Goal: Transaction & Acquisition: Book appointment/travel/reservation

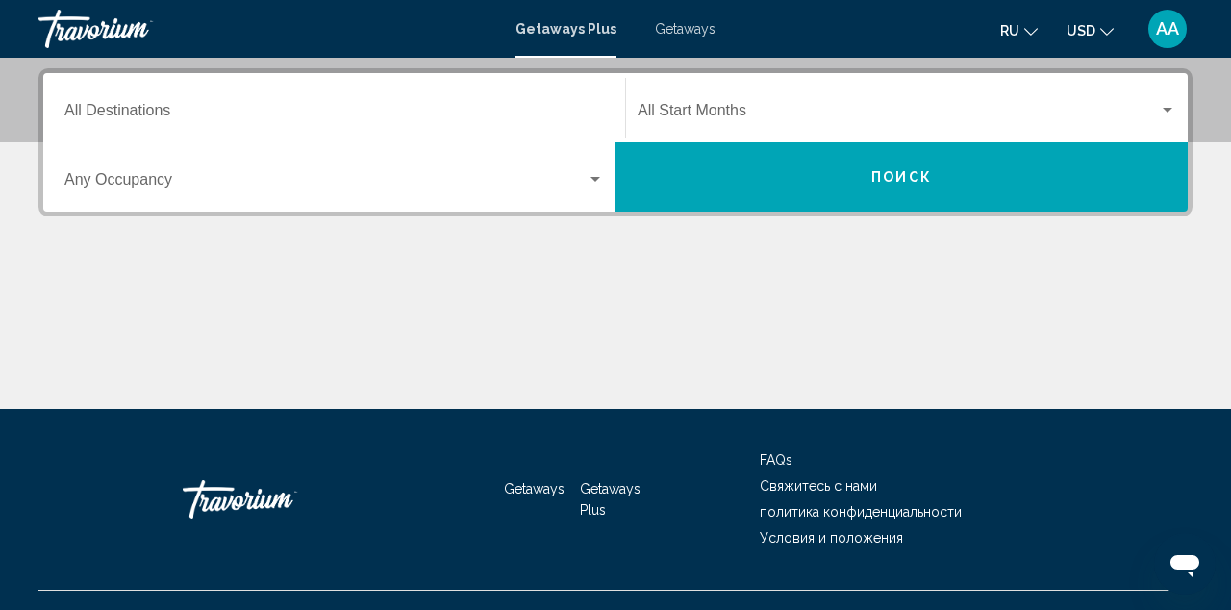
scroll to position [436, 0]
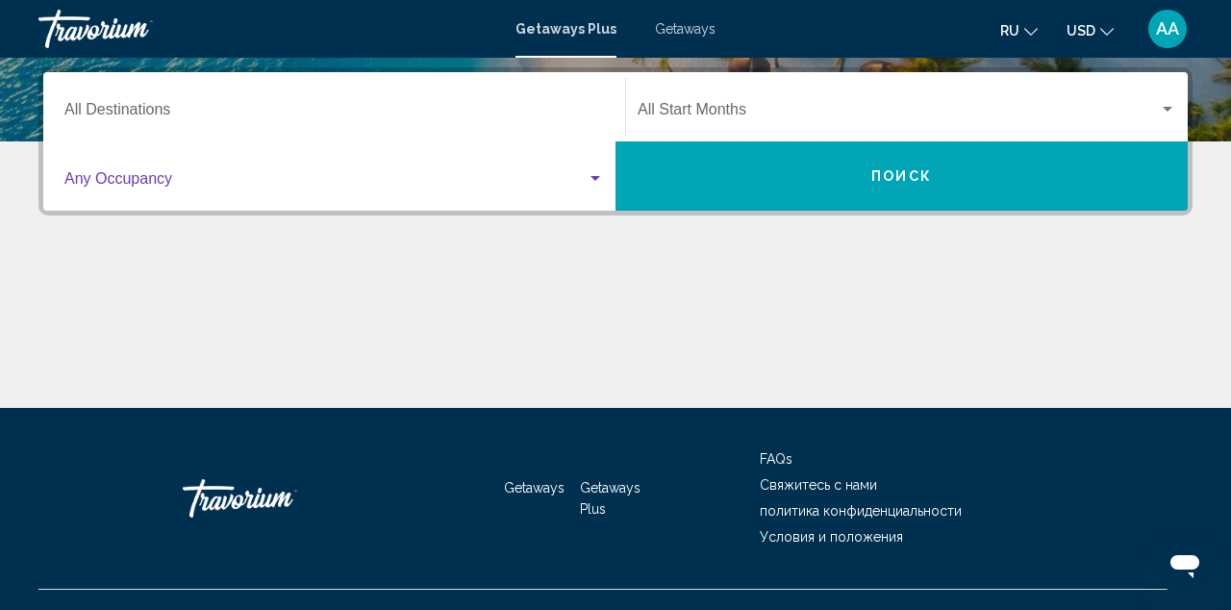
click at [594, 179] on div "Search widget" at bounding box center [595, 178] width 10 height 5
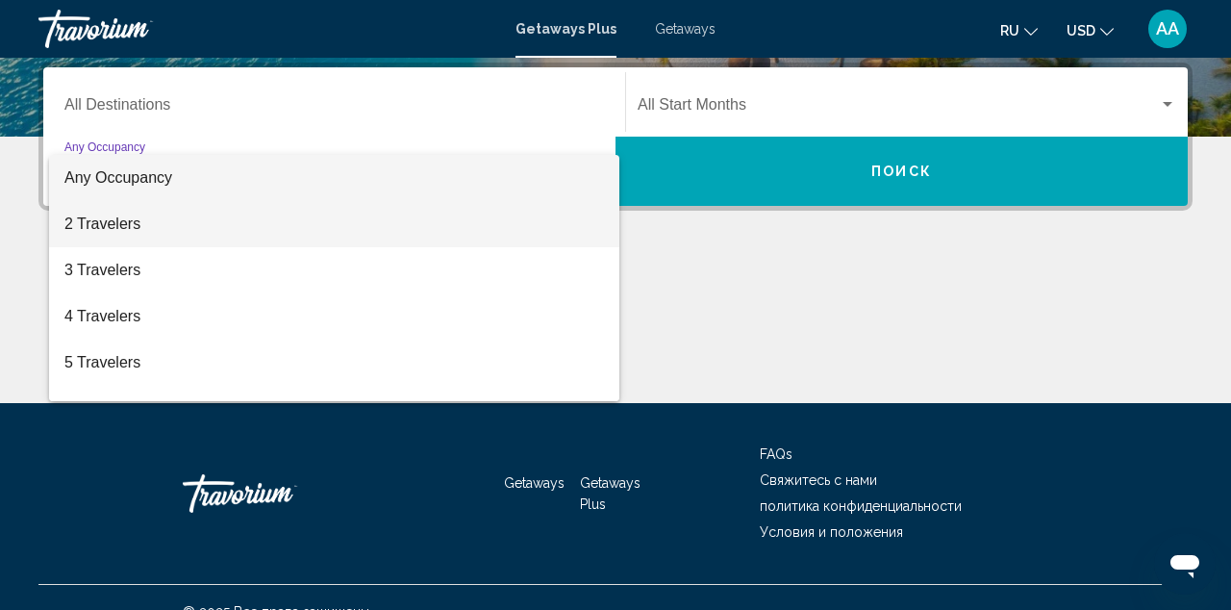
click at [520, 221] on span "2 Travelers" at bounding box center [333, 224] width 539 height 46
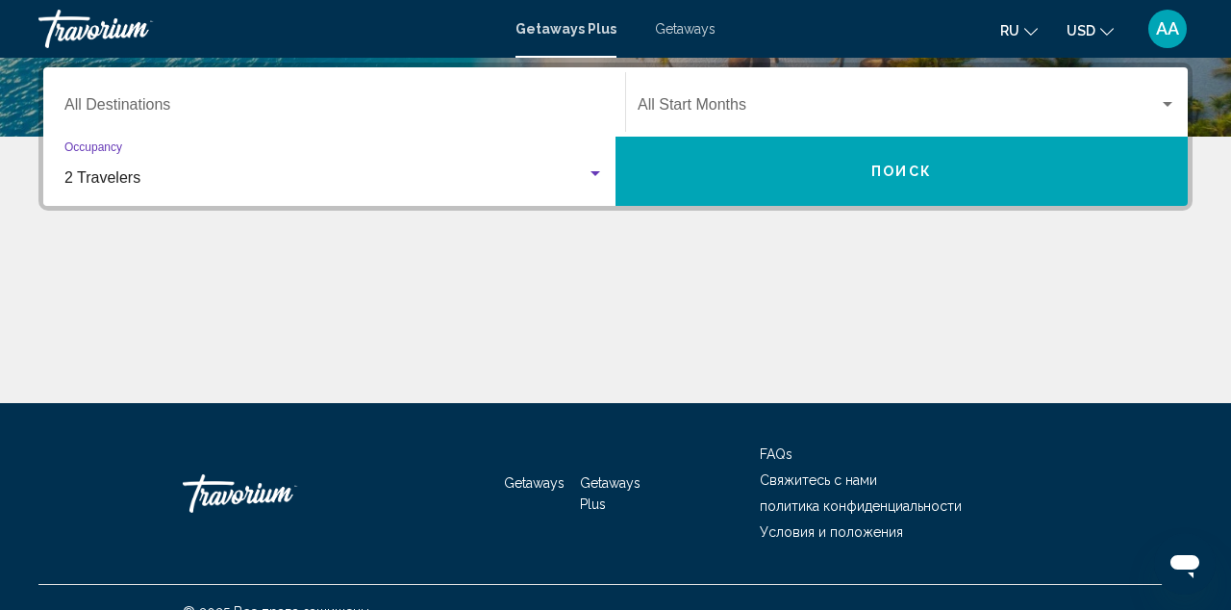
click at [760, 101] on span "Search widget" at bounding box center [897, 108] width 521 height 17
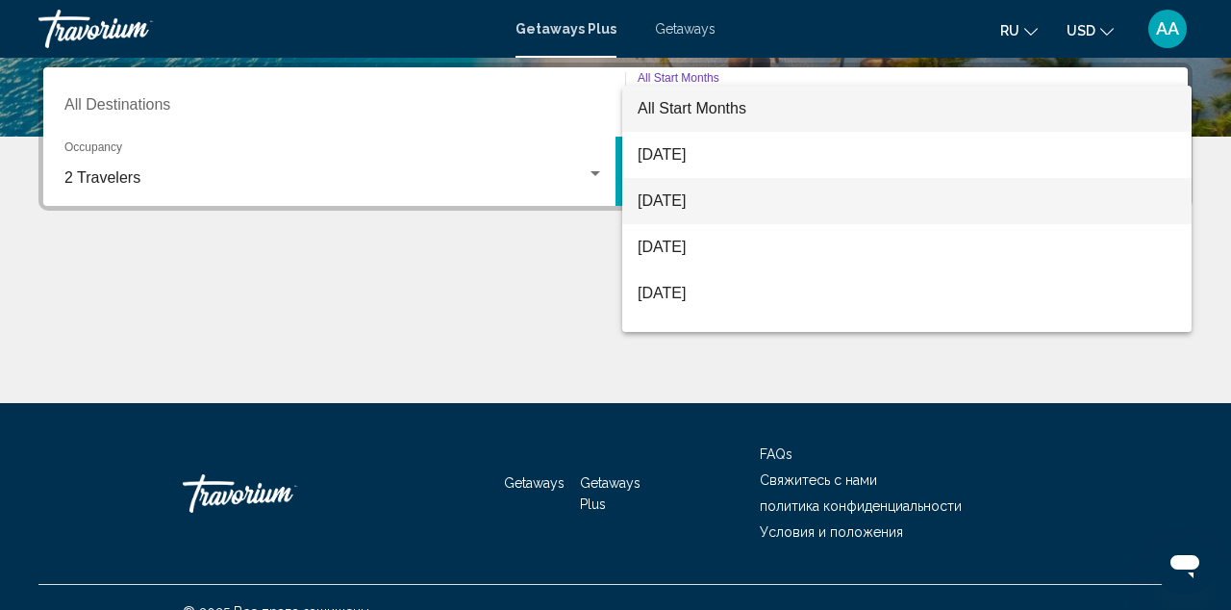
click at [716, 195] on span "[DATE]" at bounding box center [906, 201] width 538 height 46
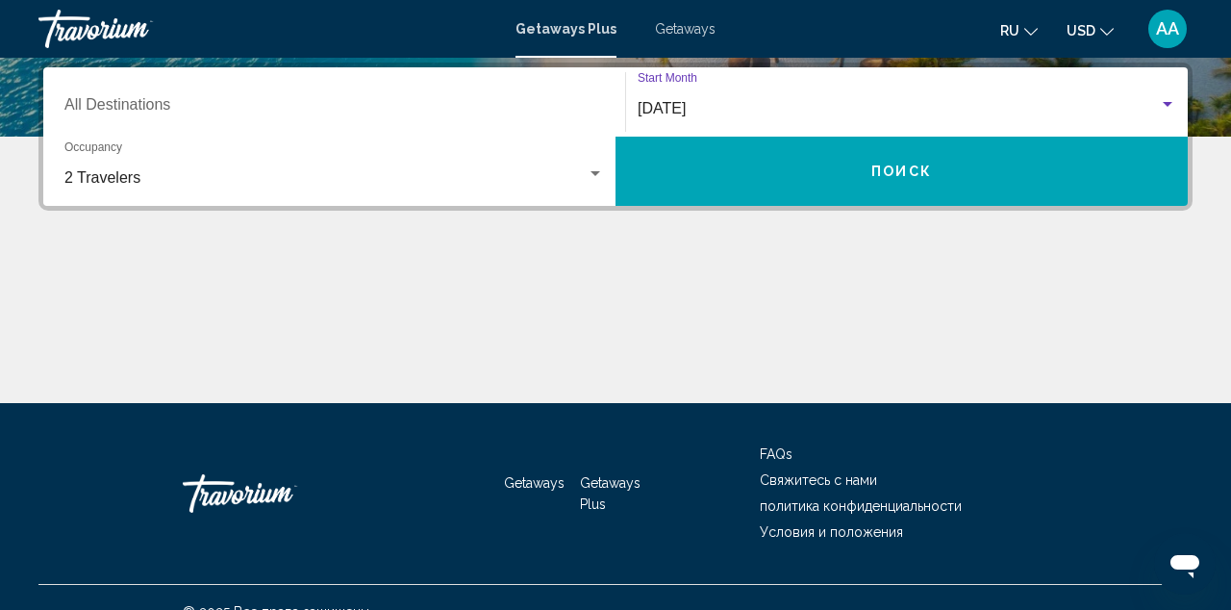
click at [751, 188] on button "Поиск" at bounding box center [901, 171] width 572 height 69
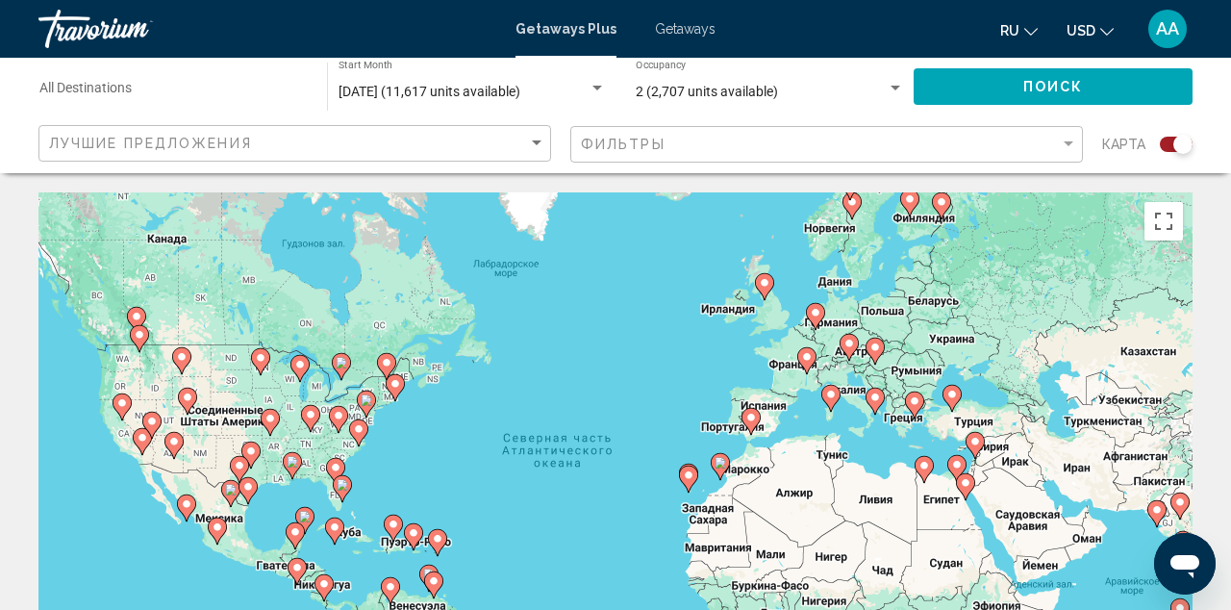
click at [252, 87] on input "Destination All Destinations" at bounding box center [173, 92] width 268 height 15
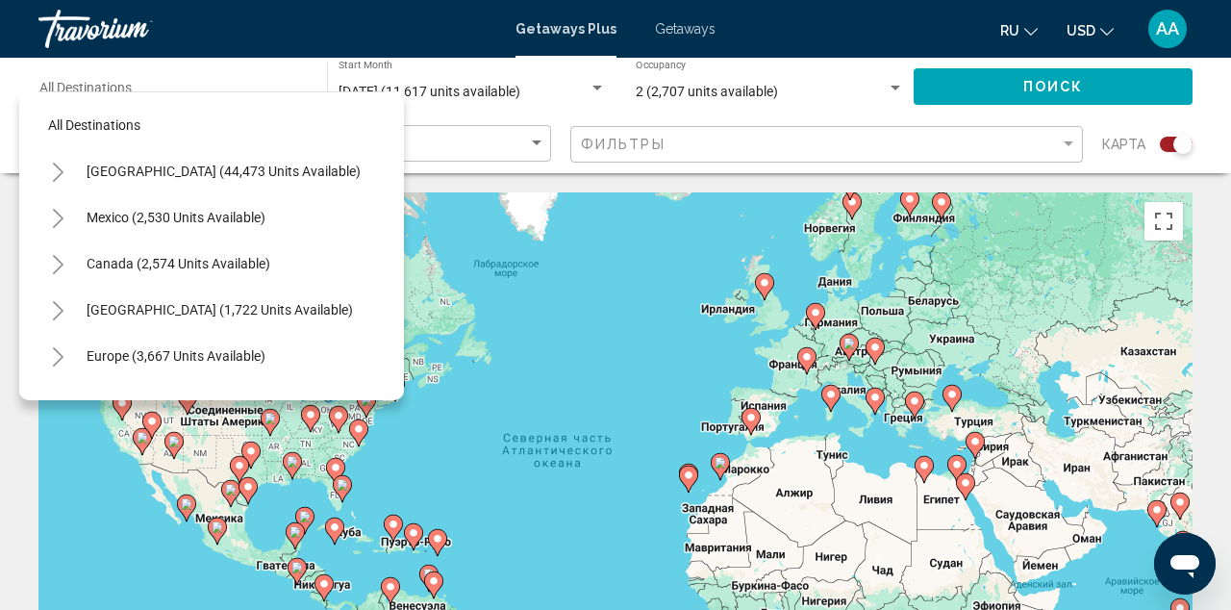
click at [270, 83] on div "Destination All Destinations" at bounding box center [173, 87] width 268 height 53
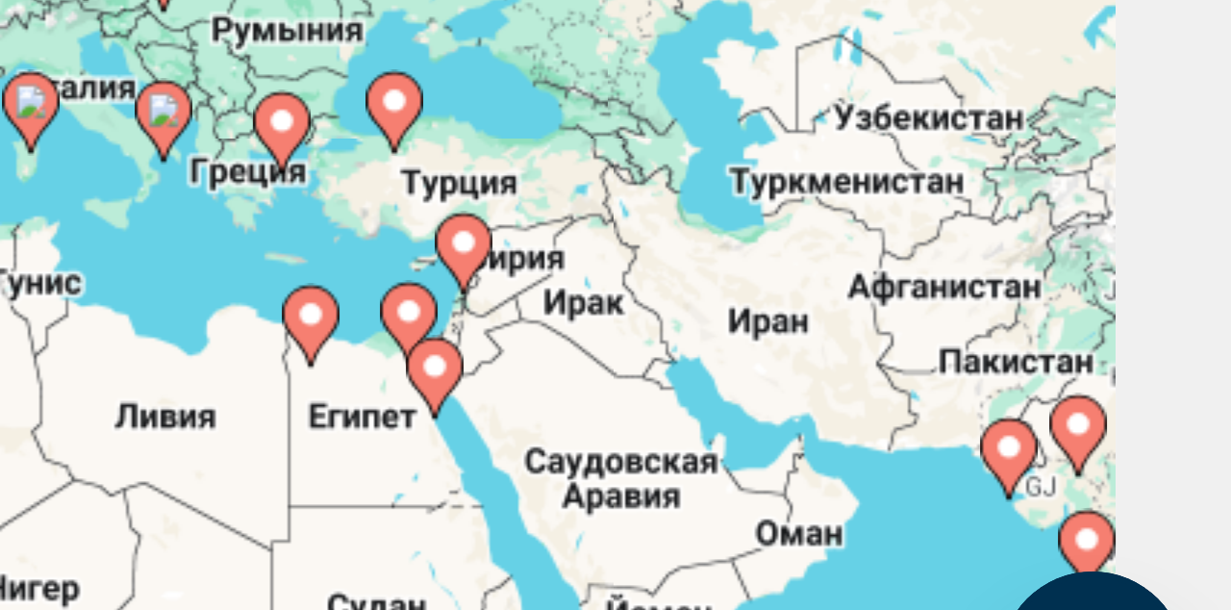
scroll to position [18, 0]
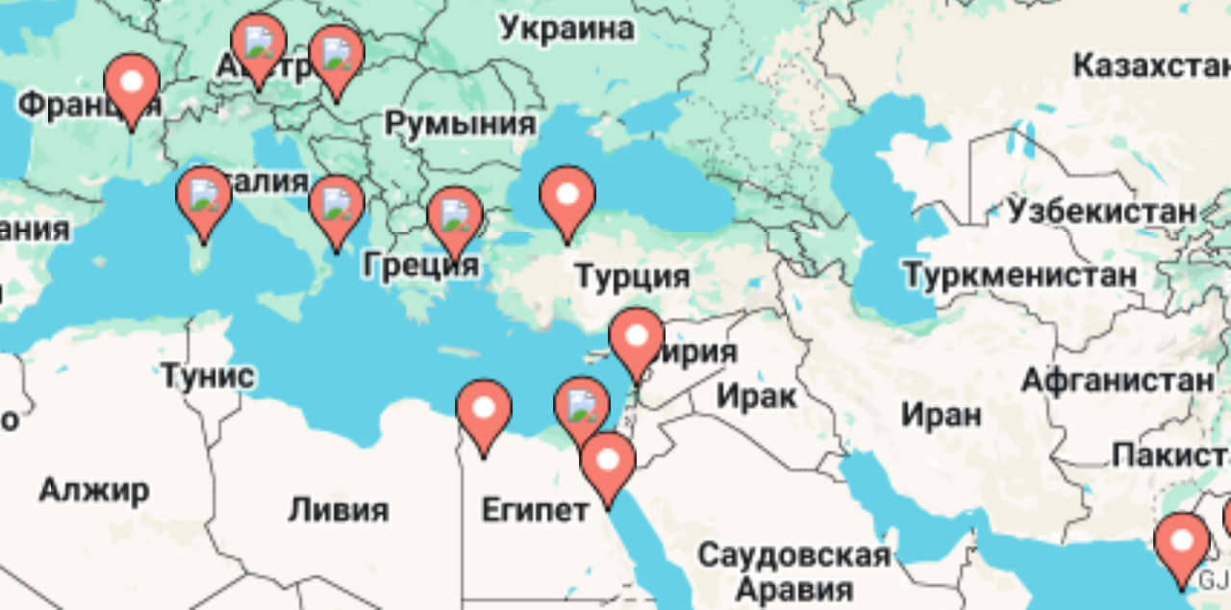
click at [946, 370] on image "Main content" at bounding box center [952, 376] width 12 height 12
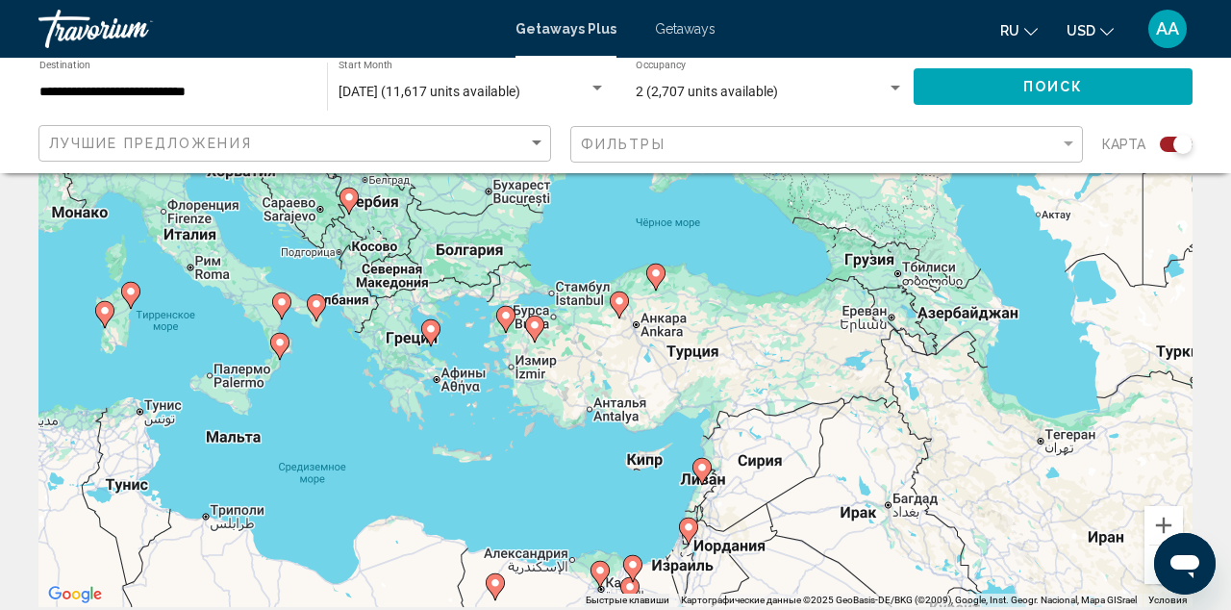
scroll to position [76, 0]
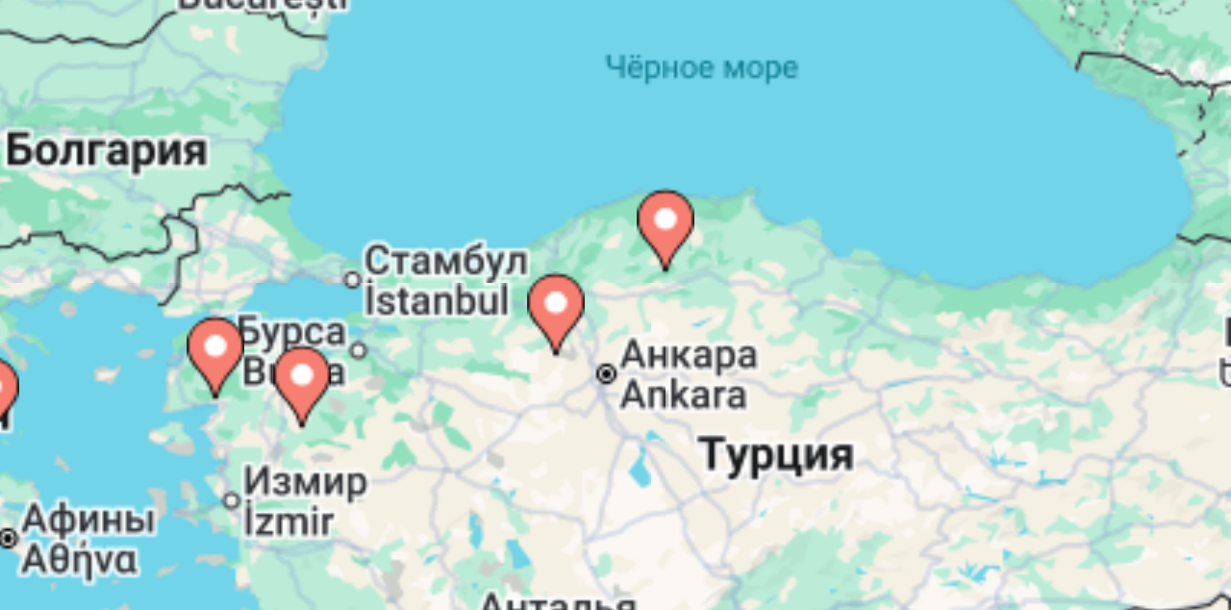
click at [650, 354] on image "Main content" at bounding box center [656, 360] width 12 height 12
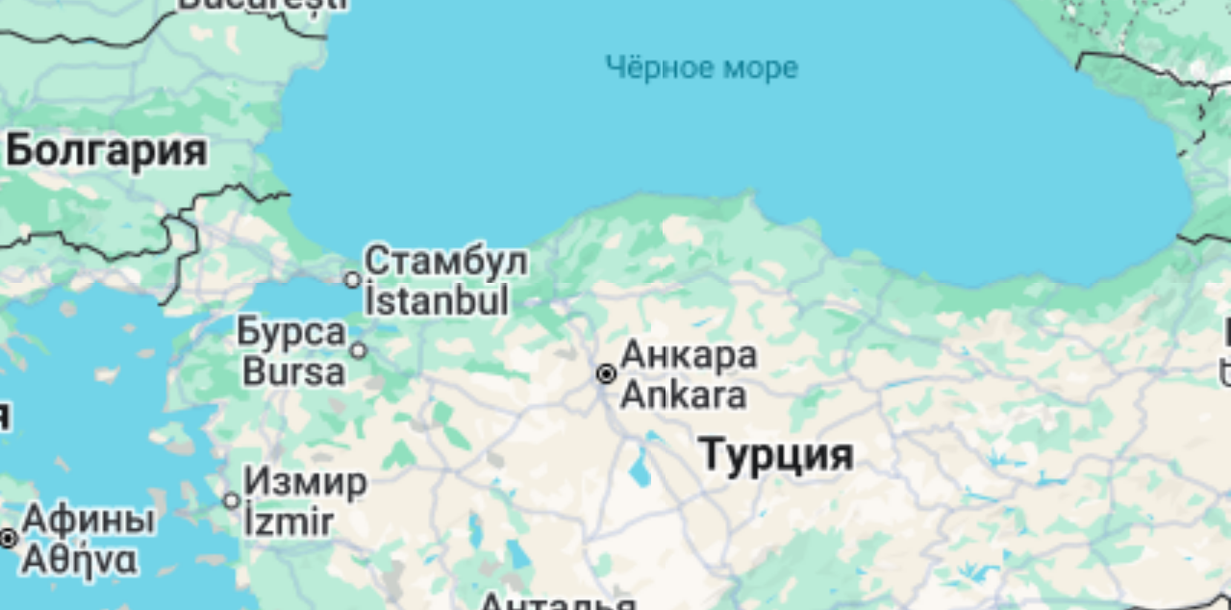
type input "**********"
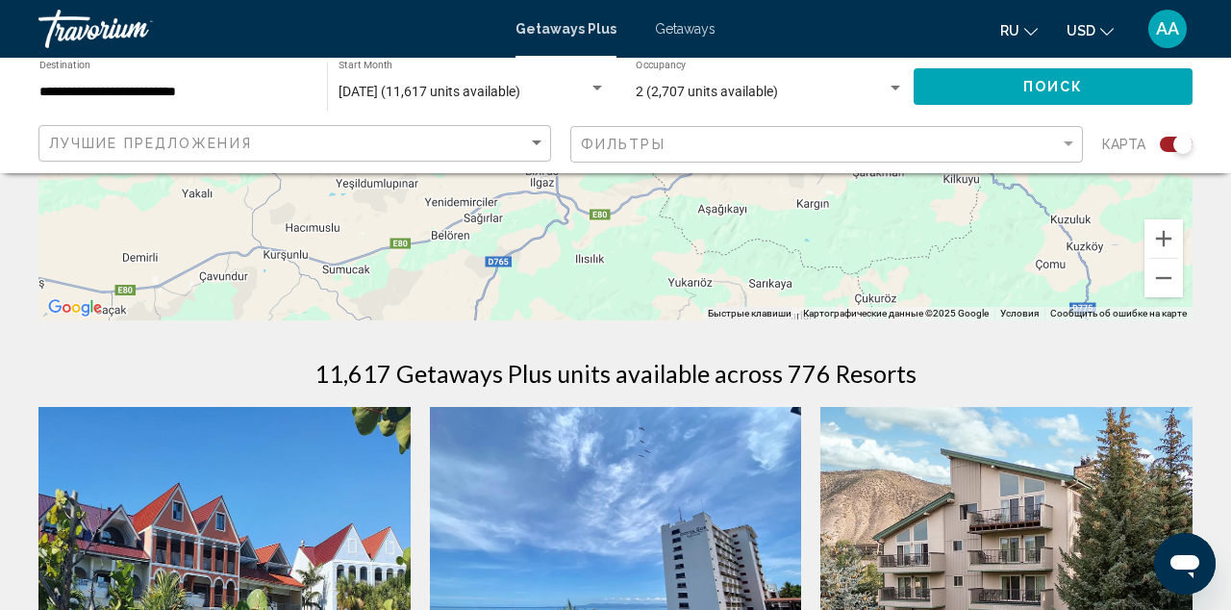
scroll to position [450, 0]
click at [977, 93] on button "Поиск" at bounding box center [1052, 86] width 279 height 36
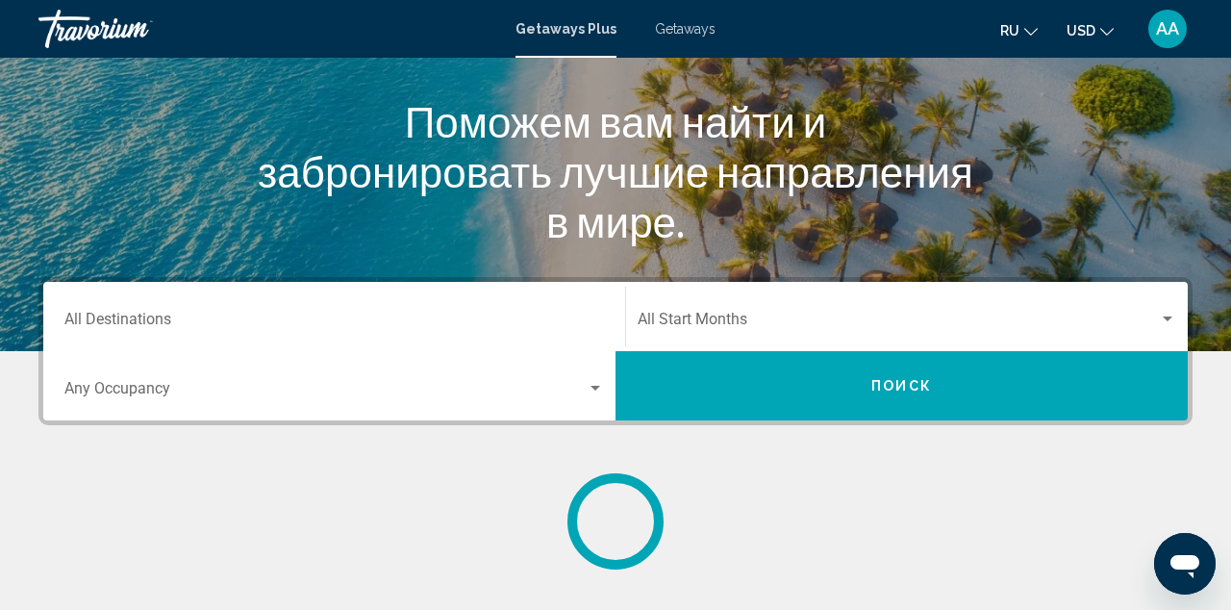
scroll to position [322, 0]
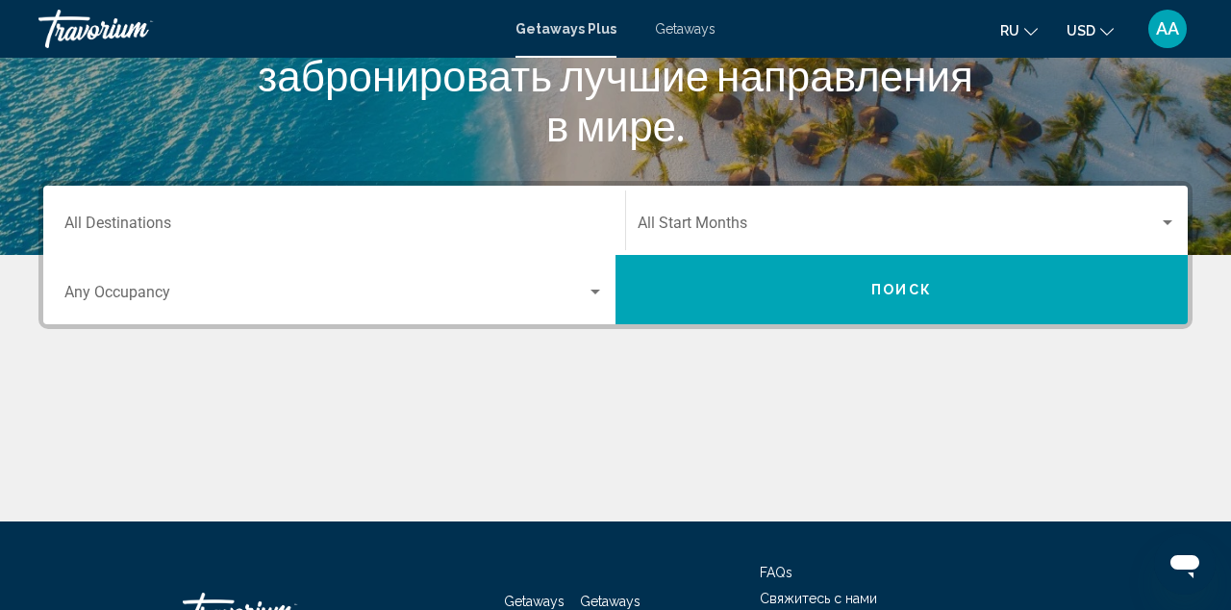
click at [315, 226] on input "Destination All Destinations" at bounding box center [333, 226] width 539 height 17
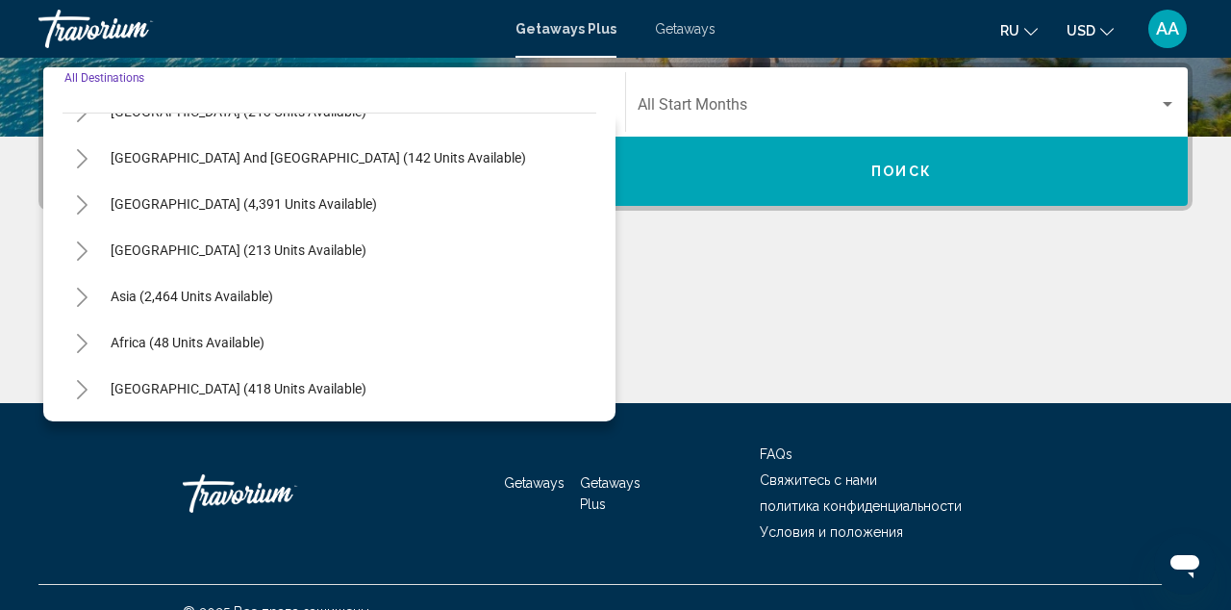
scroll to position [312, 0]
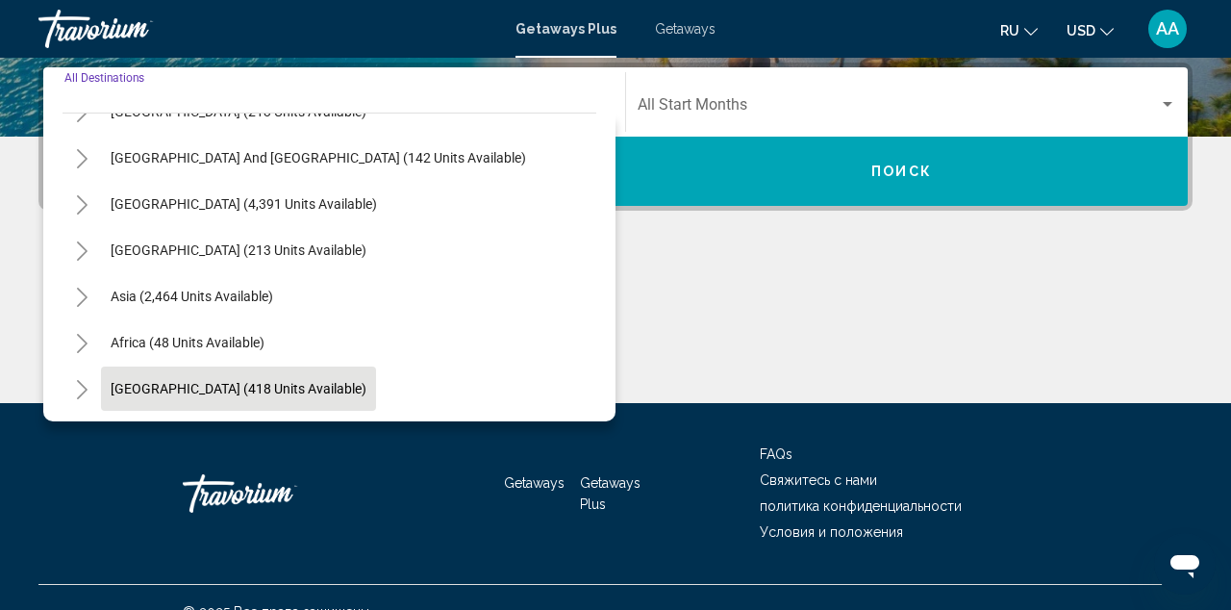
click at [224, 386] on span "[GEOGRAPHIC_DATA] (418 units available)" at bounding box center [239, 388] width 256 height 15
type input "**********"
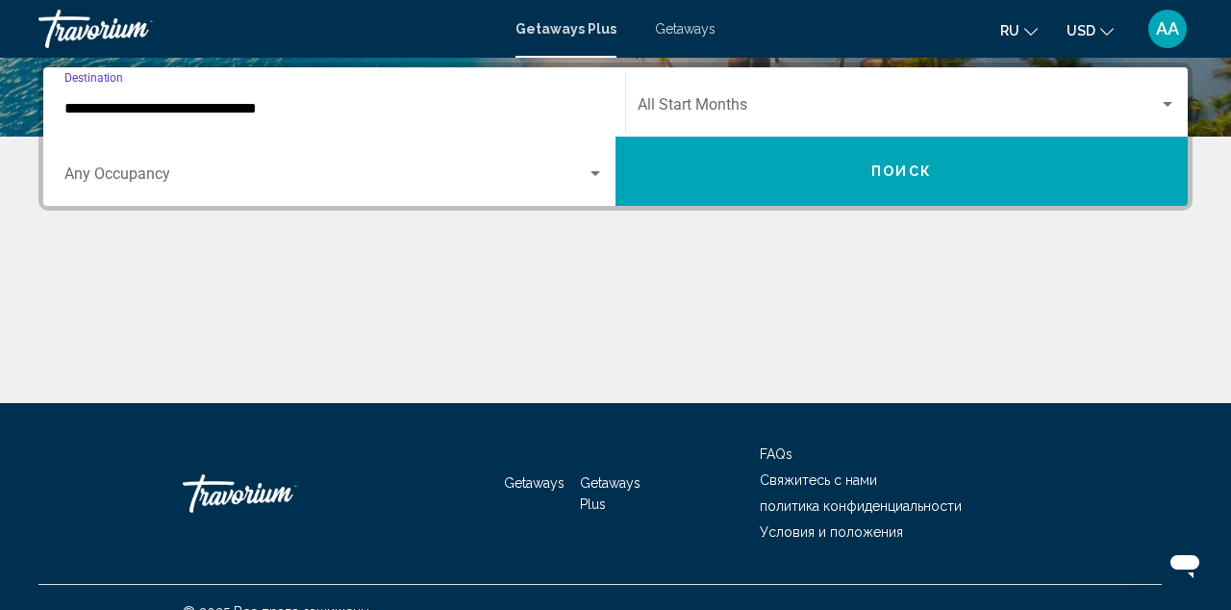
click at [743, 100] on span "Search widget" at bounding box center [897, 108] width 521 height 17
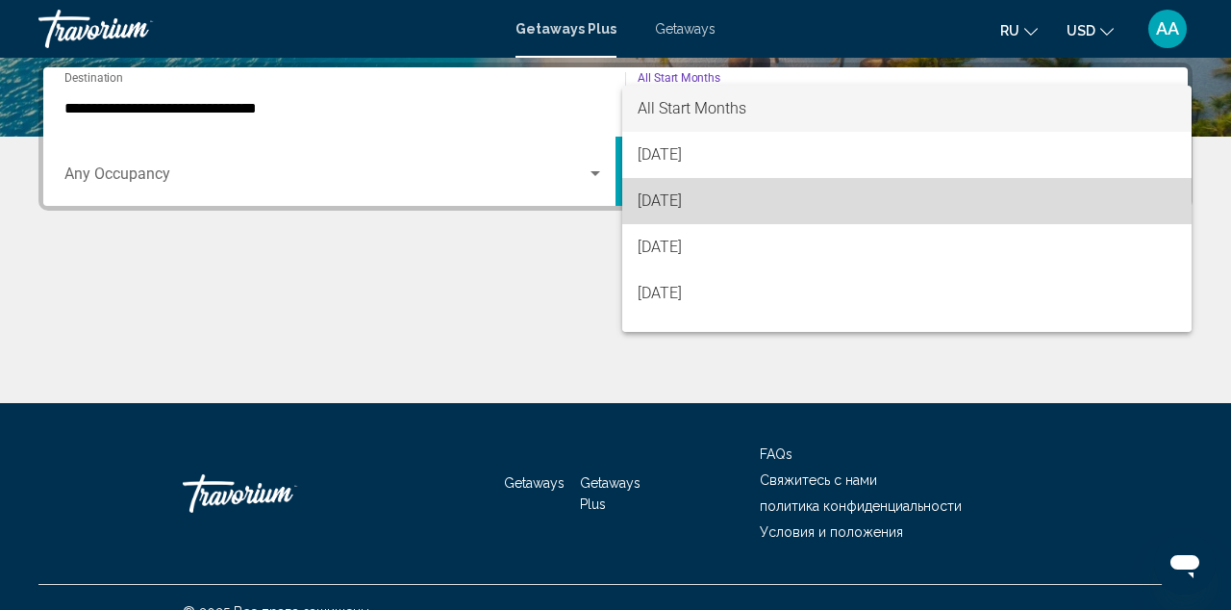
click at [720, 204] on span "[DATE]" at bounding box center [906, 201] width 538 height 46
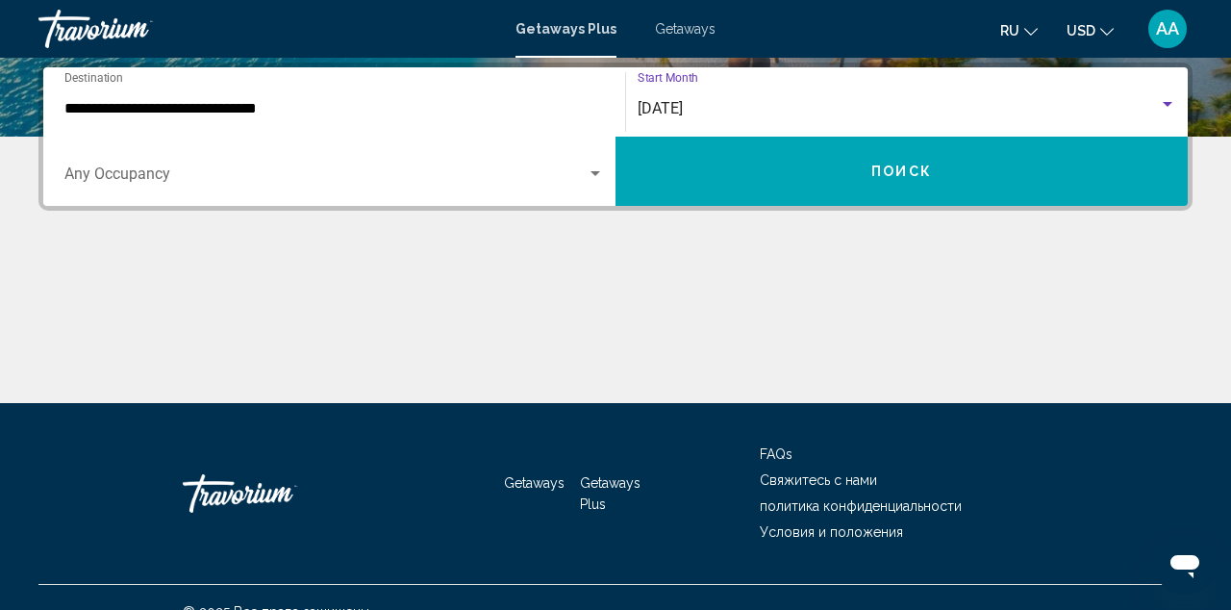
click at [539, 176] on span "Search widget" at bounding box center [325, 177] width 522 height 17
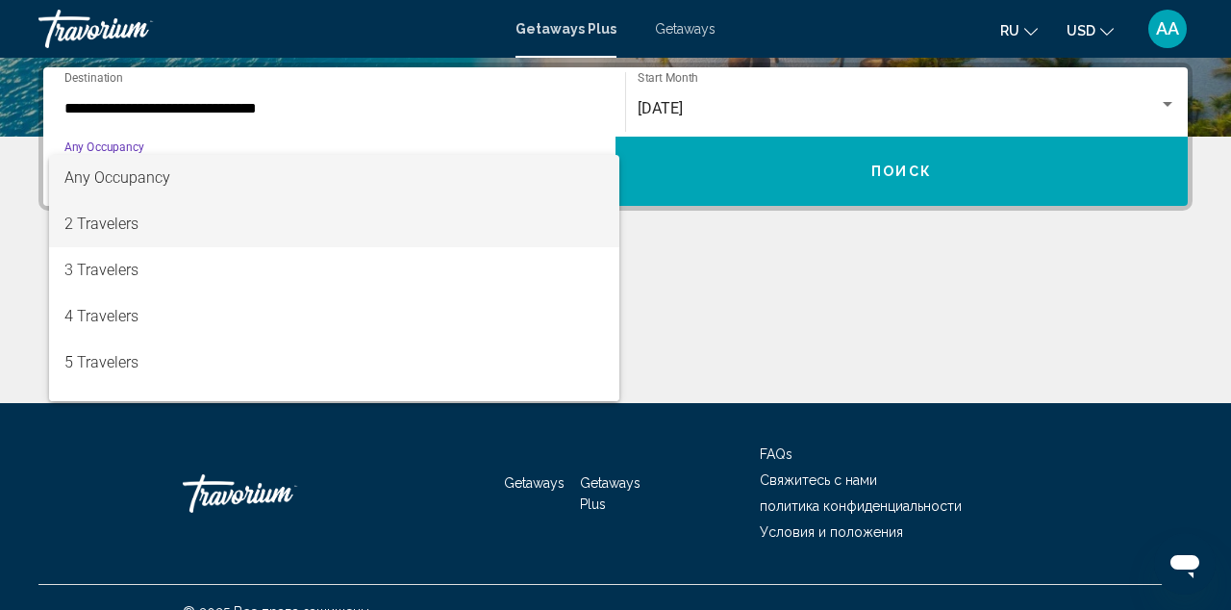
click at [472, 222] on span "2 Travelers" at bounding box center [333, 224] width 539 height 46
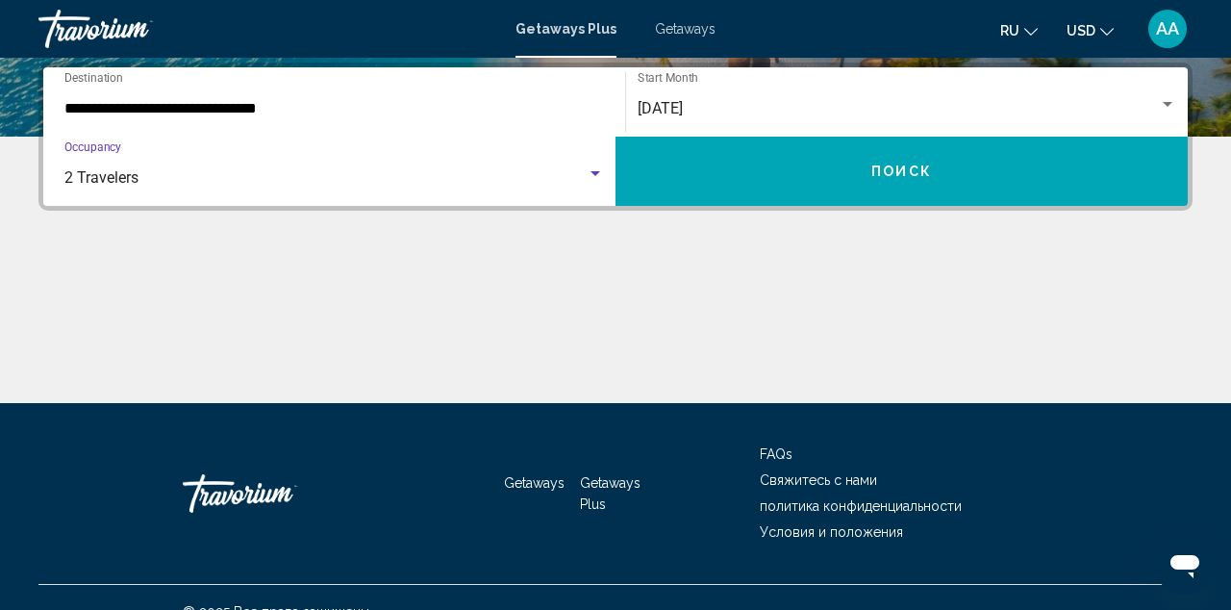
click at [691, 180] on button "Поиск" at bounding box center [901, 171] width 572 height 69
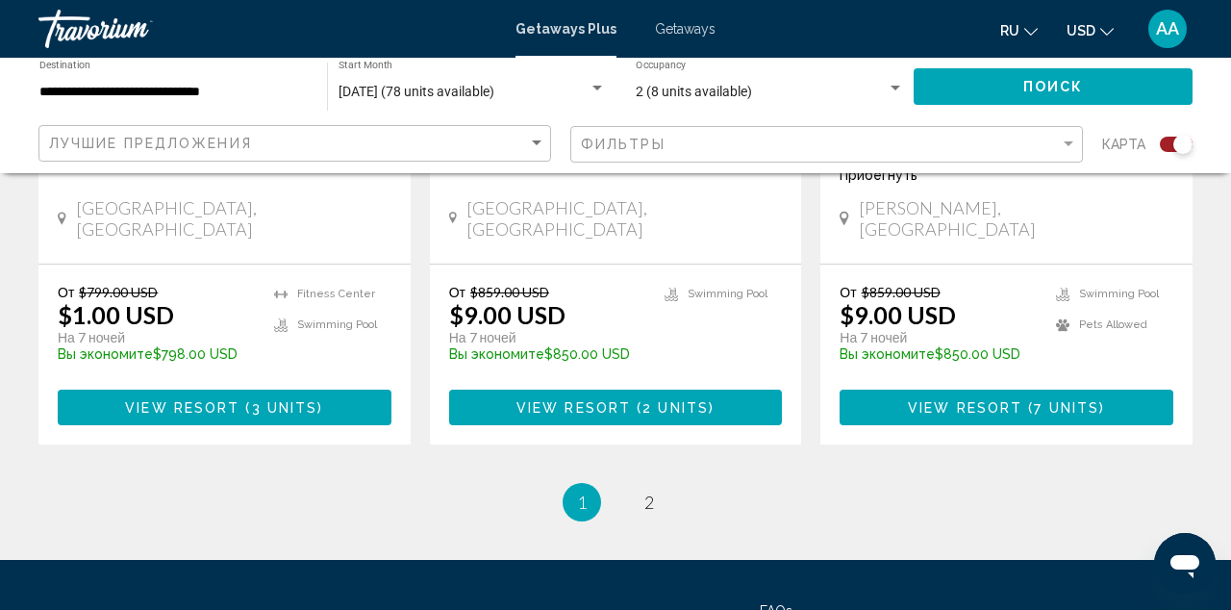
scroll to position [3116, 0]
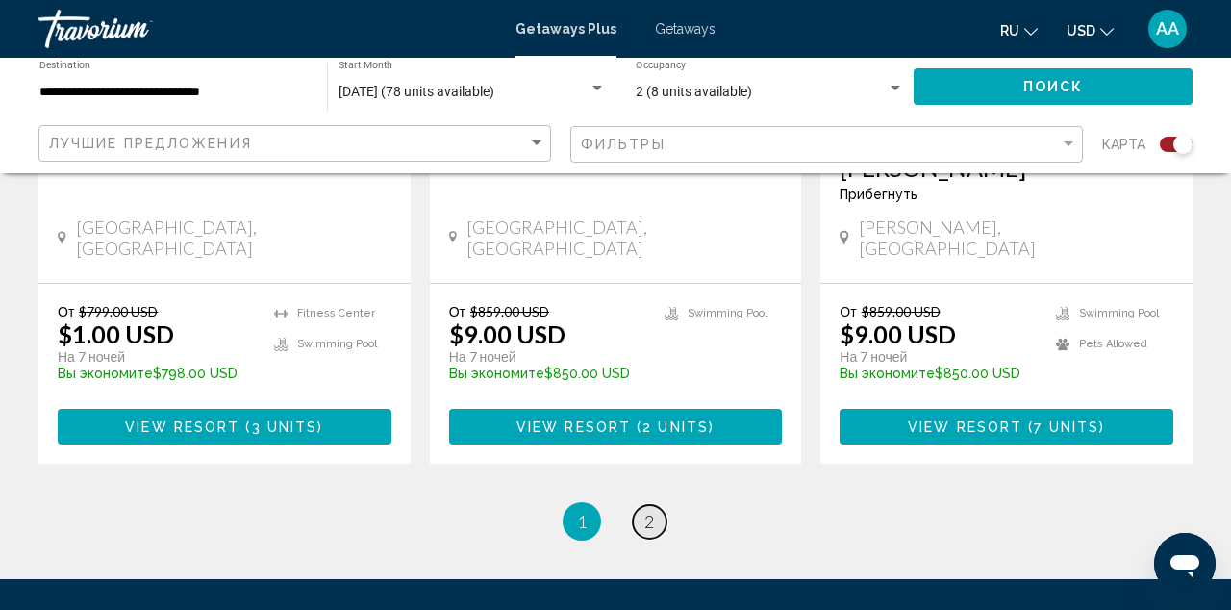
click at [659, 505] on link "page 2" at bounding box center [650, 522] width 34 height 34
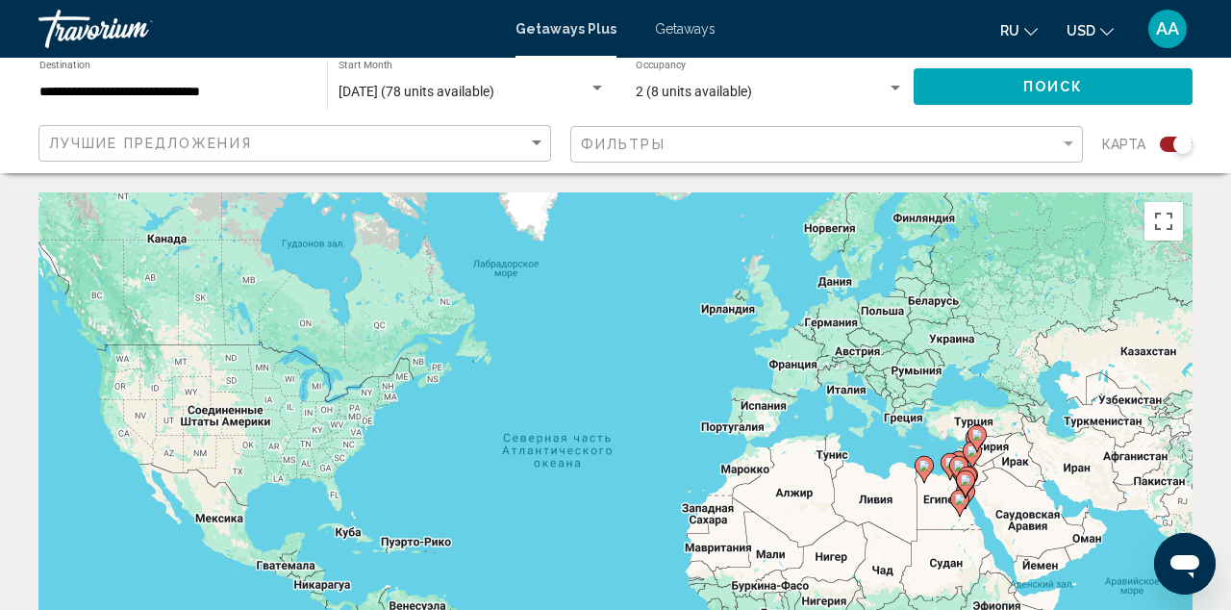
click at [255, 66] on div "**********" at bounding box center [173, 87] width 268 height 53
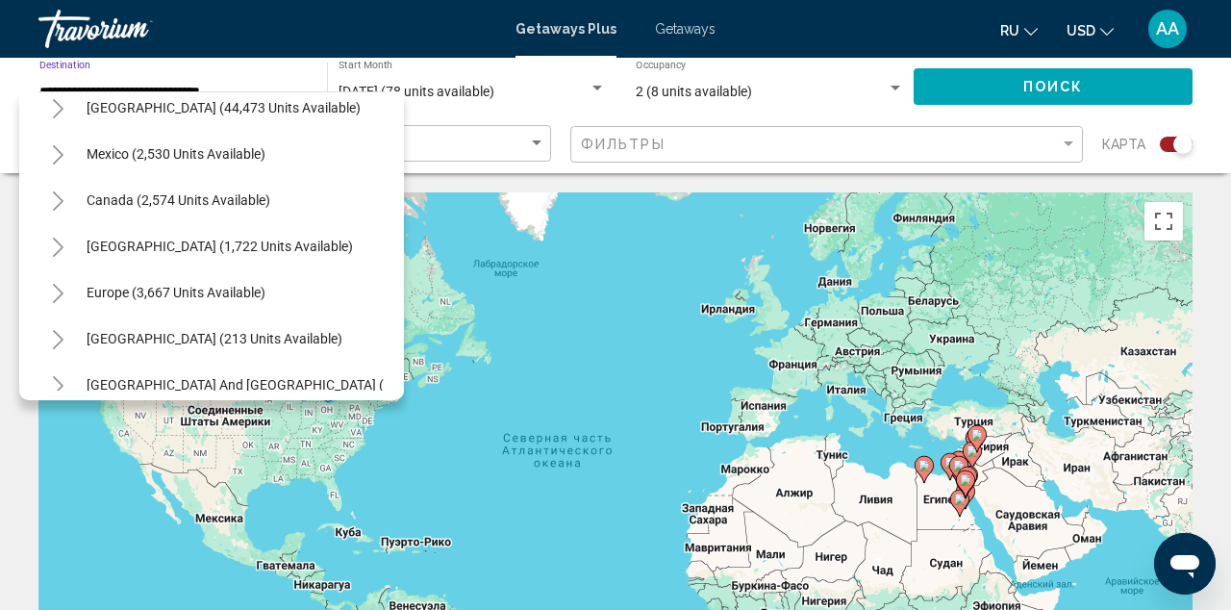
scroll to position [34, 0]
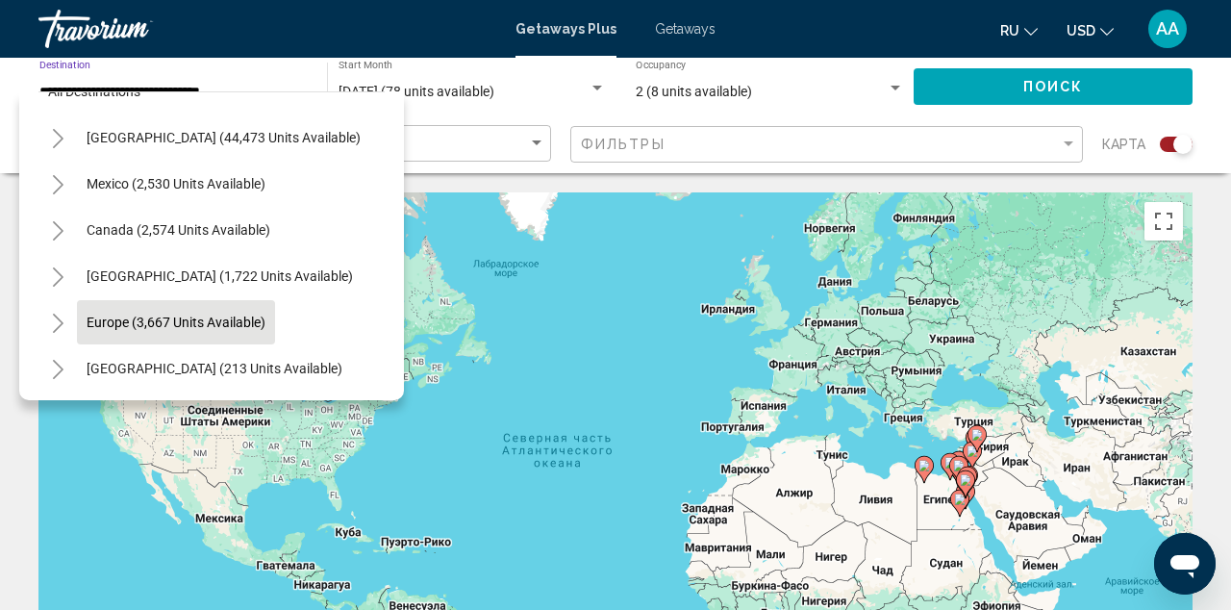
click at [190, 321] on span "Europe (3,667 units available)" at bounding box center [176, 321] width 179 height 15
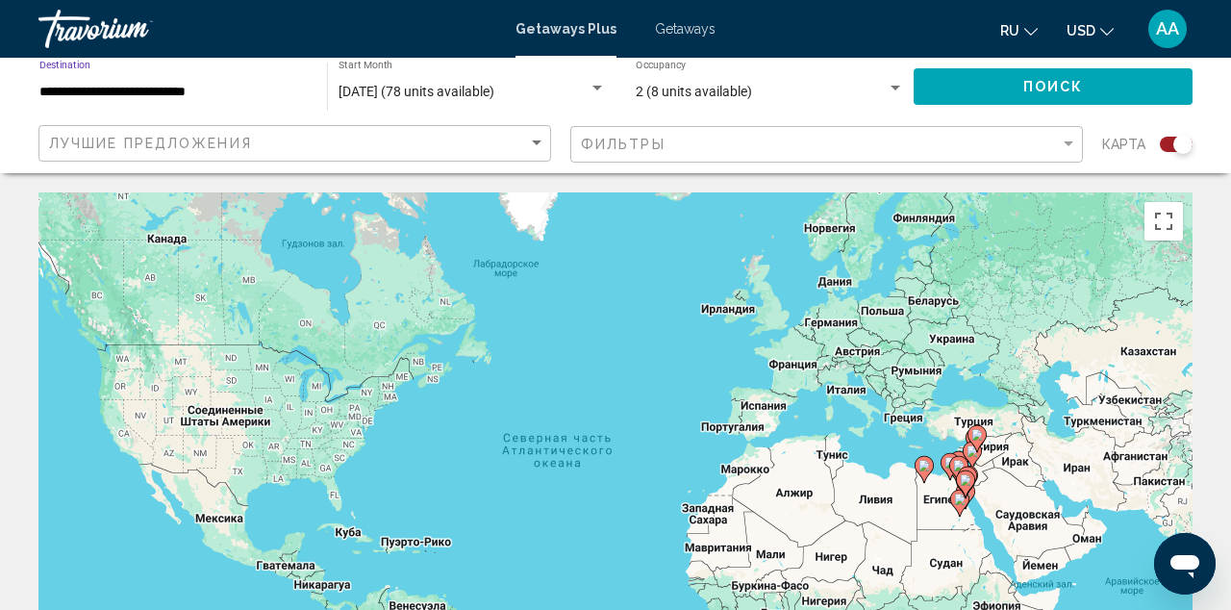
click at [972, 102] on button "Поиск" at bounding box center [1052, 86] width 279 height 36
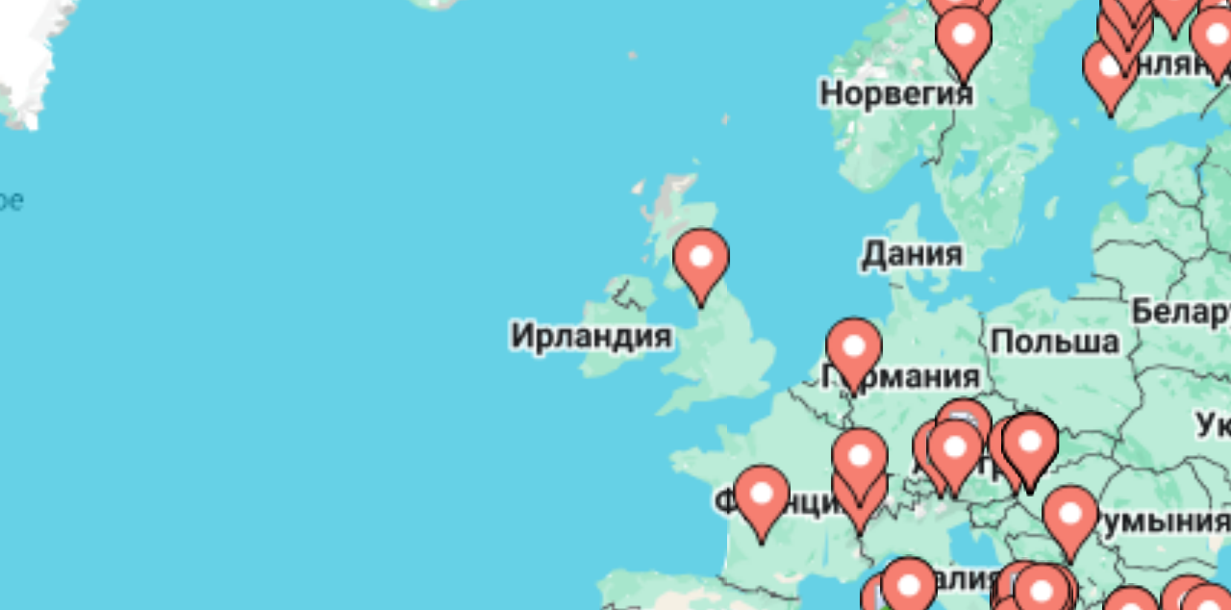
click at [759, 277] on image "Main content" at bounding box center [765, 283] width 12 height 12
type input "**********"
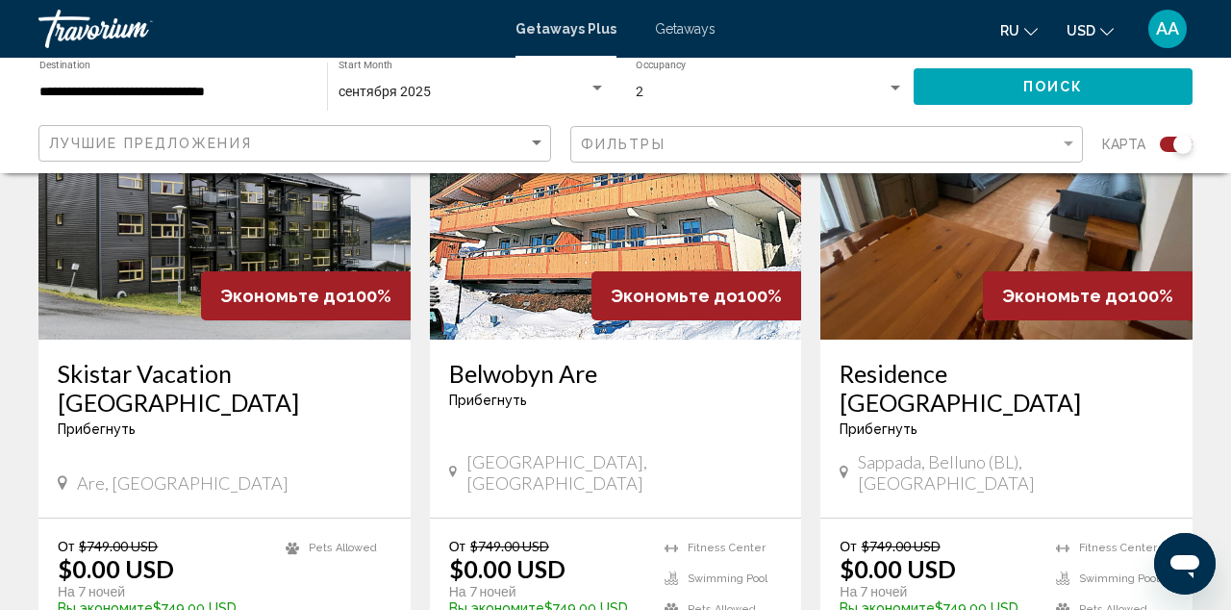
scroll to position [377, 0]
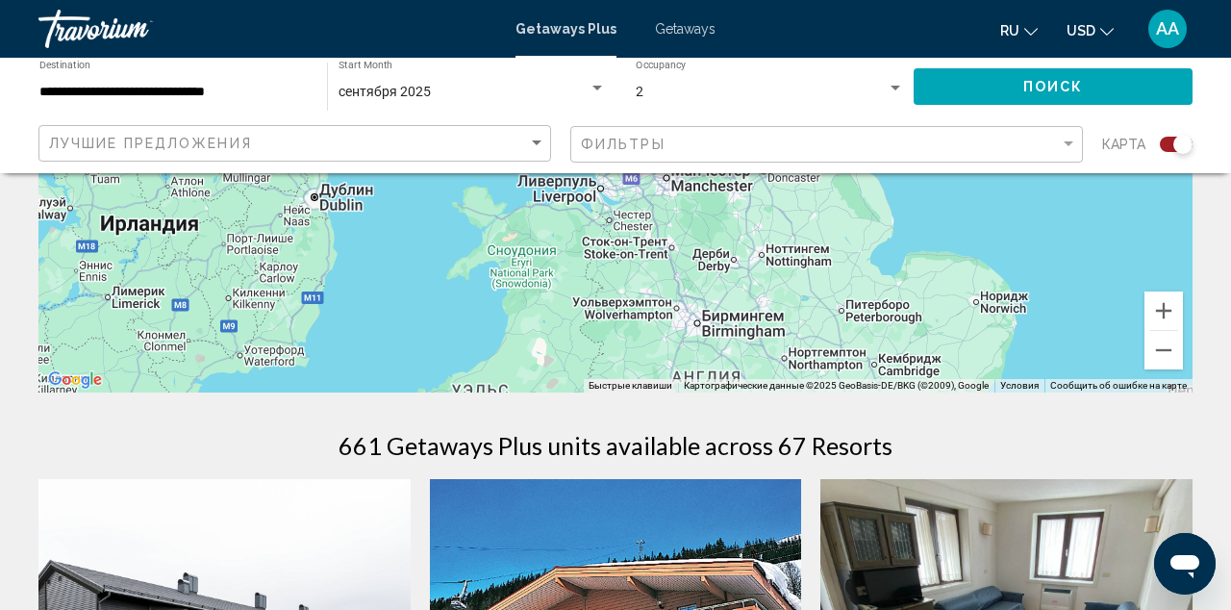
click at [948, 76] on button "Поиск" at bounding box center [1052, 86] width 279 height 36
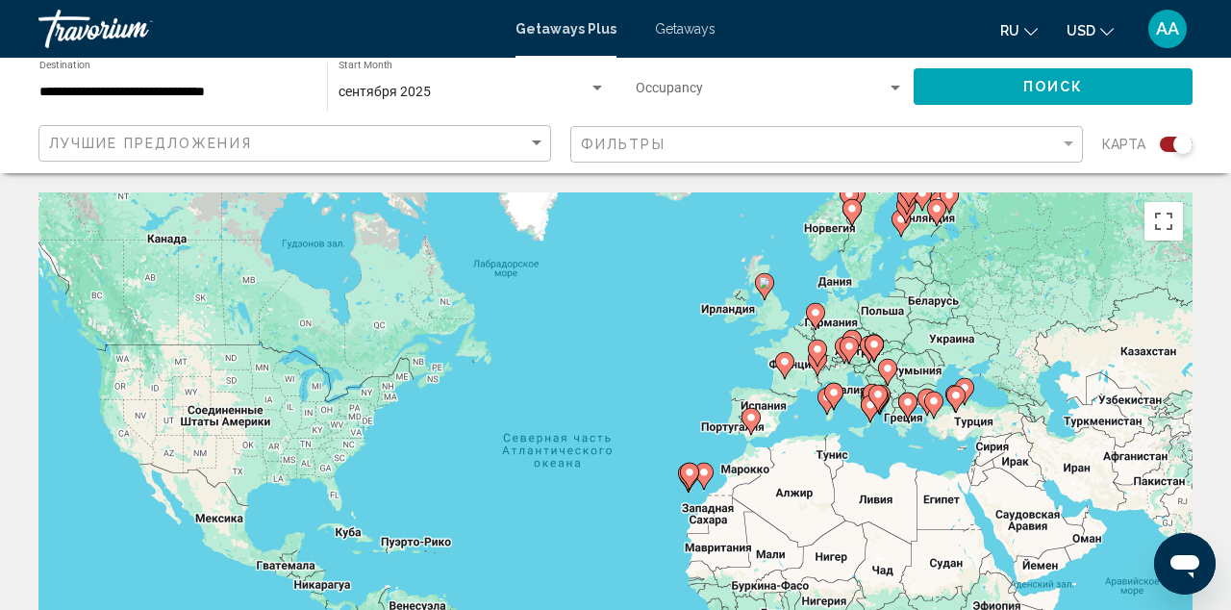
click at [695, 26] on span "Getaways" at bounding box center [685, 28] width 61 height 15
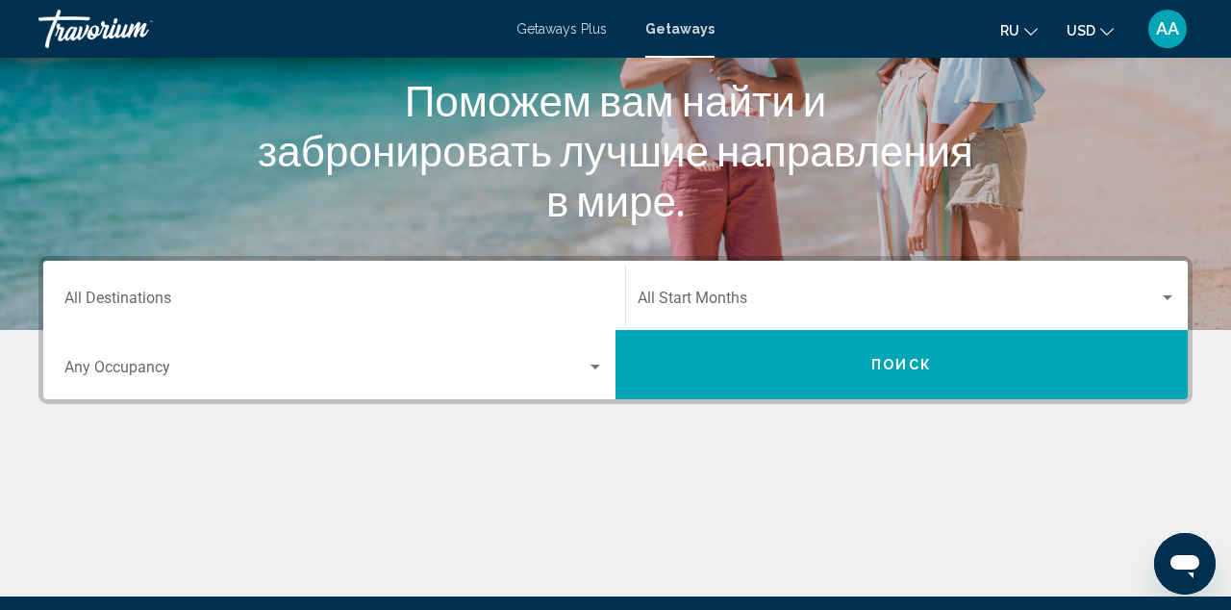
click at [477, 288] on div "Destination All Destinations" at bounding box center [333, 295] width 539 height 61
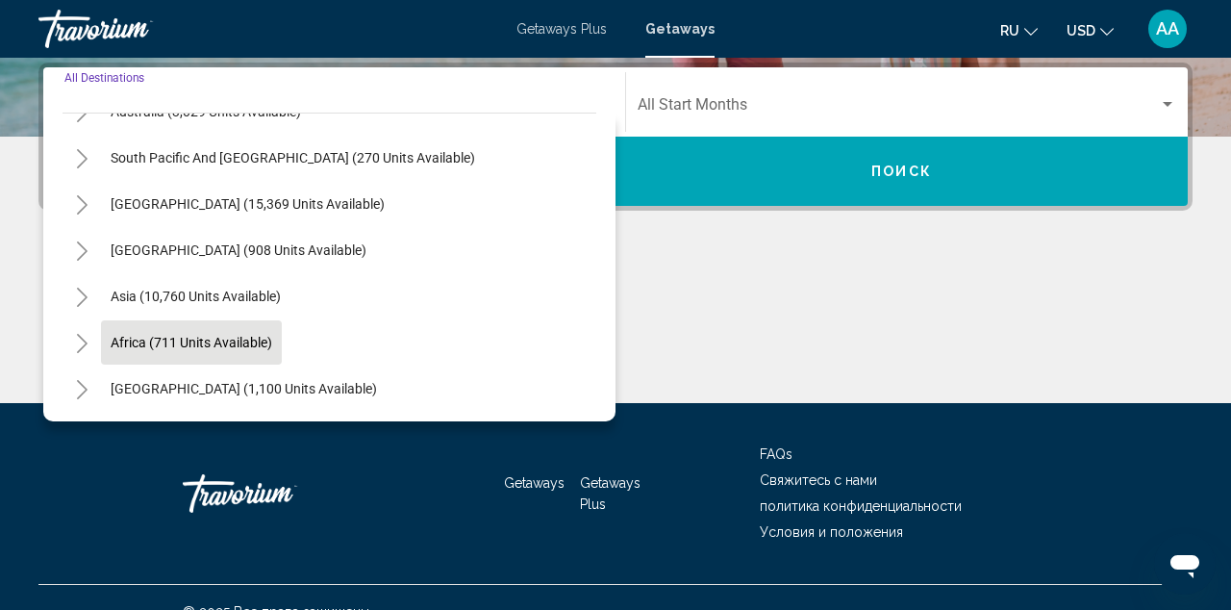
scroll to position [312, 0]
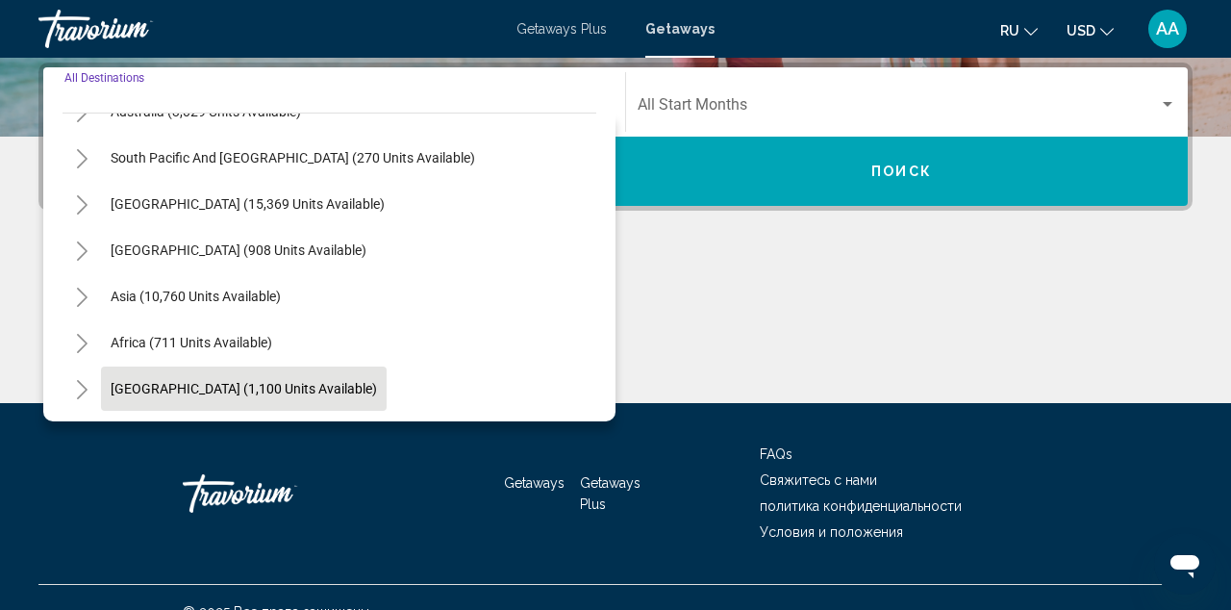
click at [249, 388] on span "[GEOGRAPHIC_DATA] (1,100 units available)" at bounding box center [244, 388] width 266 height 15
type input "**********"
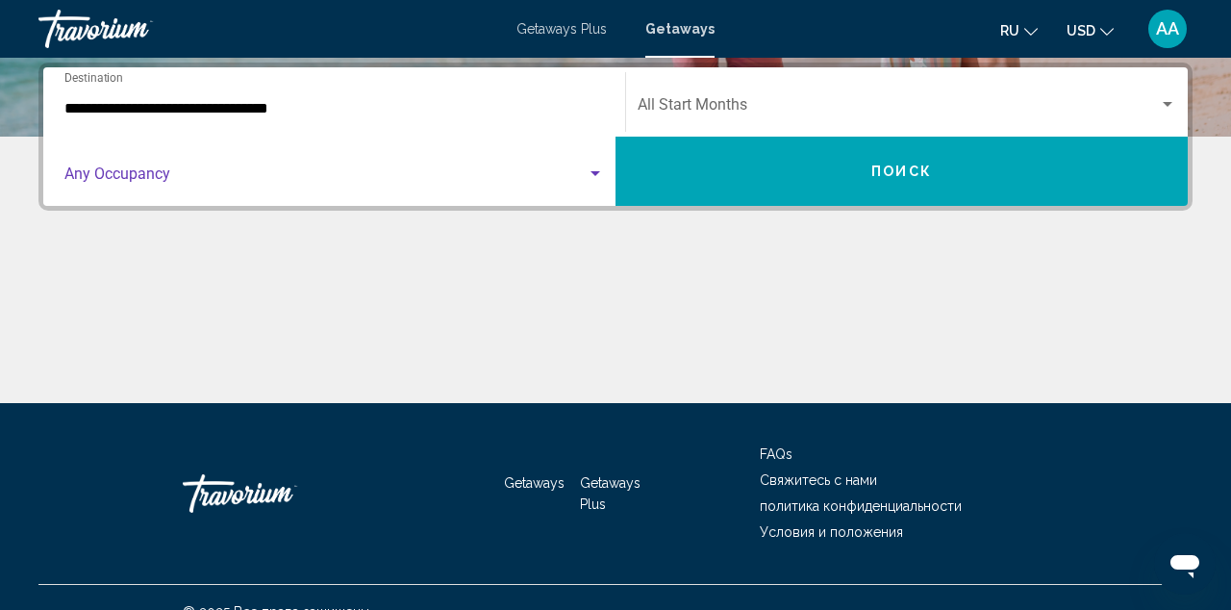
click at [366, 174] on span "Search widget" at bounding box center [325, 177] width 522 height 17
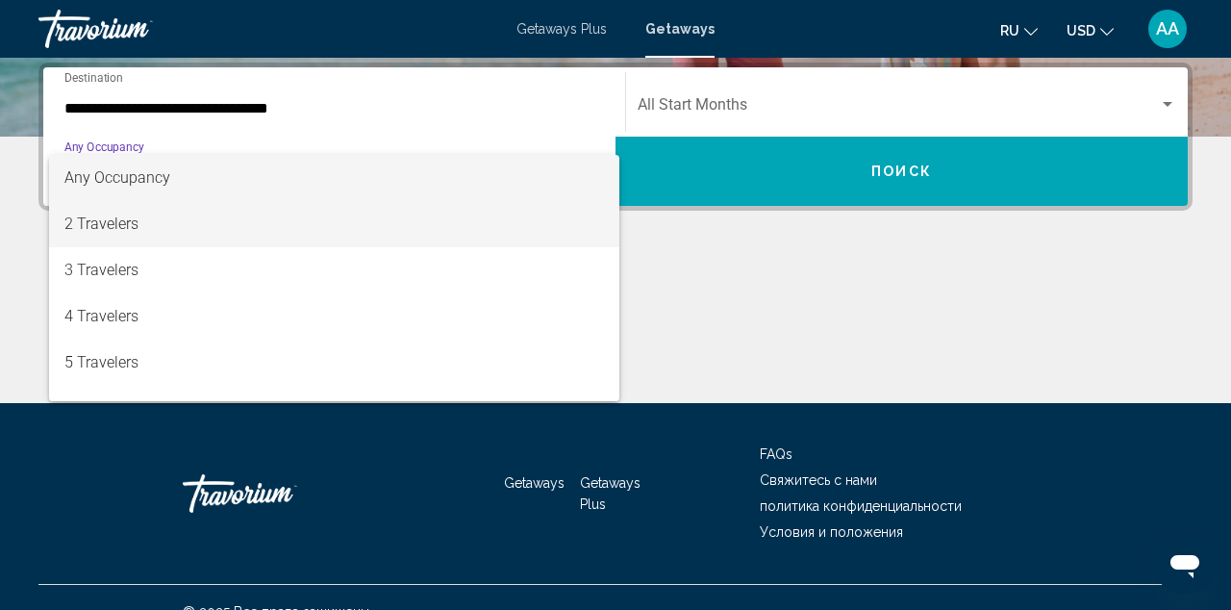
click at [338, 225] on span "2 Travelers" at bounding box center [333, 224] width 539 height 46
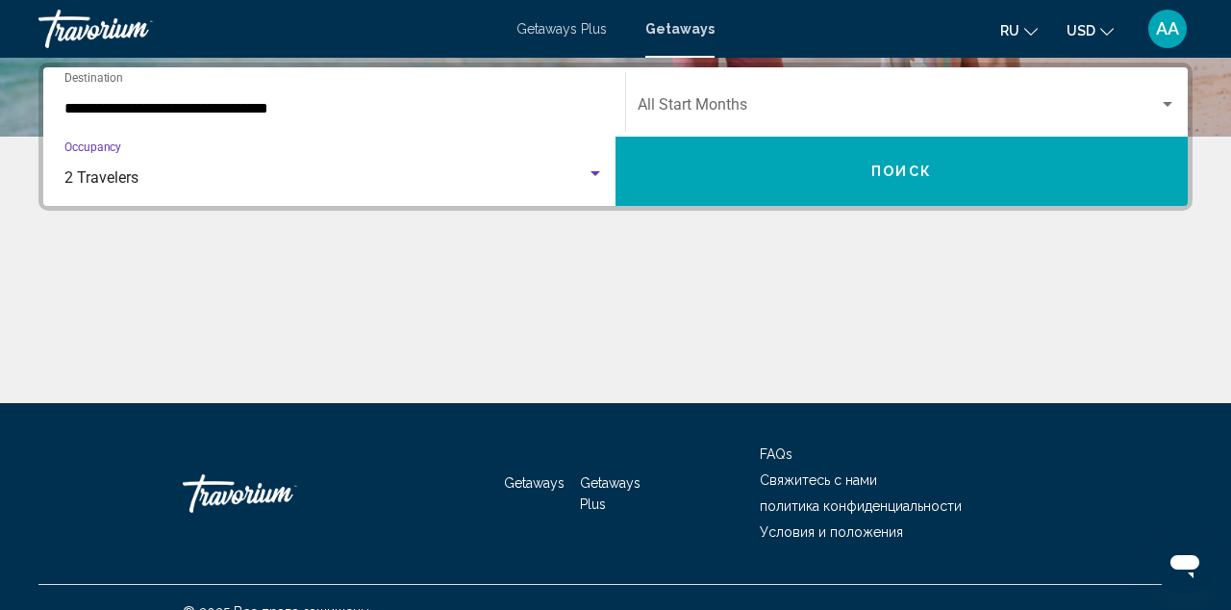
click at [785, 100] on span "Search widget" at bounding box center [897, 108] width 521 height 17
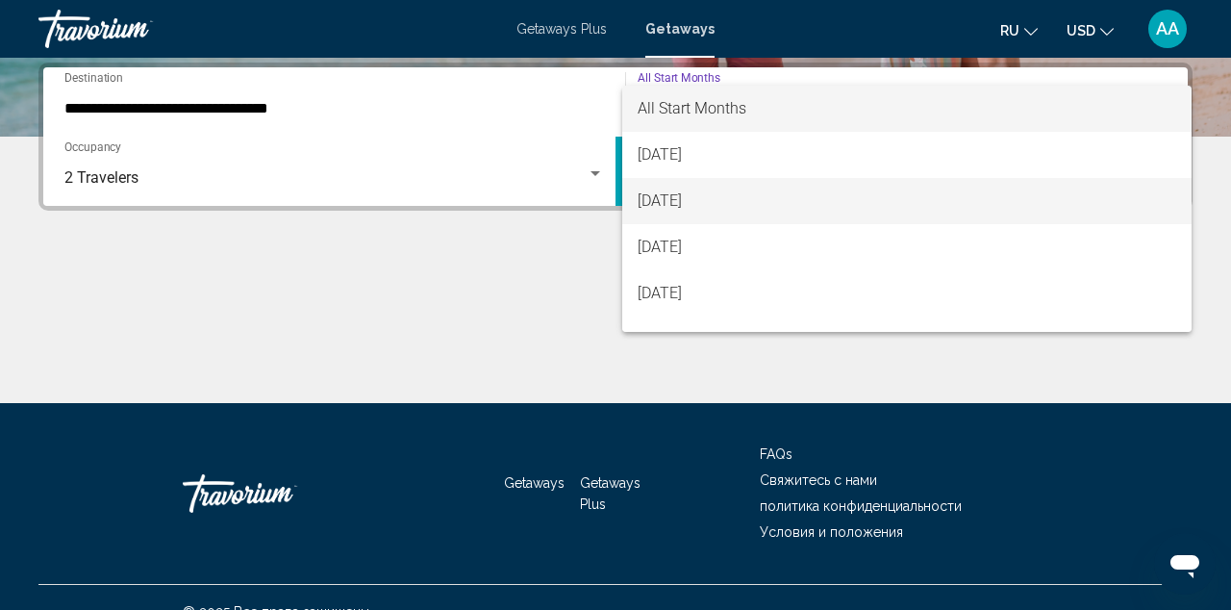
click at [767, 199] on span "[DATE]" at bounding box center [906, 201] width 538 height 46
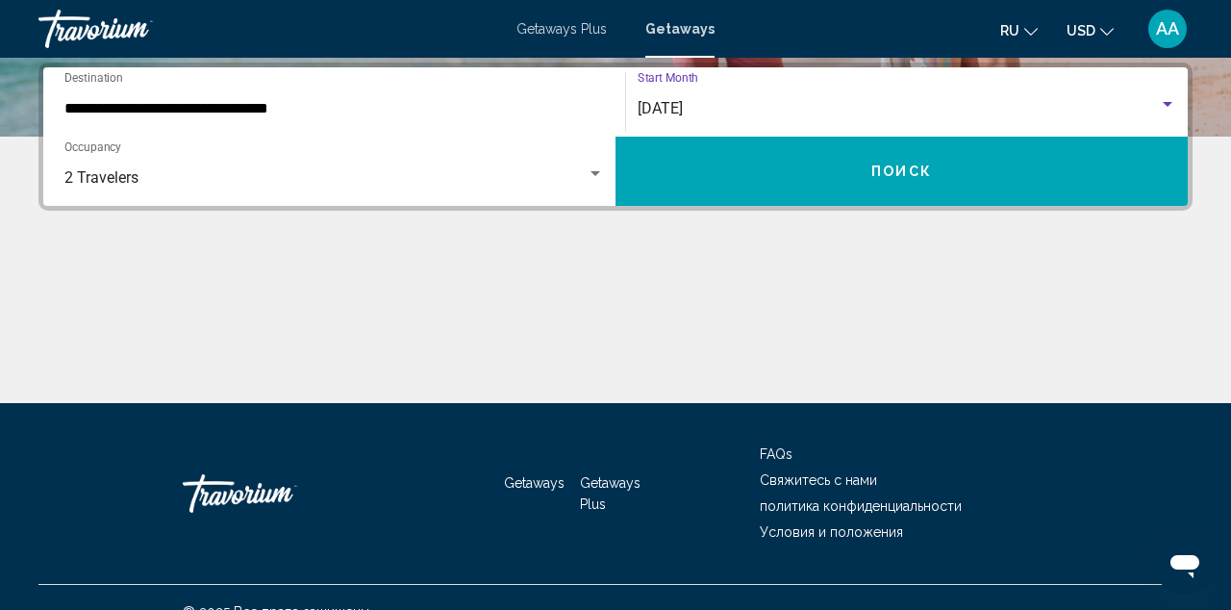
click at [789, 165] on button "Поиск" at bounding box center [901, 171] width 572 height 69
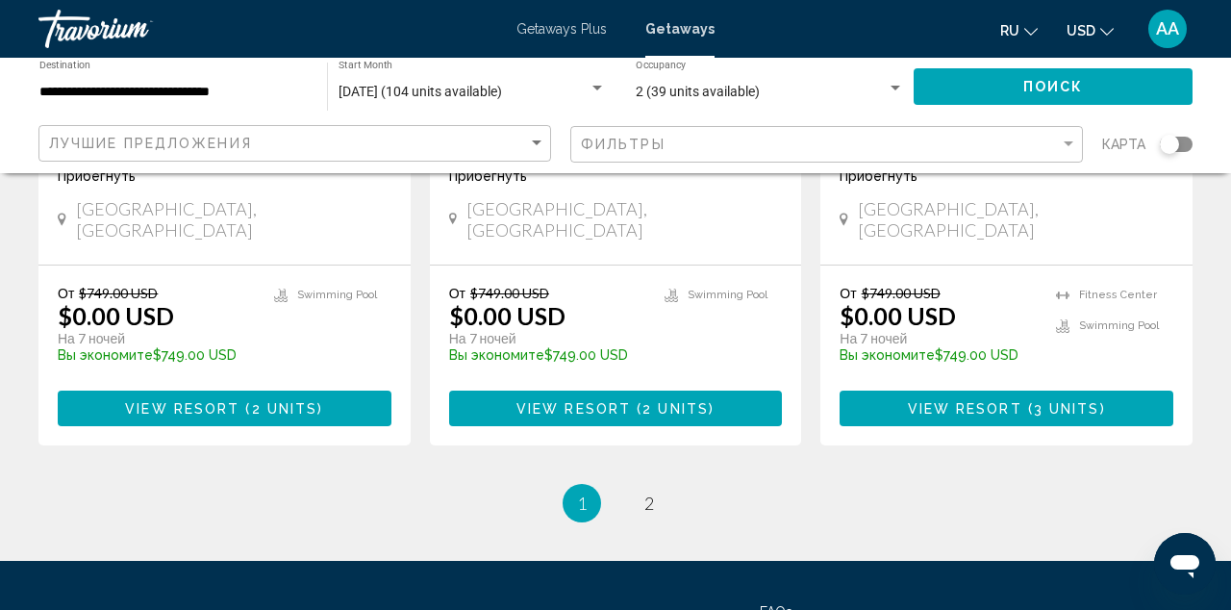
scroll to position [2511, 0]
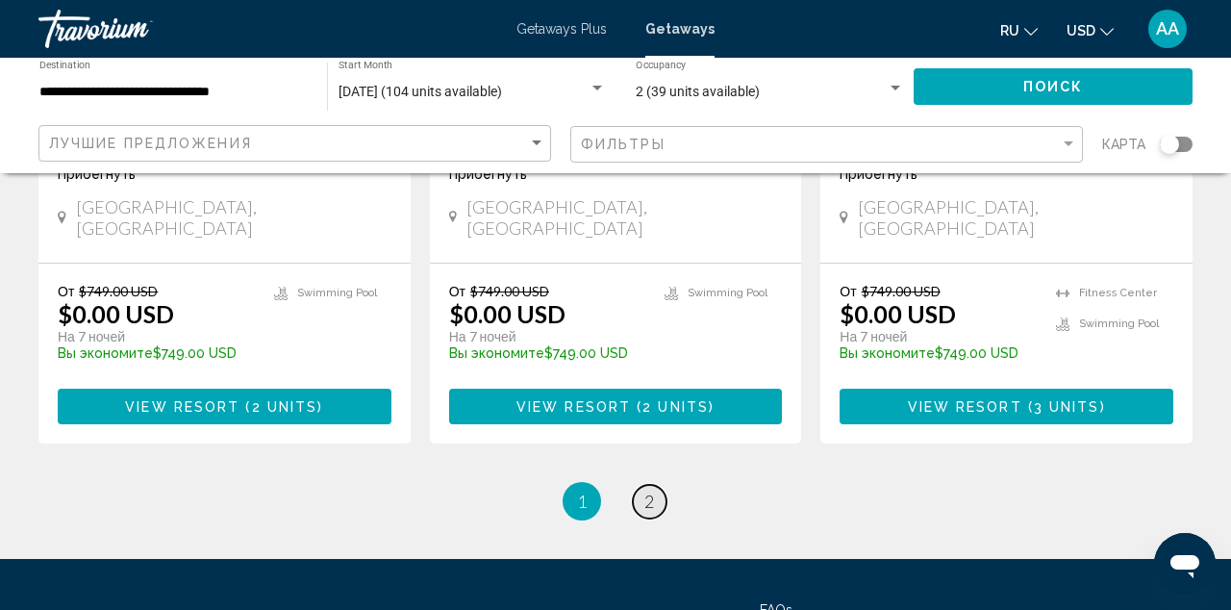
click at [644, 490] on span "2" at bounding box center [649, 500] width 10 height 21
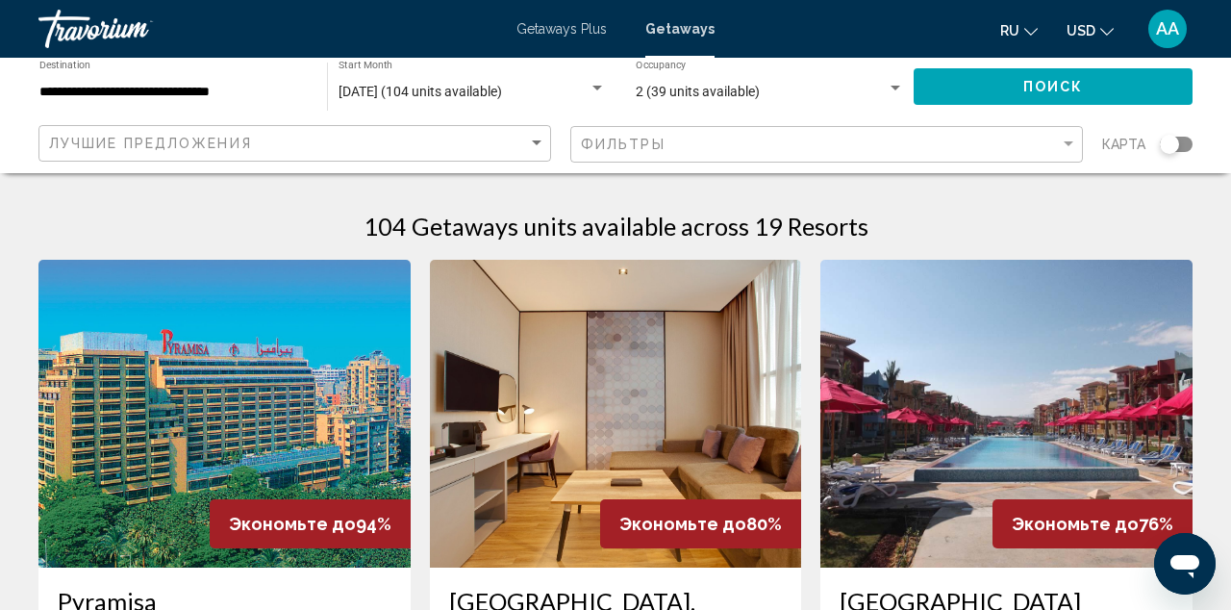
click at [263, 69] on div "**********" at bounding box center [173, 87] width 268 height 53
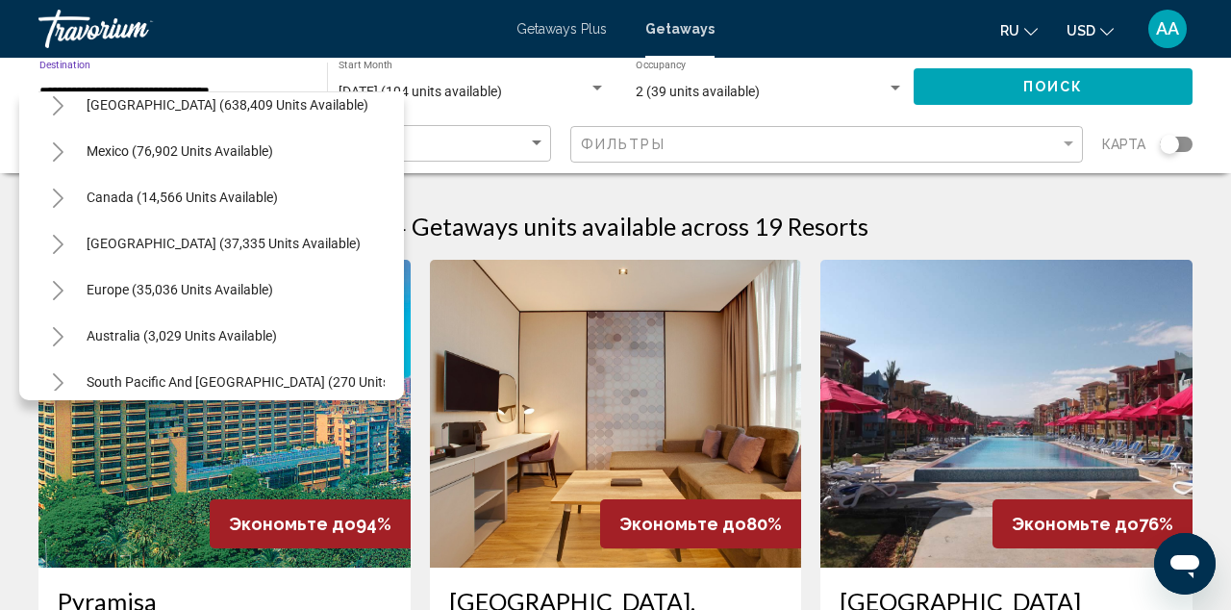
scroll to position [55, 0]
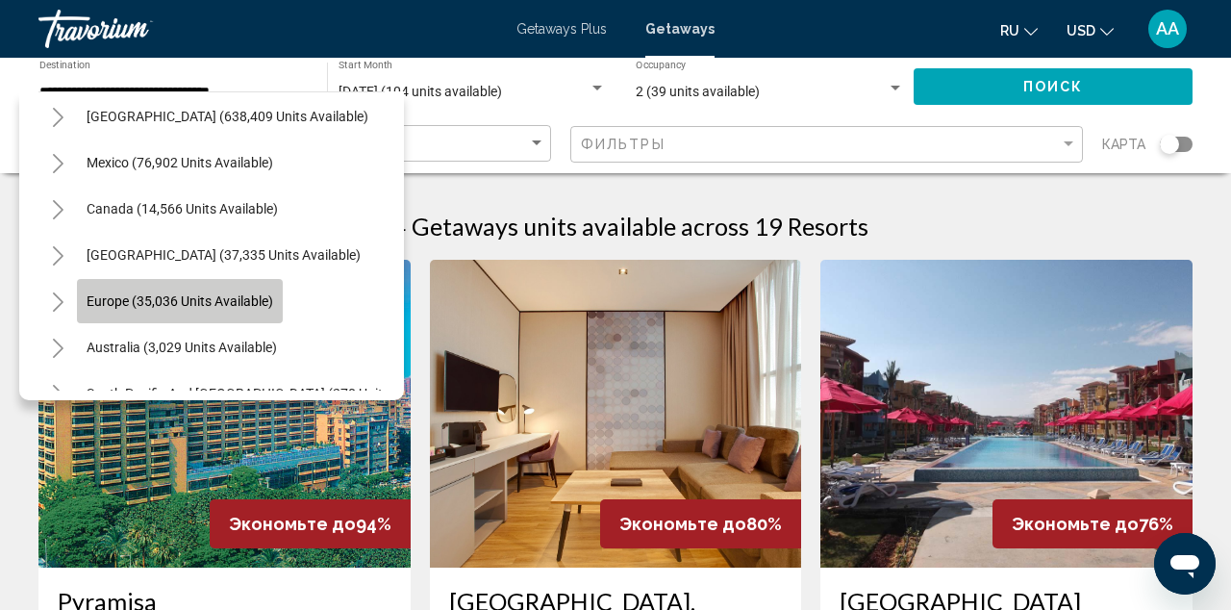
click at [146, 296] on span "Europe (35,036 units available)" at bounding box center [180, 300] width 187 height 15
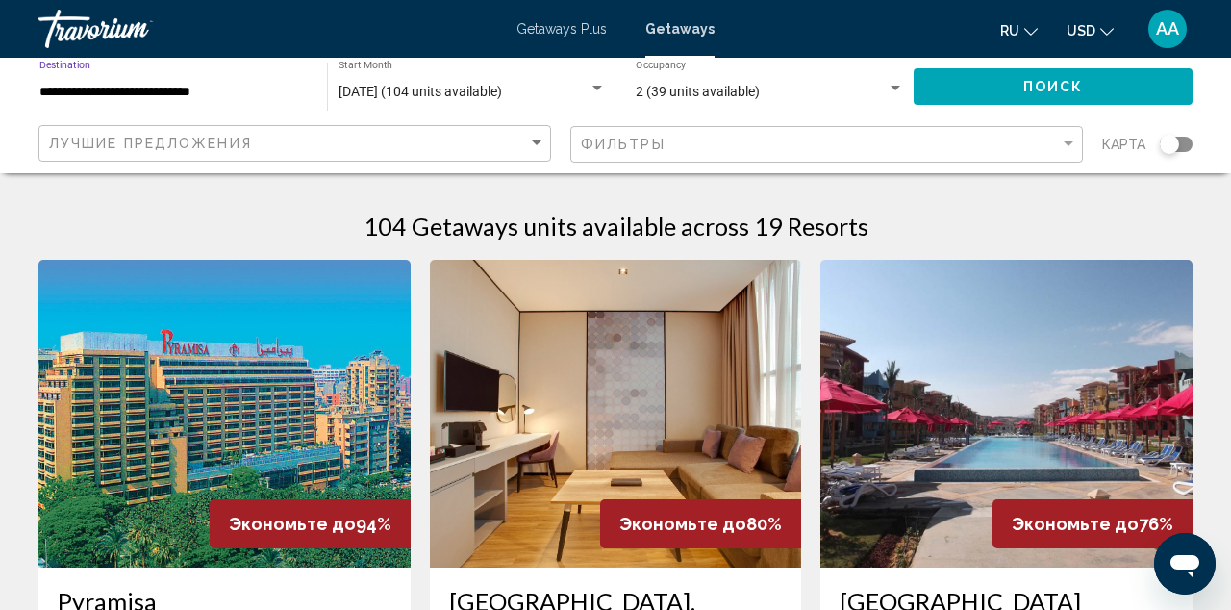
click at [1024, 83] on span "Поиск" at bounding box center [1053, 87] width 61 height 15
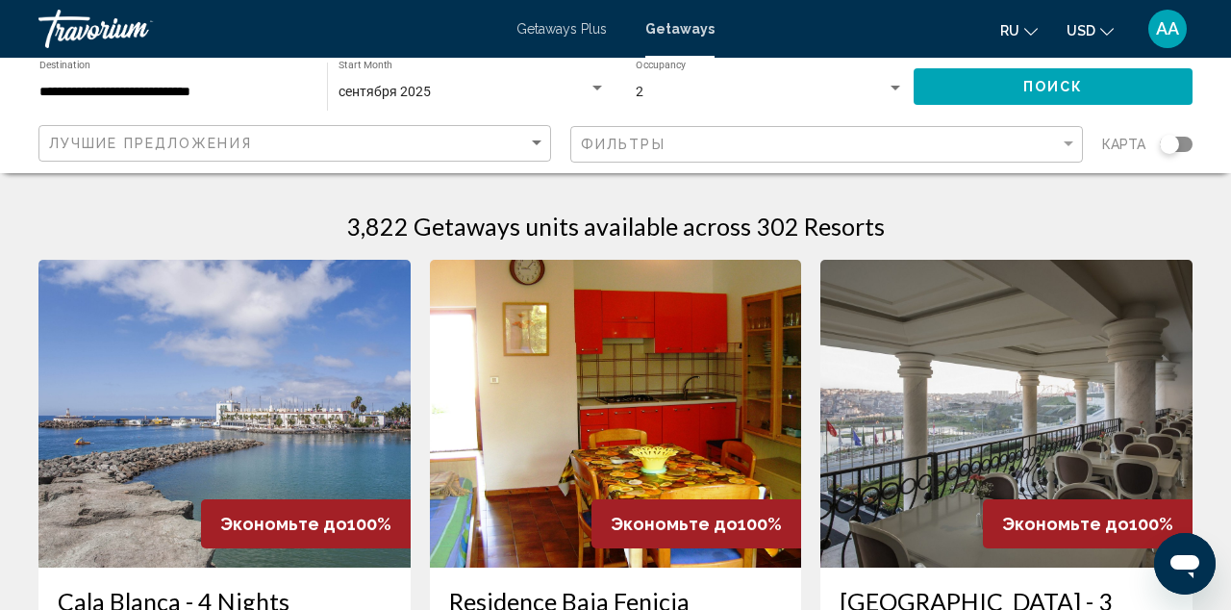
click at [1170, 141] on div "Search widget" at bounding box center [1169, 144] width 19 height 19
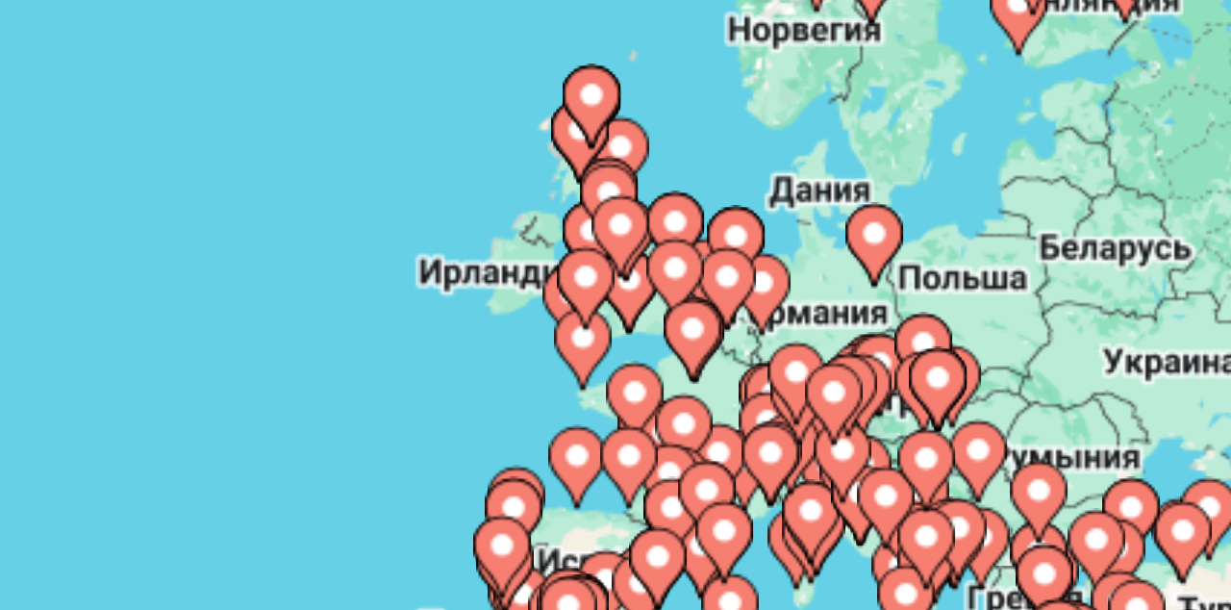
drag, startPoint x: 146, startPoint y: 78, endPoint x: 168, endPoint y: 97, distance: 29.3
click at [169, 192] on div "Чтобы активировать перетаскивание с помощью клавиатуры, нажмите Alt + Ввод. Пос…" at bounding box center [615, 480] width 1154 height 577
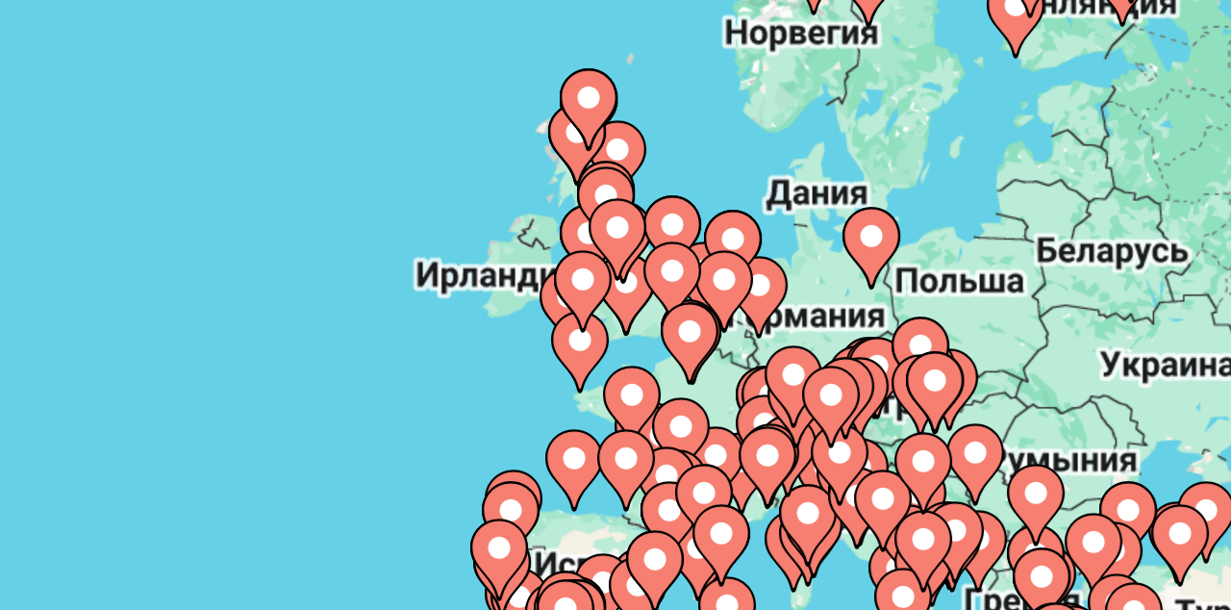
click at [780, 300] on gmp-advanced-marker "Main content" at bounding box center [789, 314] width 19 height 29
type input "**********"
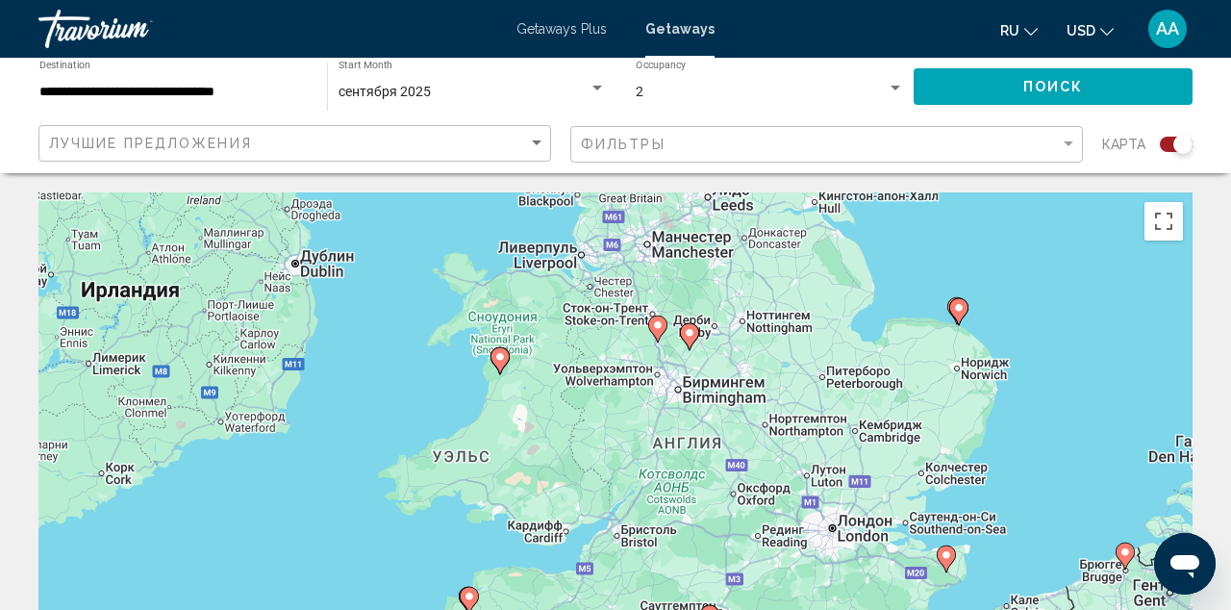
drag, startPoint x: 752, startPoint y: 328, endPoint x: 793, endPoint y: 186, distance: 148.2
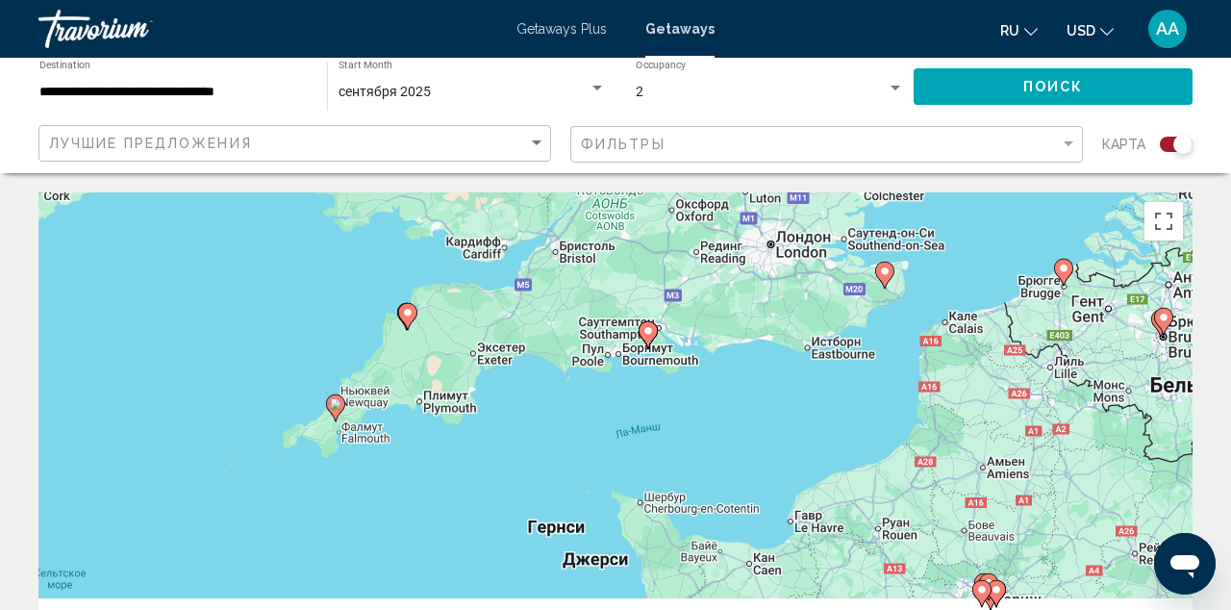
drag, startPoint x: 791, startPoint y: 387, endPoint x: 728, endPoint y: 100, distance: 293.5
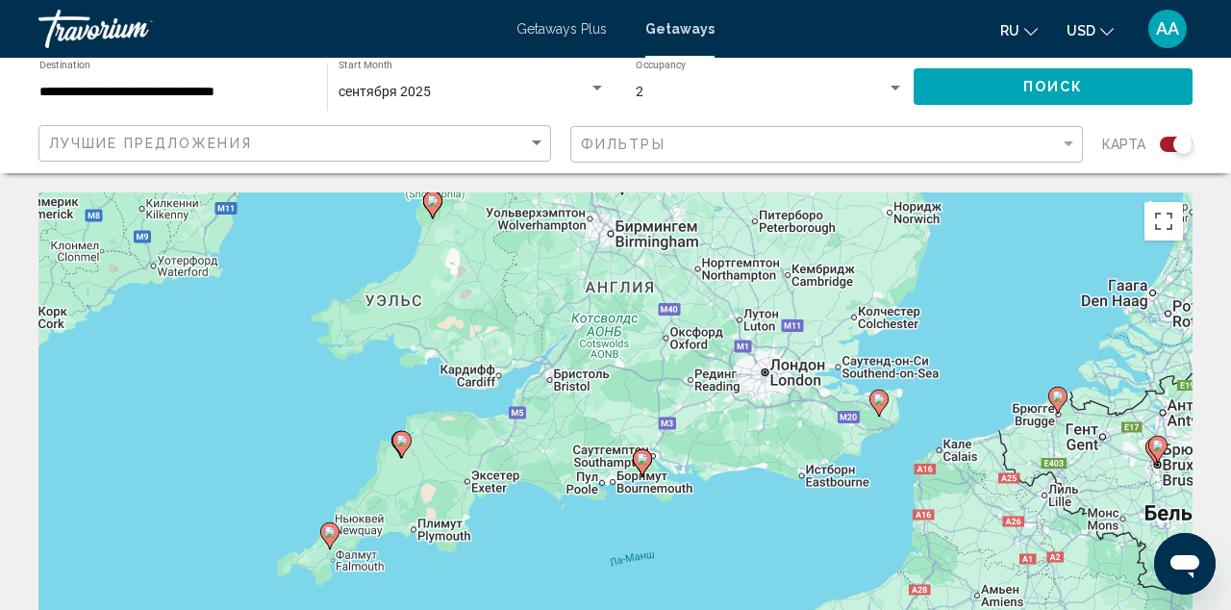
drag, startPoint x: 740, startPoint y: 237, endPoint x: 736, endPoint y: 403, distance: 165.4
click at [740, 407] on div "Чтобы активировать перетаскивание с помощью клавиатуры, нажмите Alt + Ввод. Пос…" at bounding box center [615, 480] width 1154 height 577
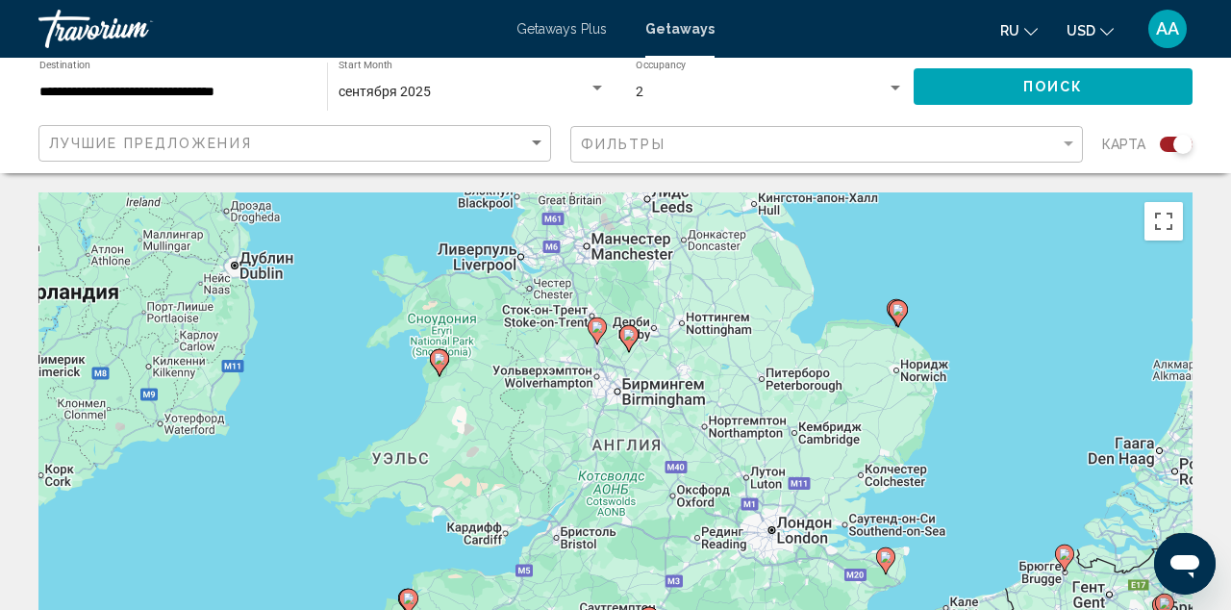
drag, startPoint x: 761, startPoint y: 298, endPoint x: 770, endPoint y: 424, distance: 126.3
click at [770, 424] on div "Чтобы активировать перетаскивание с помощью клавиатуры, нажмите Alt + Ввод. Пос…" at bounding box center [615, 480] width 1154 height 577
click at [1017, 84] on button "Поиск" at bounding box center [1052, 86] width 279 height 36
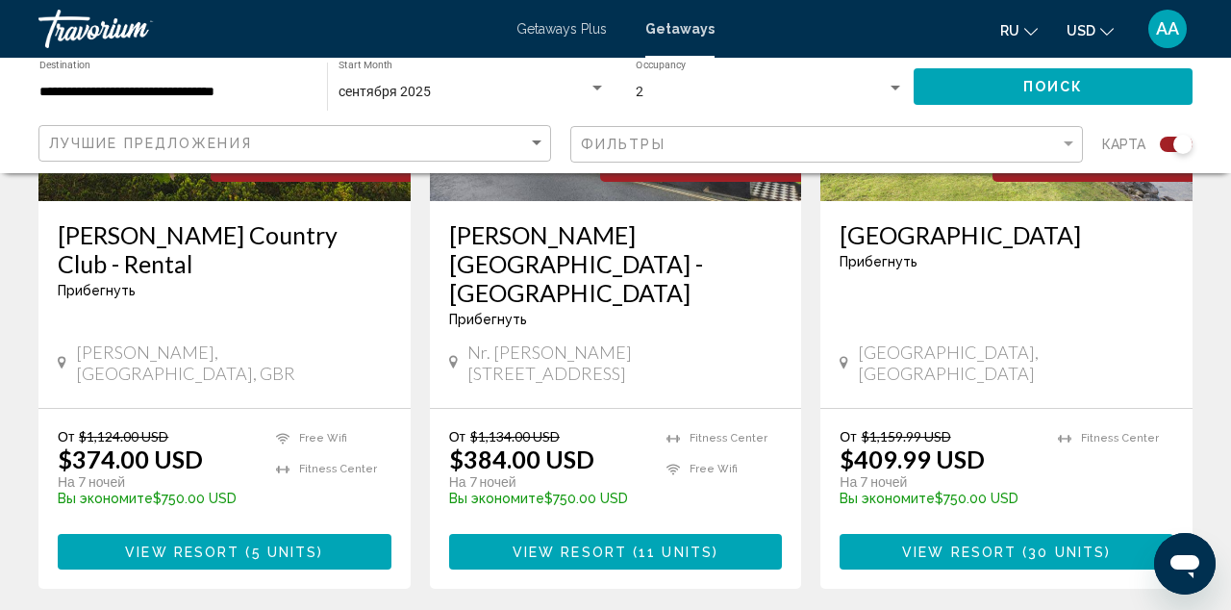
scroll to position [3139, 0]
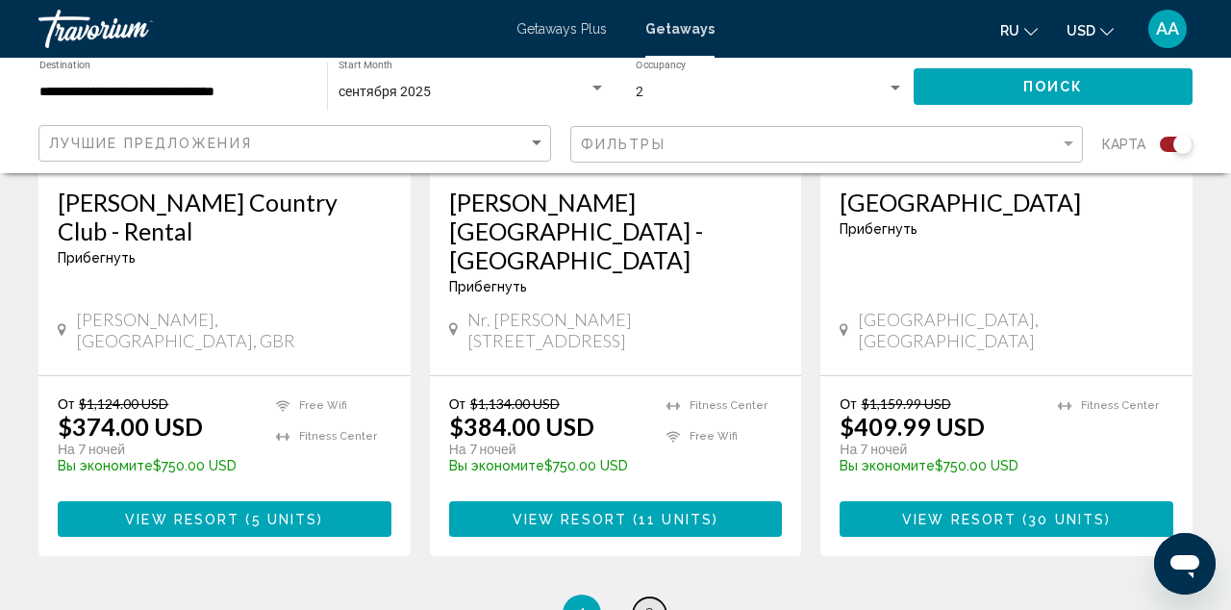
click at [658, 597] on link "page 2" at bounding box center [650, 614] width 34 height 34
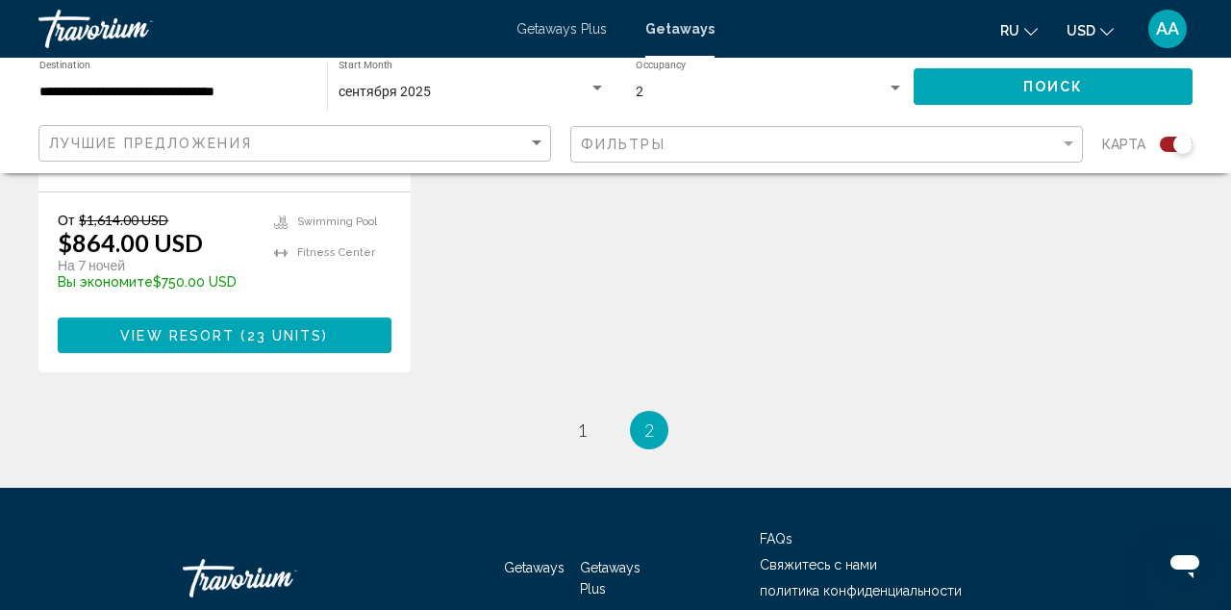
scroll to position [3279, 0]
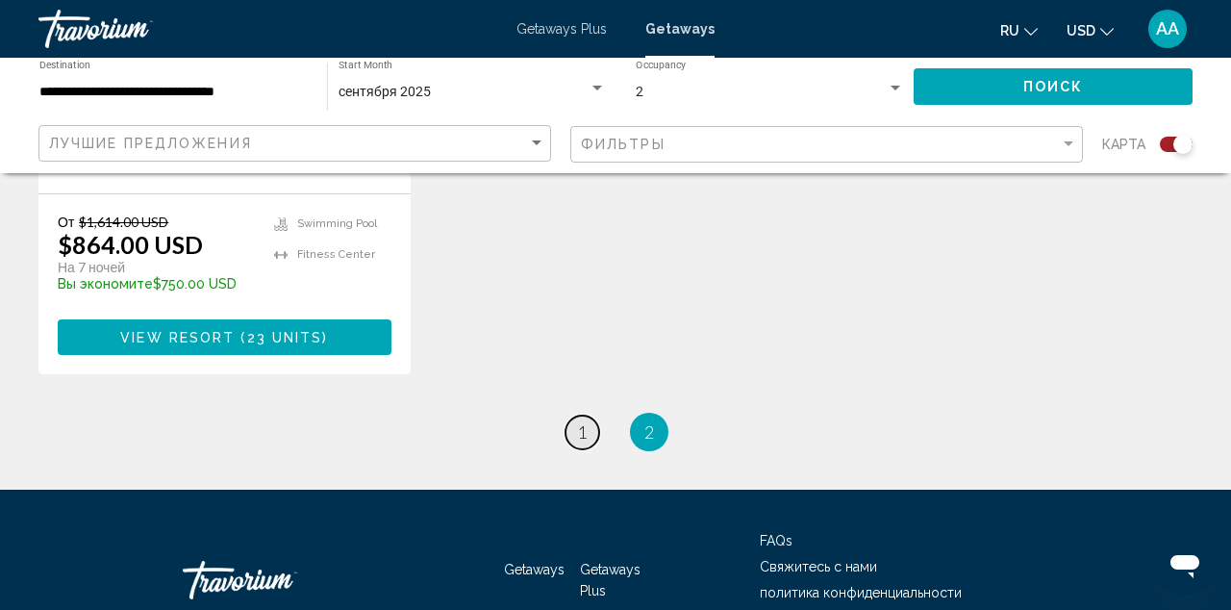
click at [577, 421] on span "1" at bounding box center [582, 431] width 10 height 21
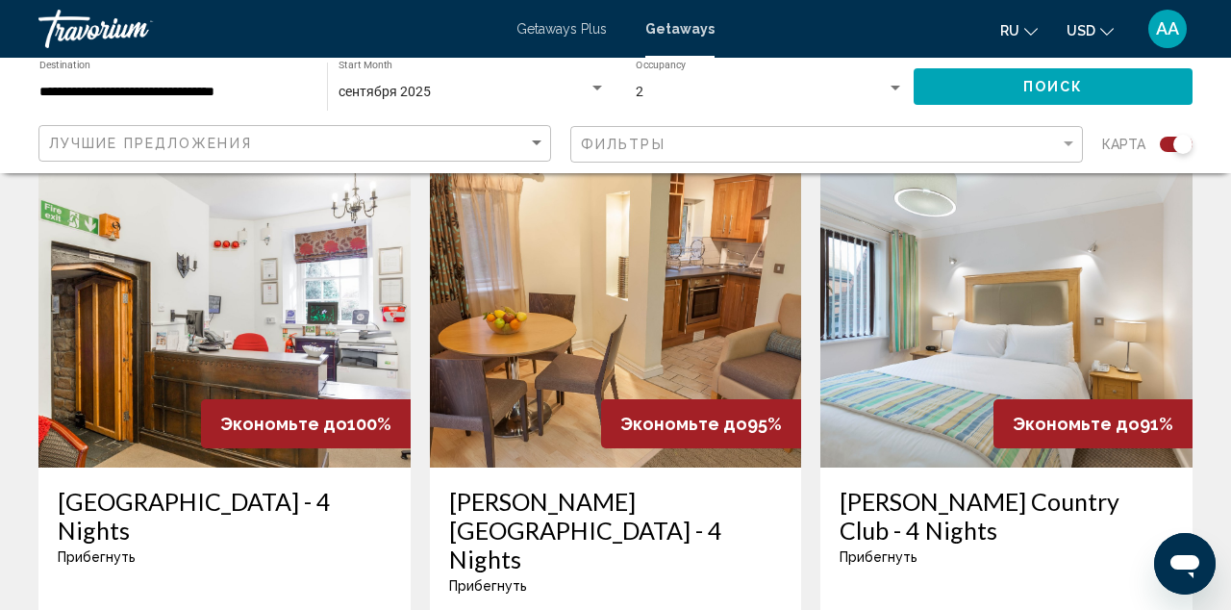
scroll to position [687, 0]
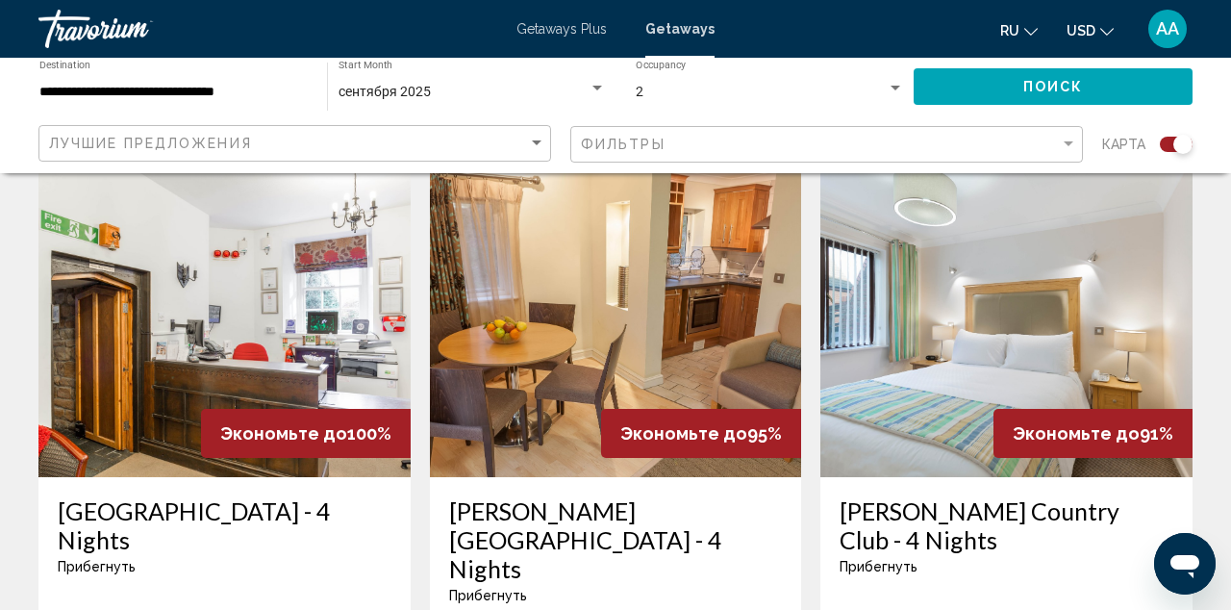
click at [666, 301] on img "Main content" at bounding box center [616, 323] width 372 height 308
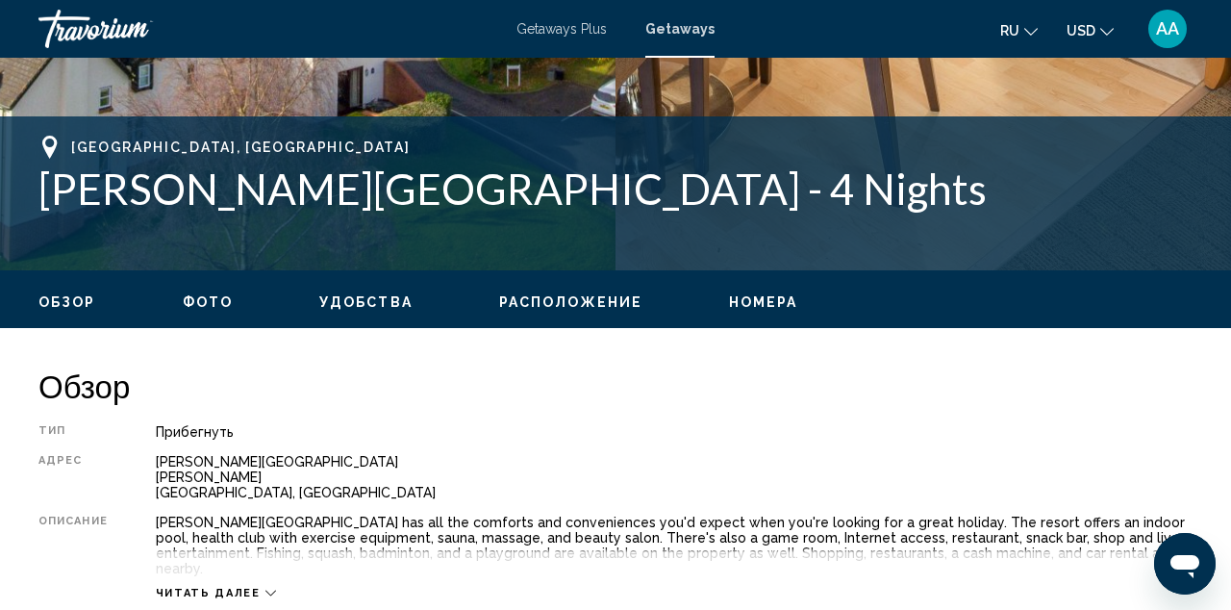
scroll to position [701, 0]
click at [231, 587] on span "Читать далее" at bounding box center [208, 593] width 105 height 12
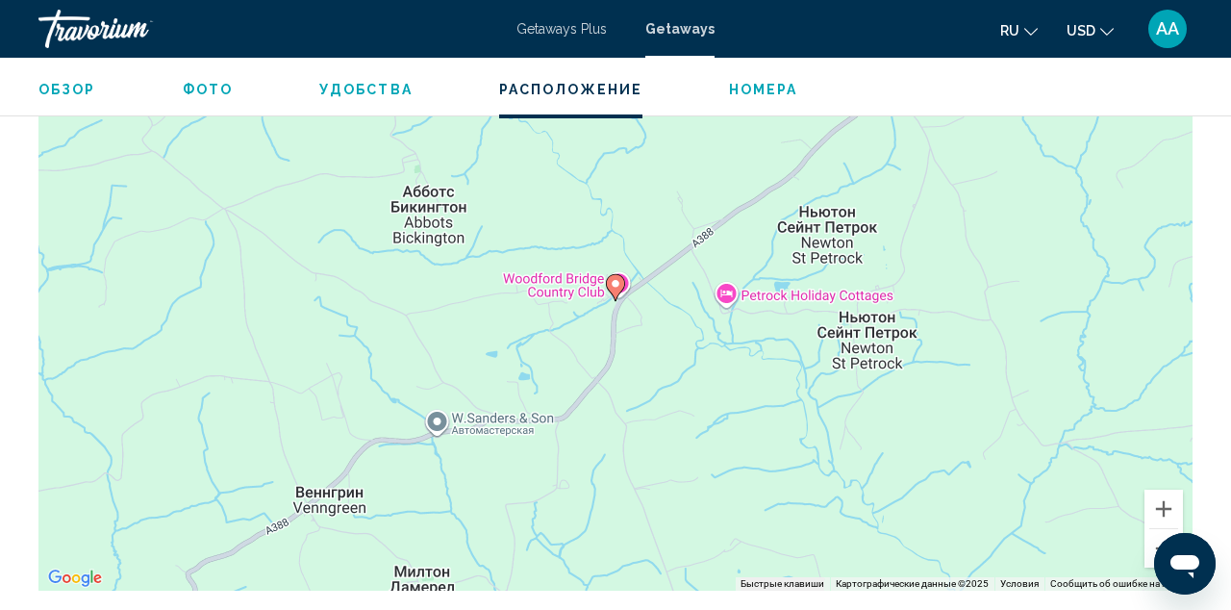
scroll to position [3228, 0]
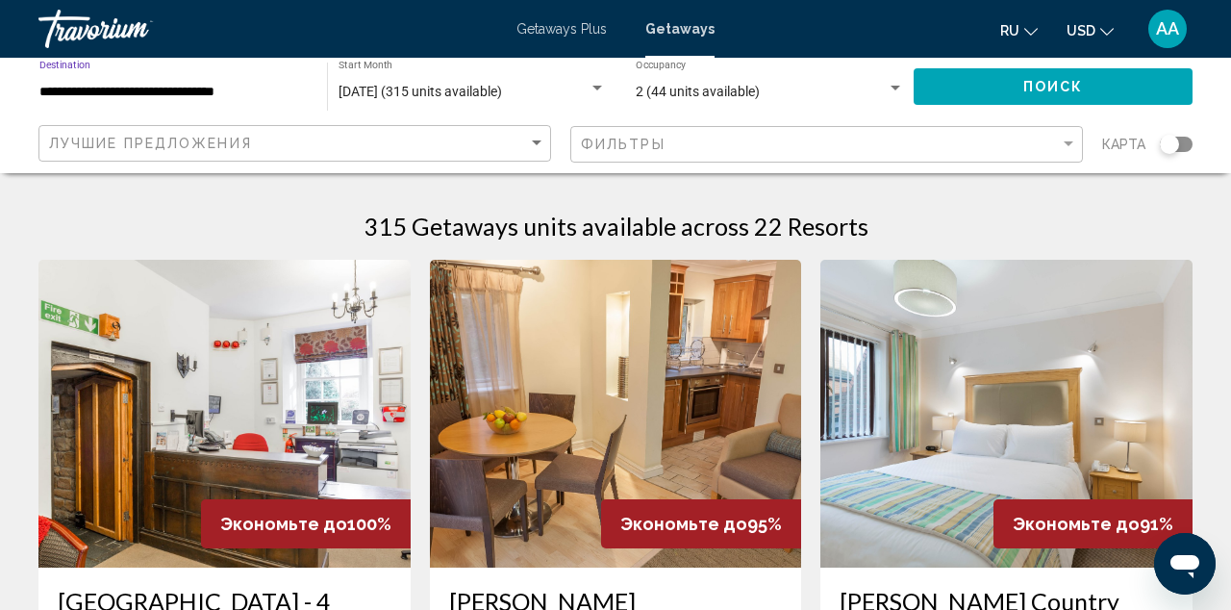
click at [221, 96] on input "**********" at bounding box center [173, 92] width 268 height 15
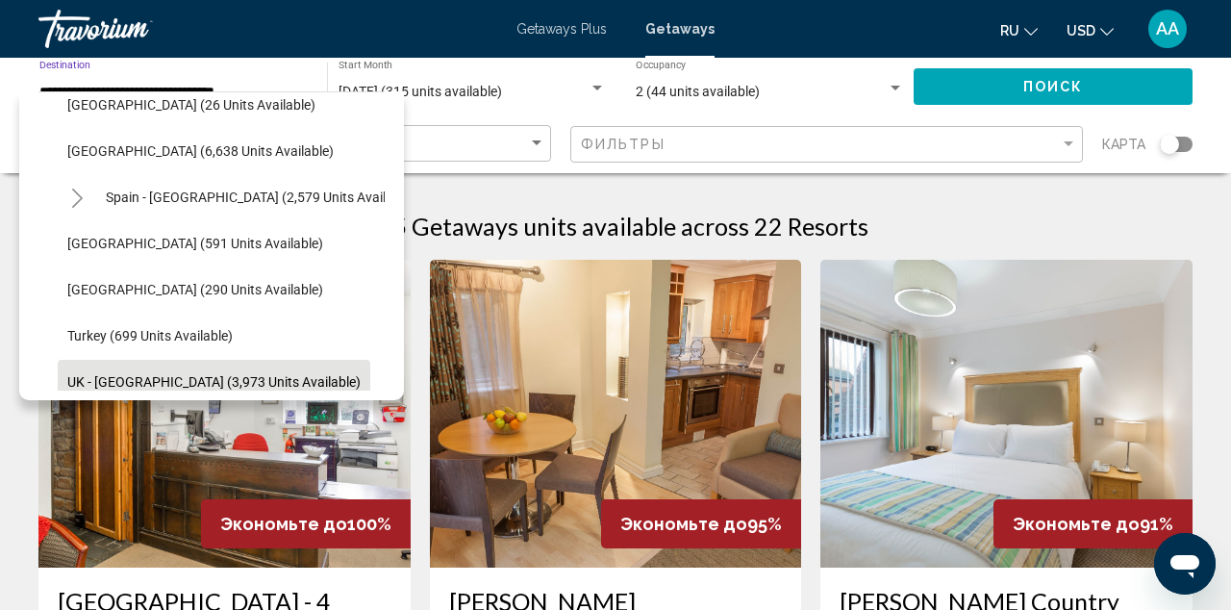
scroll to position [976, 3]
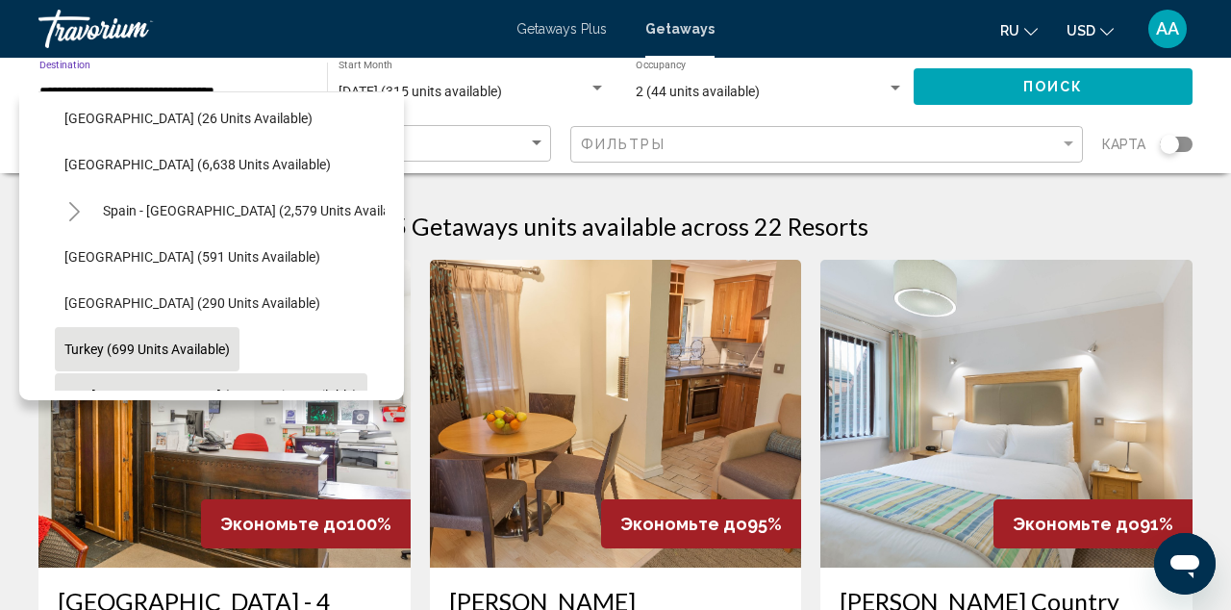
click at [164, 354] on span "Turkey (699 units available)" at bounding box center [146, 348] width 165 height 15
type input "**********"
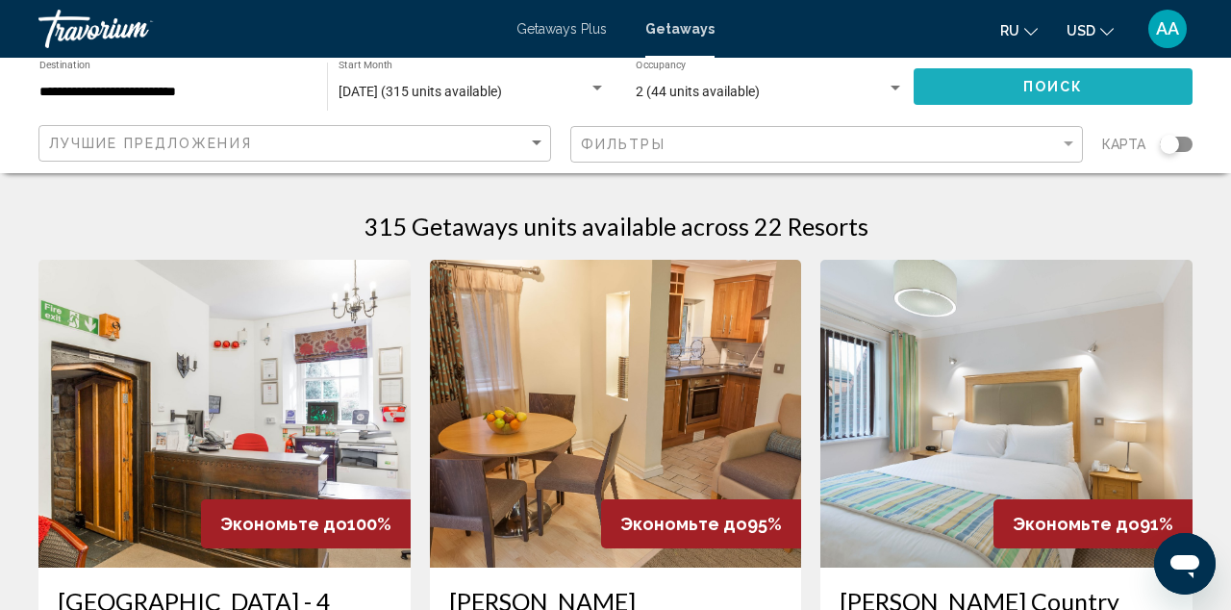
click at [1002, 93] on button "Поиск" at bounding box center [1052, 86] width 279 height 36
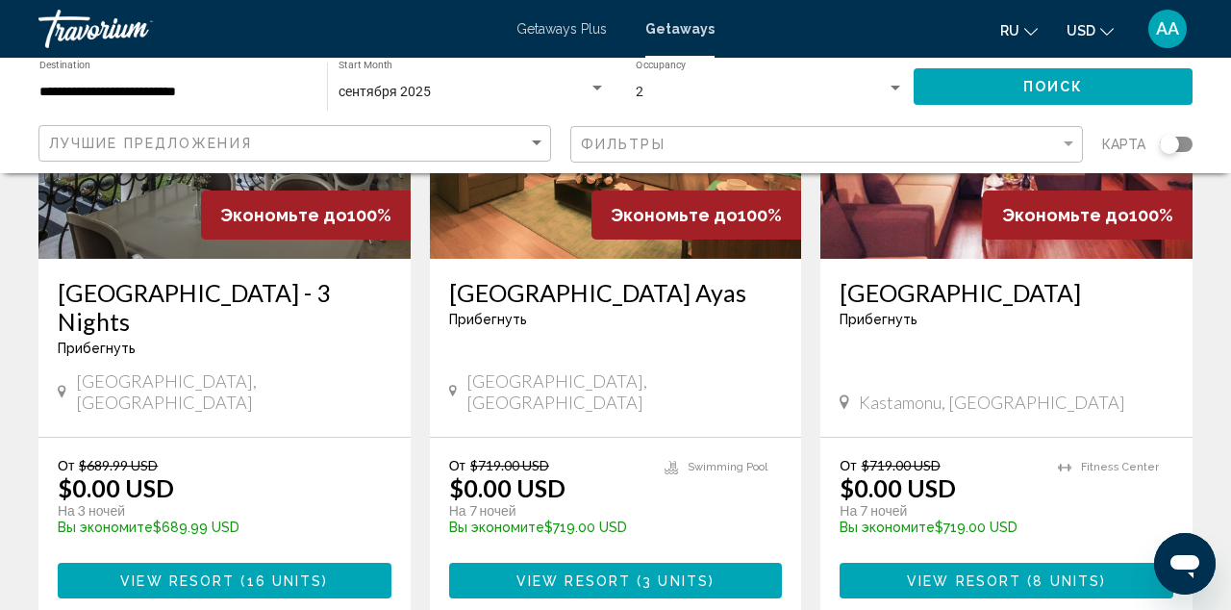
scroll to position [302, 0]
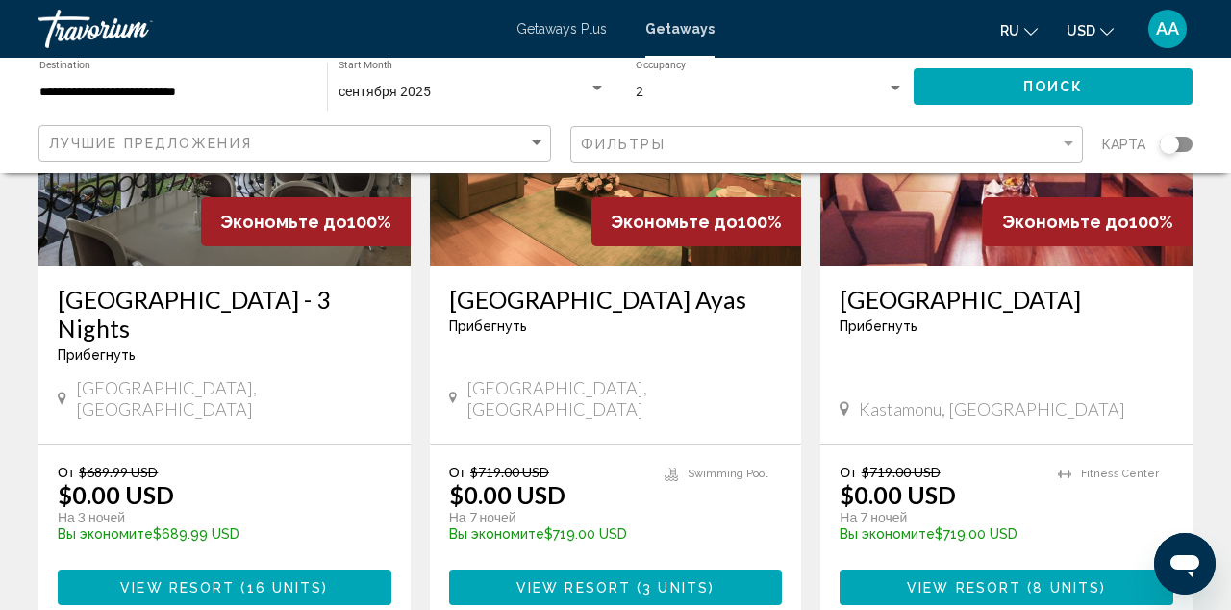
click at [643, 233] on img "Main content" at bounding box center [616, 112] width 372 height 308
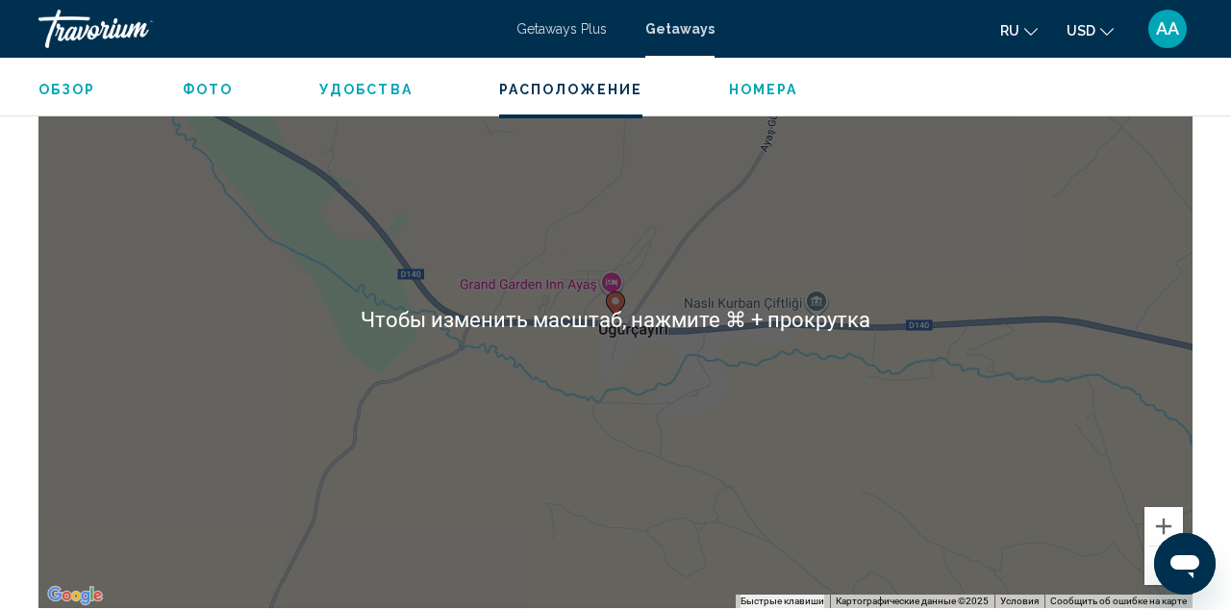
scroll to position [2791, 0]
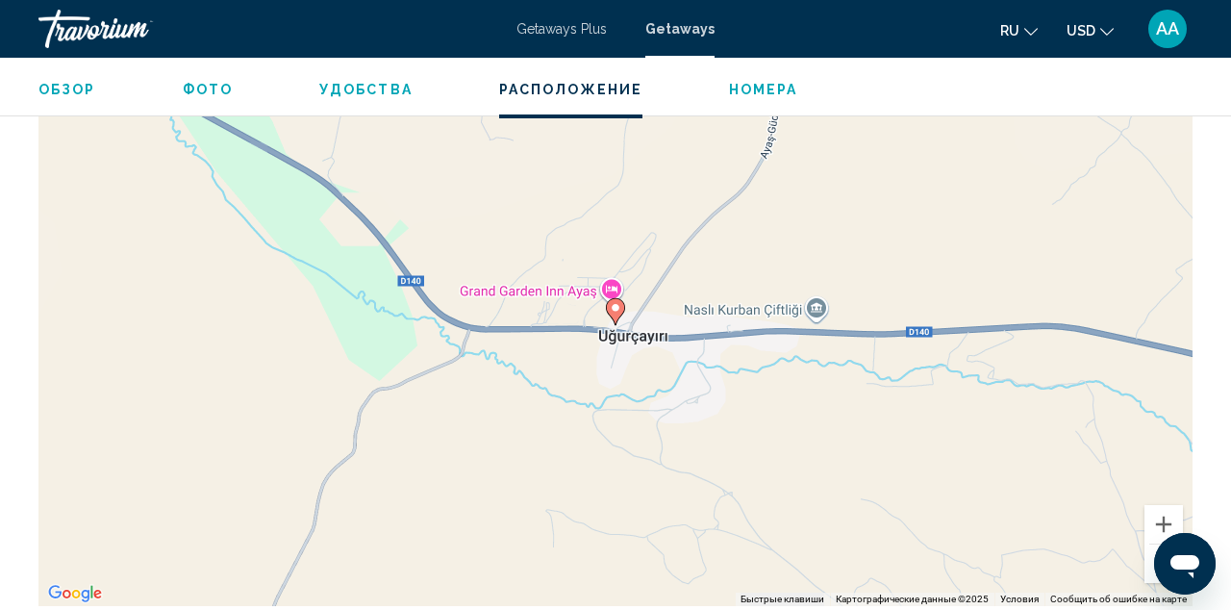
drag, startPoint x: 635, startPoint y: 307, endPoint x: 635, endPoint y: 318, distance: 11.5
click at [635, 318] on div "Чтобы активировать перетаскивание с помощью клавиатуры, нажмите Alt + Ввод. Пос…" at bounding box center [615, 317] width 1154 height 577
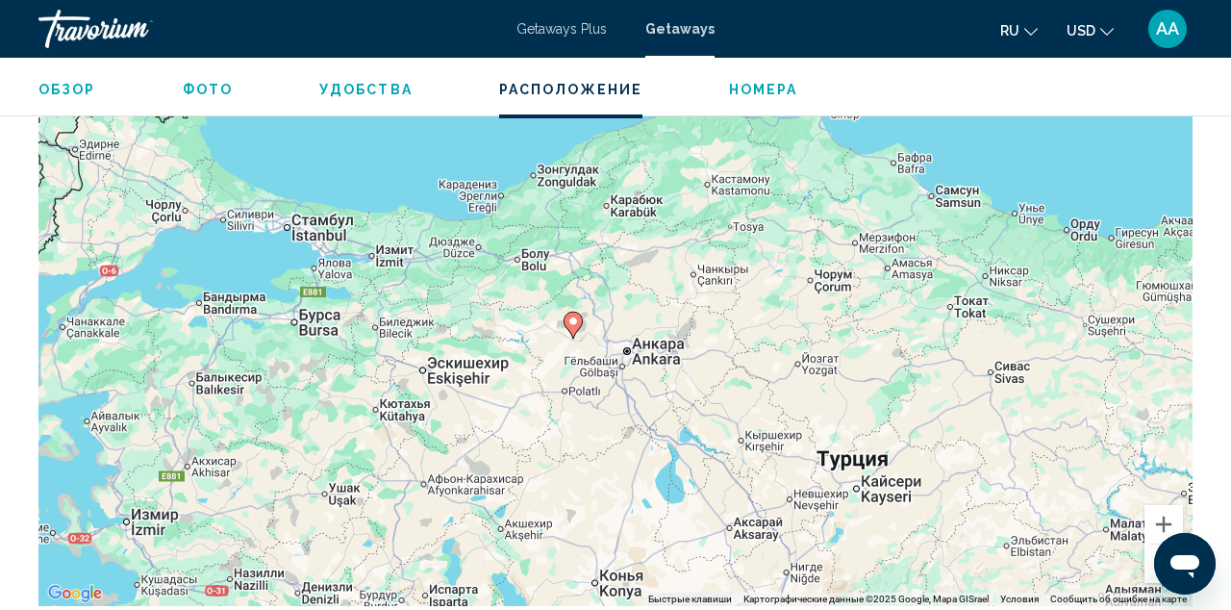
drag, startPoint x: 729, startPoint y: 197, endPoint x: 607, endPoint y: 233, distance: 127.2
click at [607, 233] on div "Чтобы активировать перетаскивание с помощью клавиатуры, нажмите Alt + Ввод. Пос…" at bounding box center [615, 317] width 1154 height 577
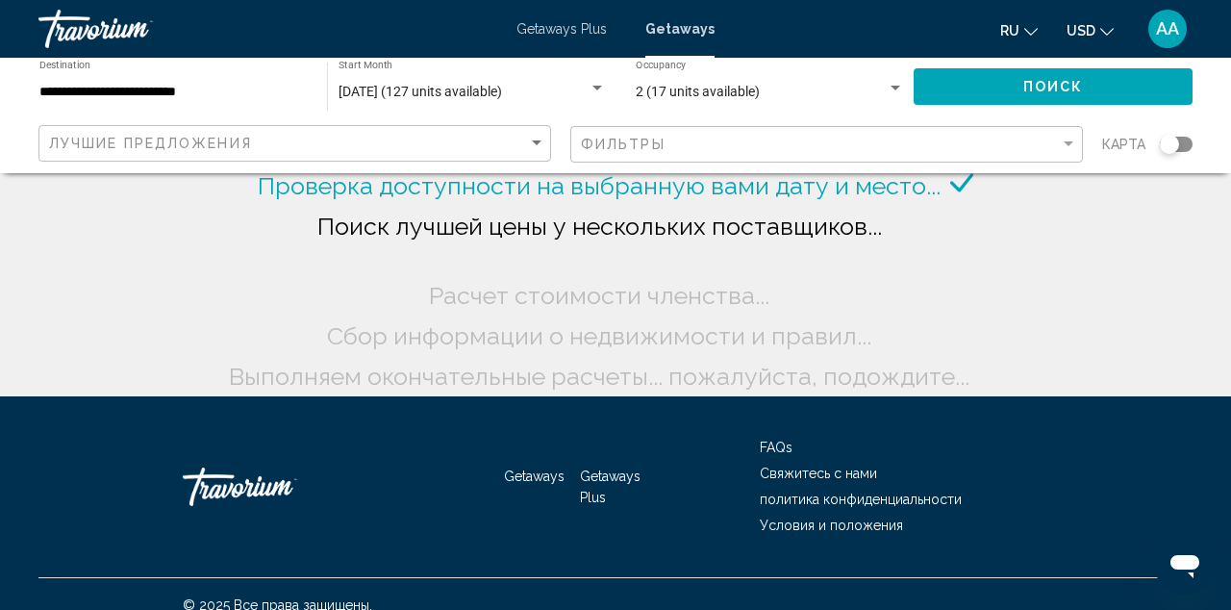
click at [1038, 80] on span "Поиск" at bounding box center [1053, 87] width 61 height 15
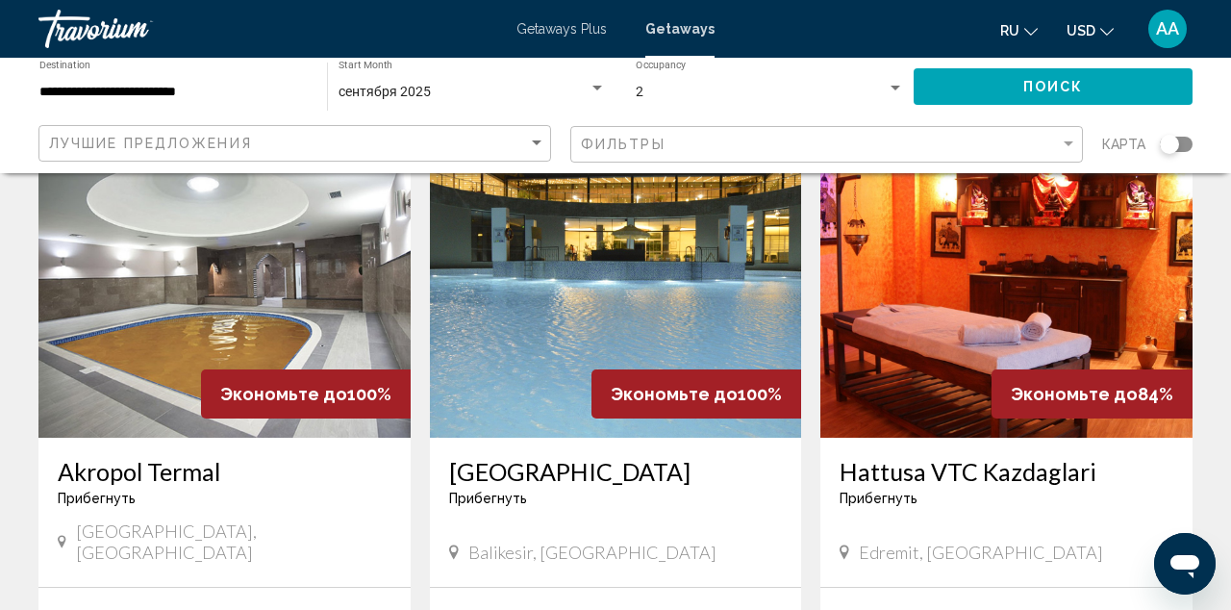
scroll to position [833, 0]
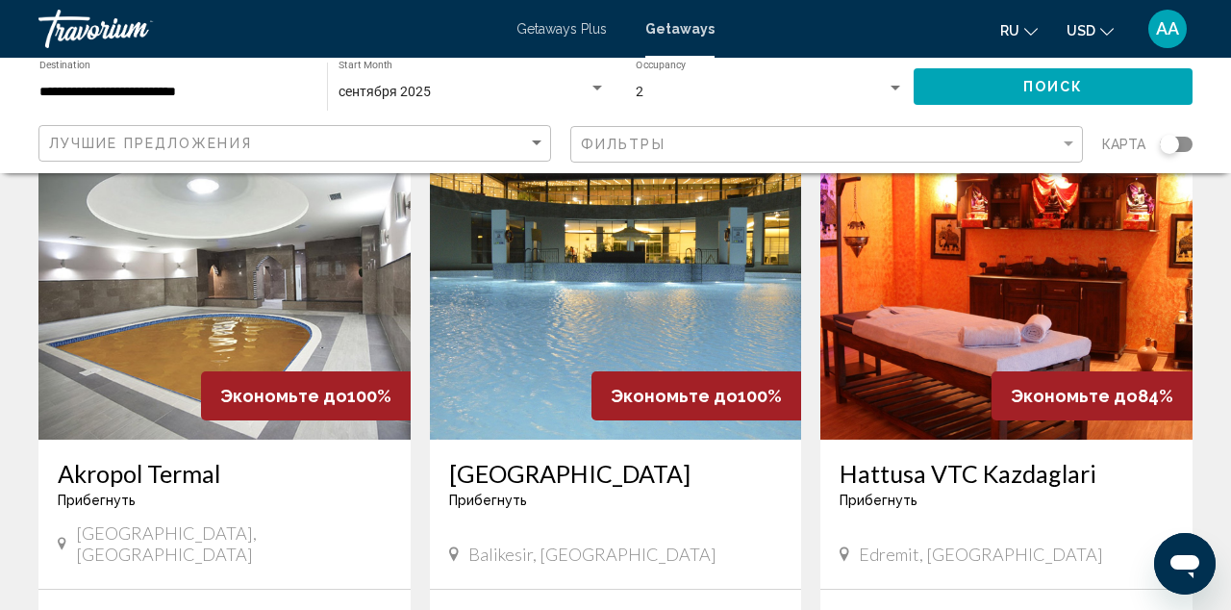
click at [601, 262] on img "Main content" at bounding box center [616, 286] width 372 height 308
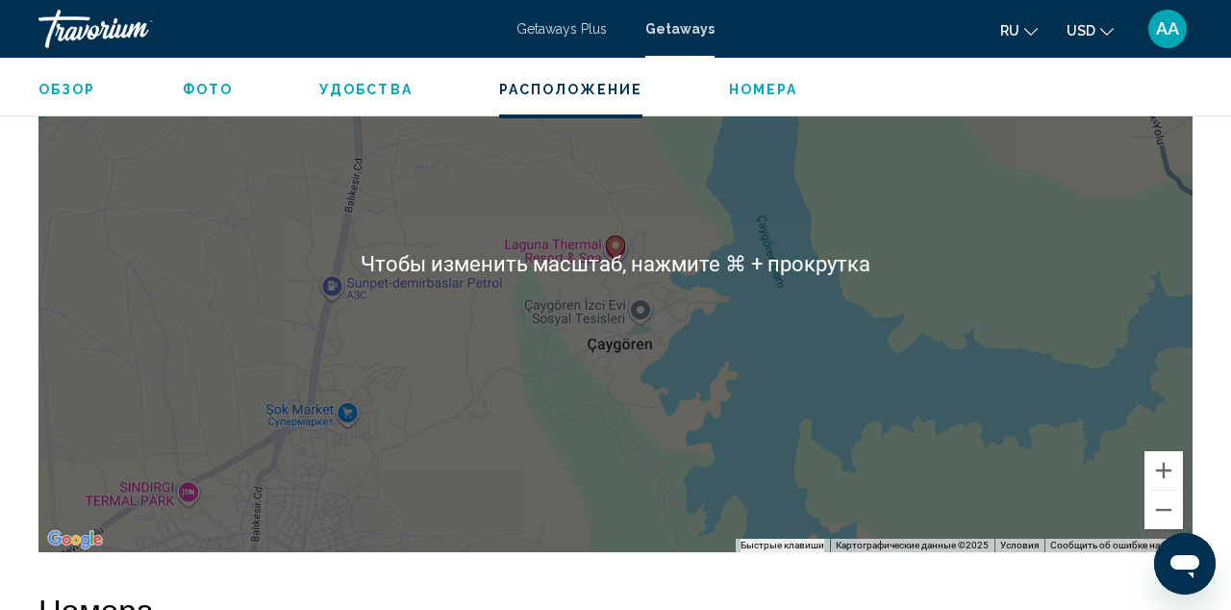
scroll to position [3119, 0]
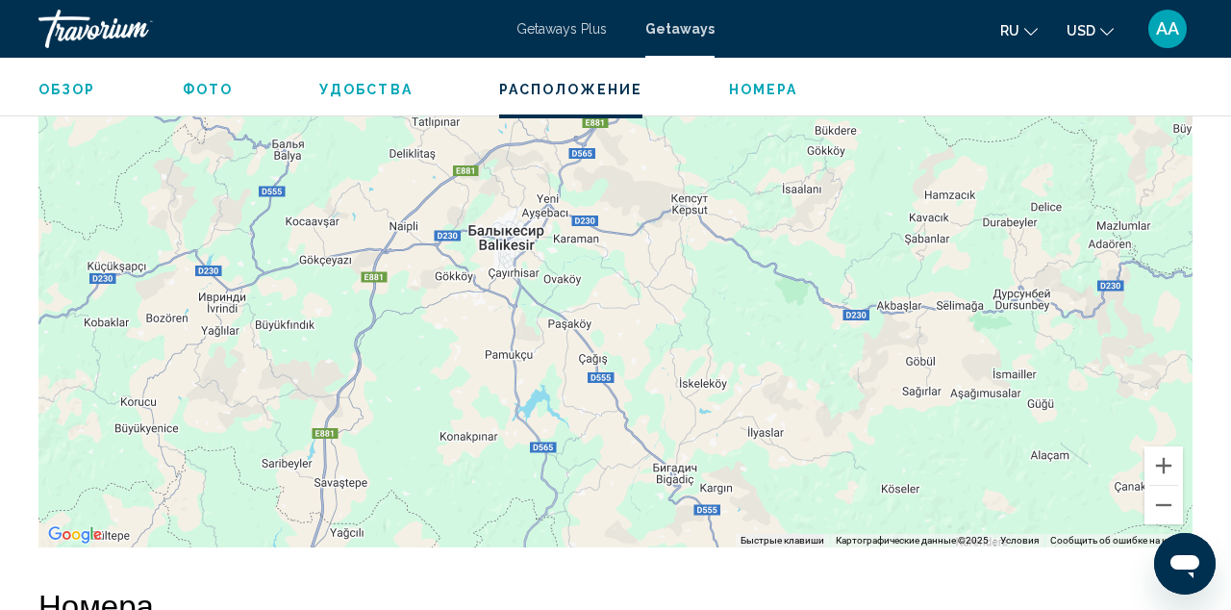
drag, startPoint x: 778, startPoint y: 260, endPoint x: 767, endPoint y: 536, distance: 276.2
click at [767, 536] on div "Чтобы активировать перетаскивание с помощью клавиатуры, нажмите Alt + Ввод. Пос…" at bounding box center [615, 258] width 1154 height 577
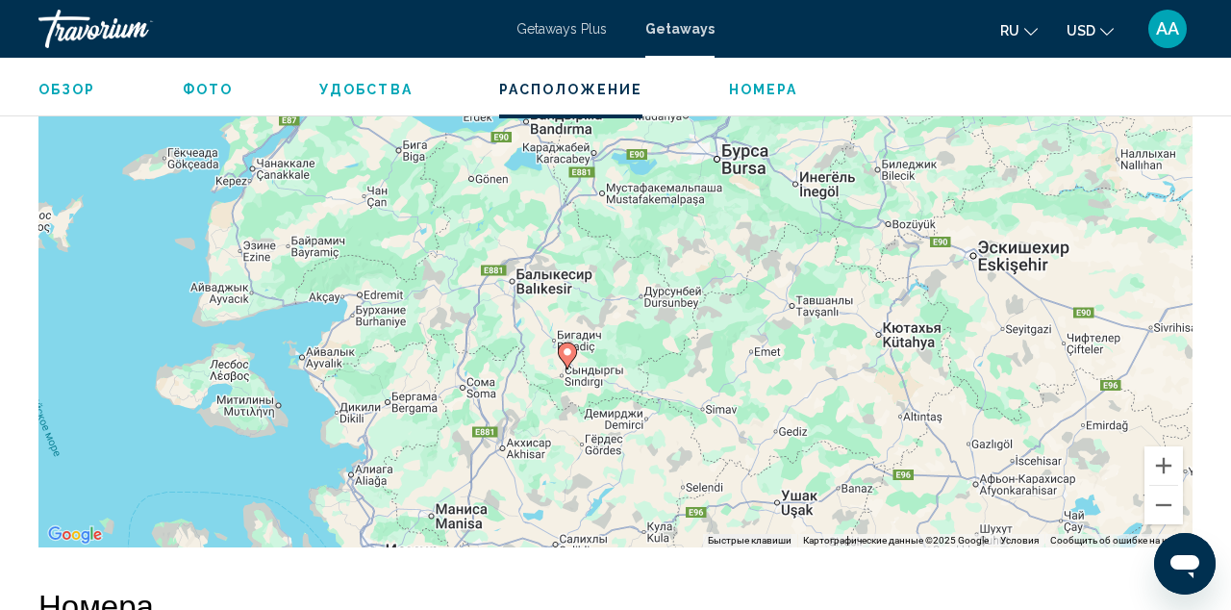
drag, startPoint x: 646, startPoint y: 397, endPoint x: 574, endPoint y: 296, distance: 124.1
click at [573, 297] on div "Чтобы активировать перетаскивание с помощью клавиатуры, нажмите Alt + Ввод. Пос…" at bounding box center [615, 258] width 1154 height 577
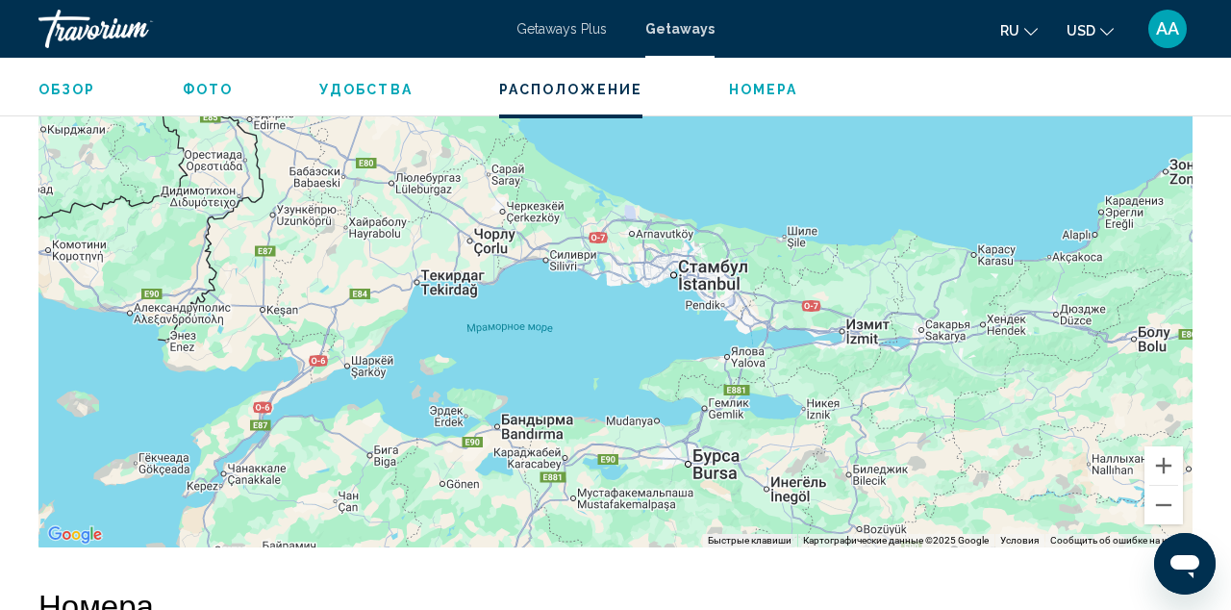
drag, startPoint x: 776, startPoint y: 214, endPoint x: 712, endPoint y: 567, distance: 358.5
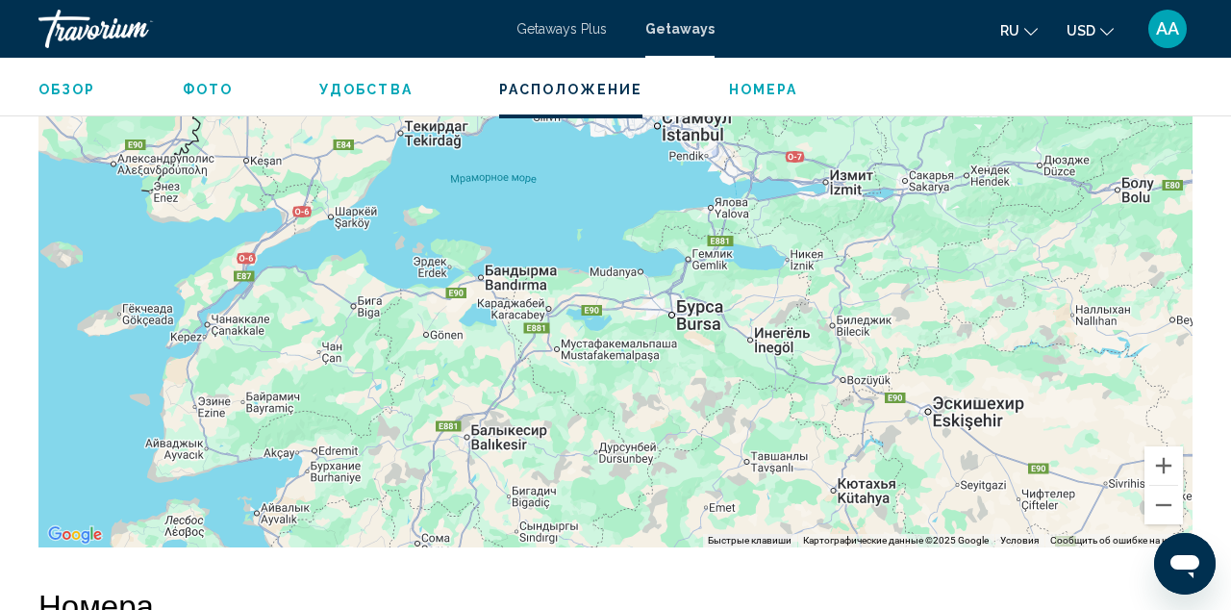
drag, startPoint x: 681, startPoint y: 431, endPoint x: 680, endPoint y: 255, distance: 176.0
click at [680, 255] on div "Main content" at bounding box center [615, 258] width 1154 height 577
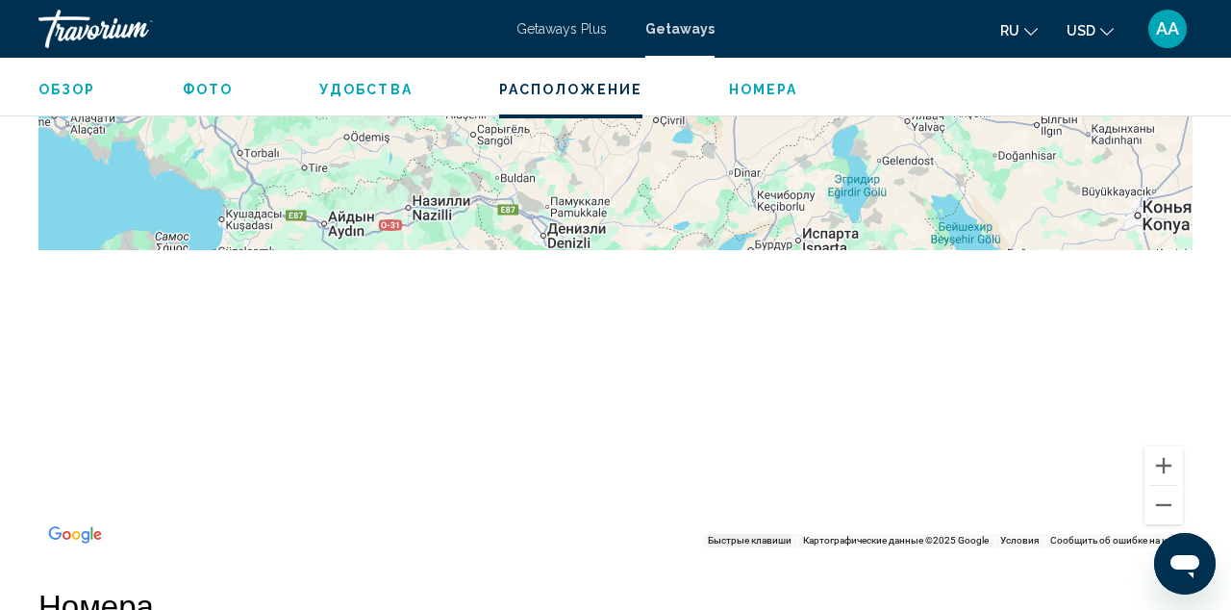
drag, startPoint x: 773, startPoint y: 348, endPoint x: 640, endPoint y: 46, distance: 329.8
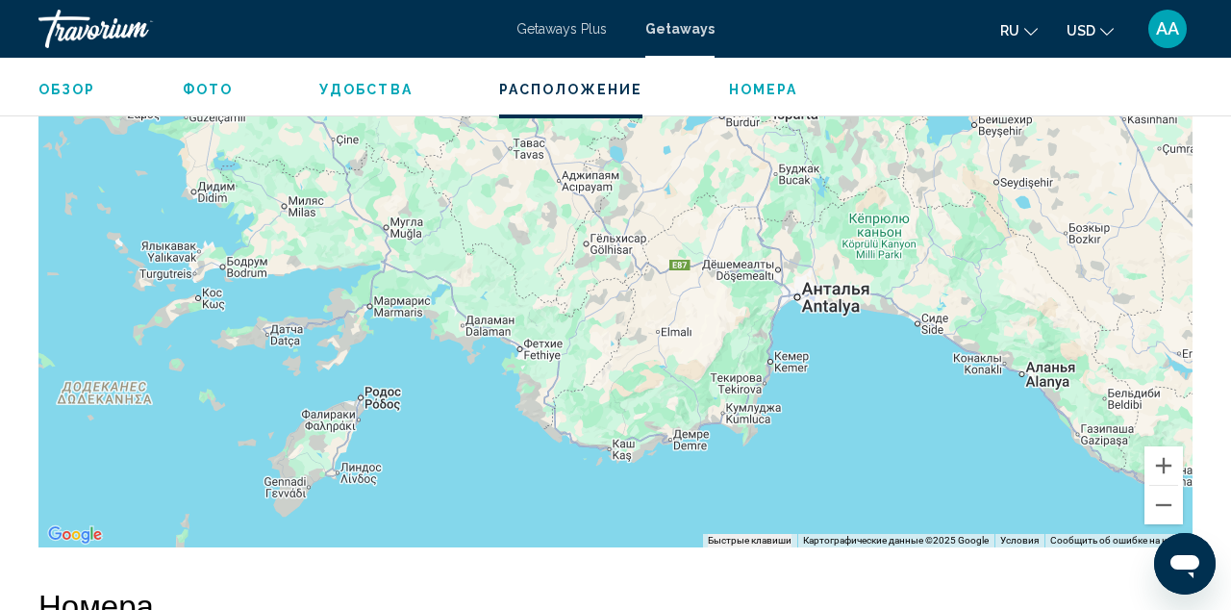
drag, startPoint x: 616, startPoint y: 221, endPoint x: 579, endPoint y: 65, distance: 160.2
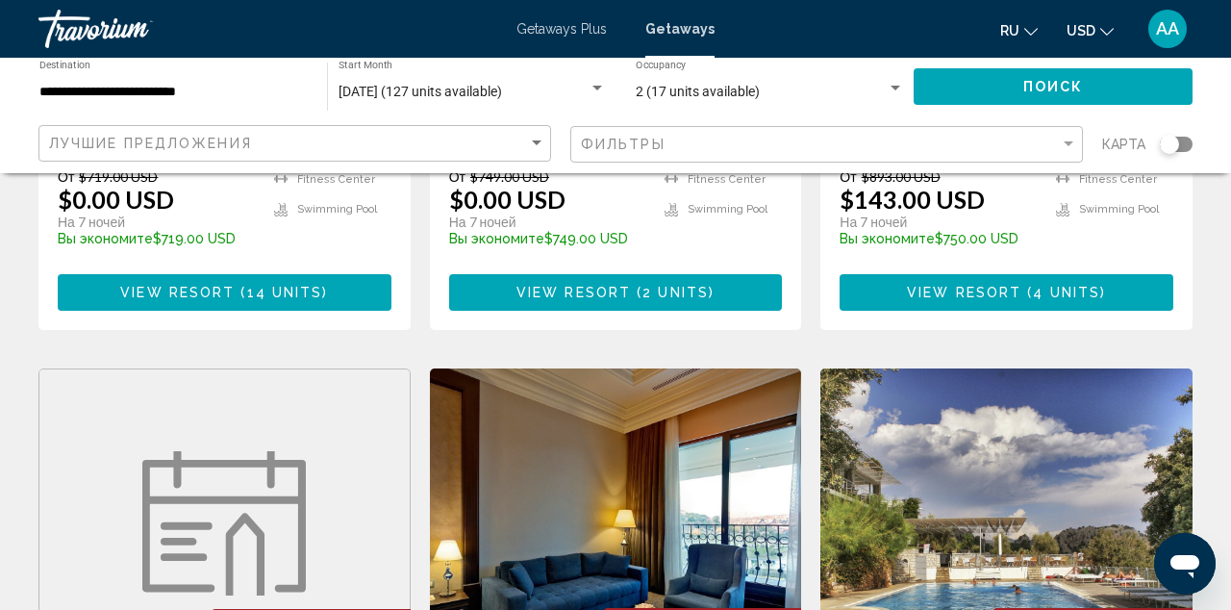
scroll to position [1276, 0]
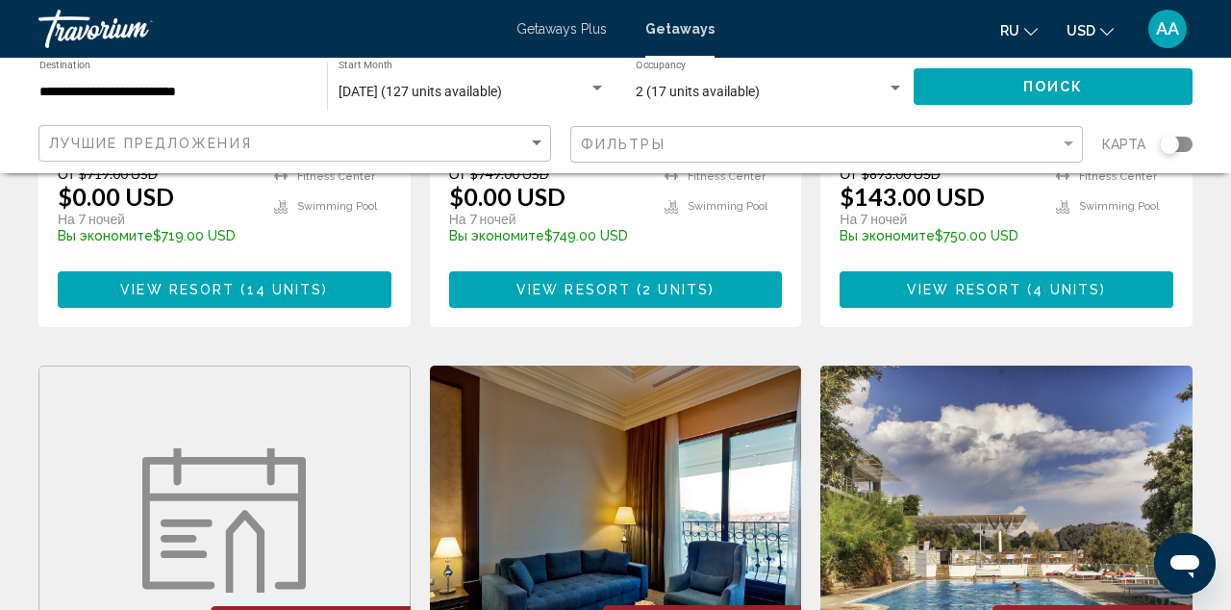
click at [277, 448] on img "Main content" at bounding box center [223, 520] width 163 height 144
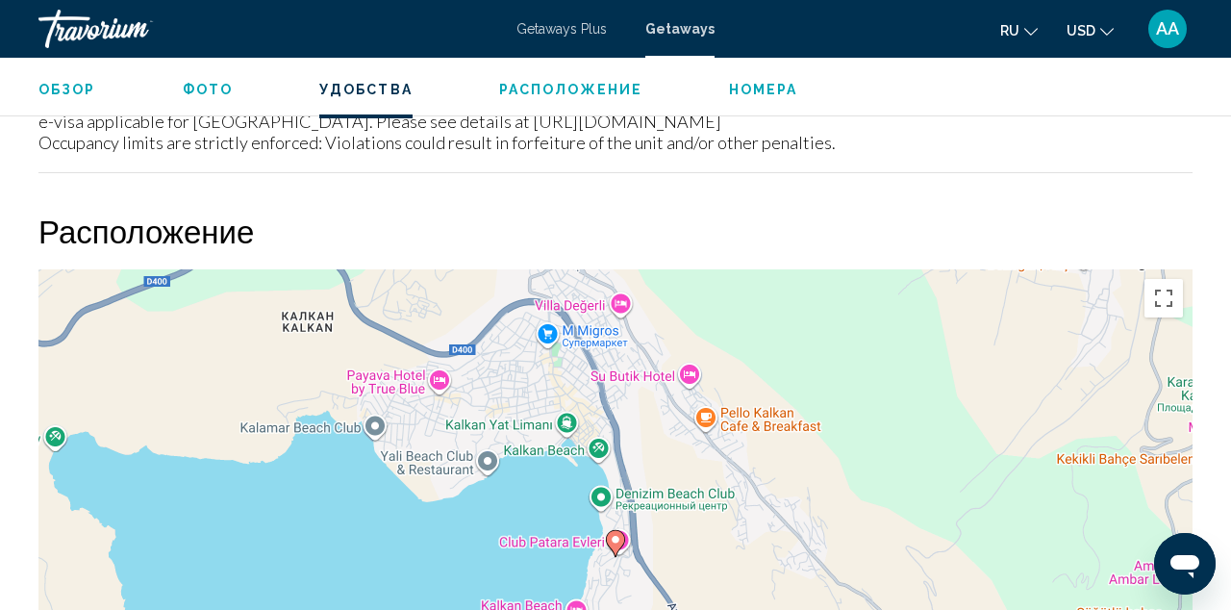
scroll to position [2473, 0]
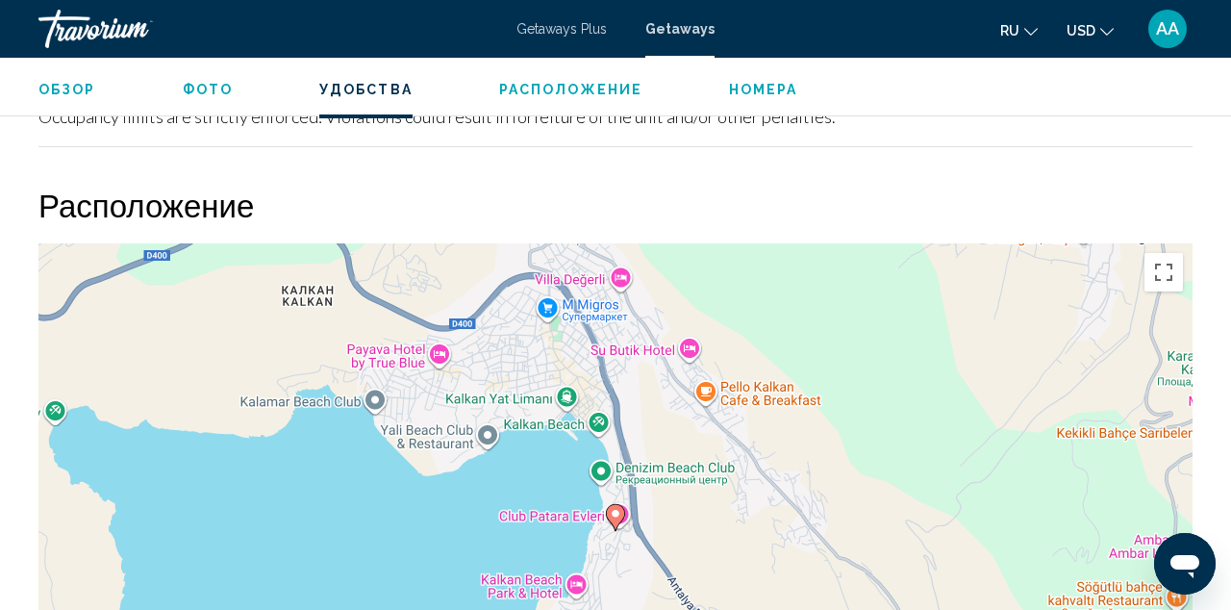
click at [601, 467] on div "Чтобы активировать перетаскивание с помощью клавиатуры, нажмите Alt + Ввод. Пос…" at bounding box center [615, 531] width 1154 height 577
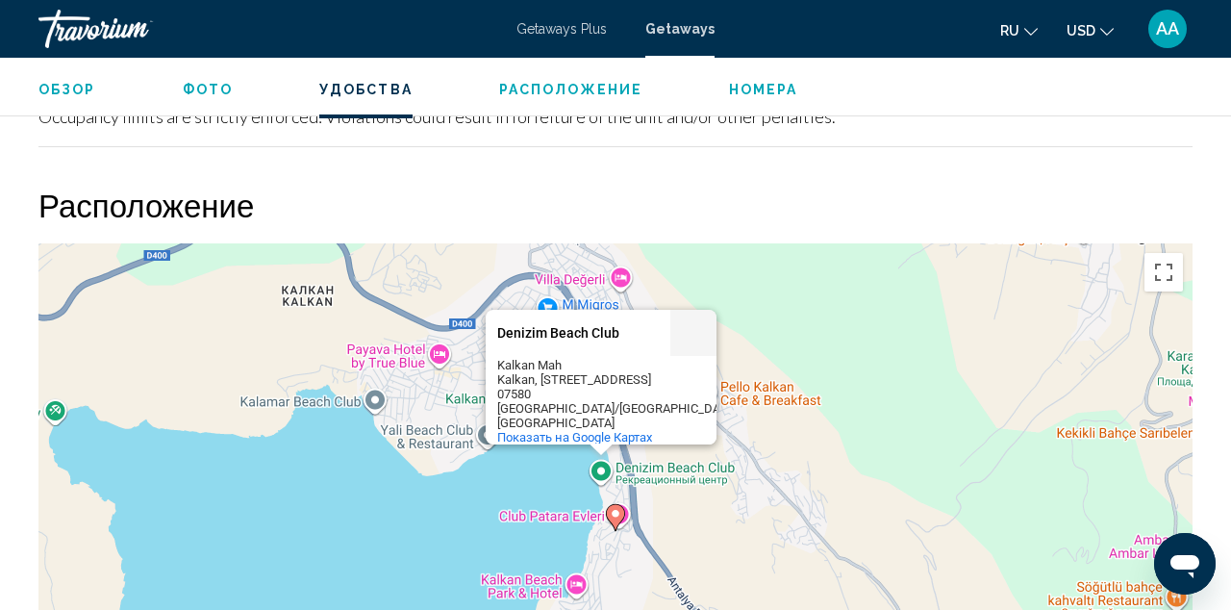
scroll to position [2483, 0]
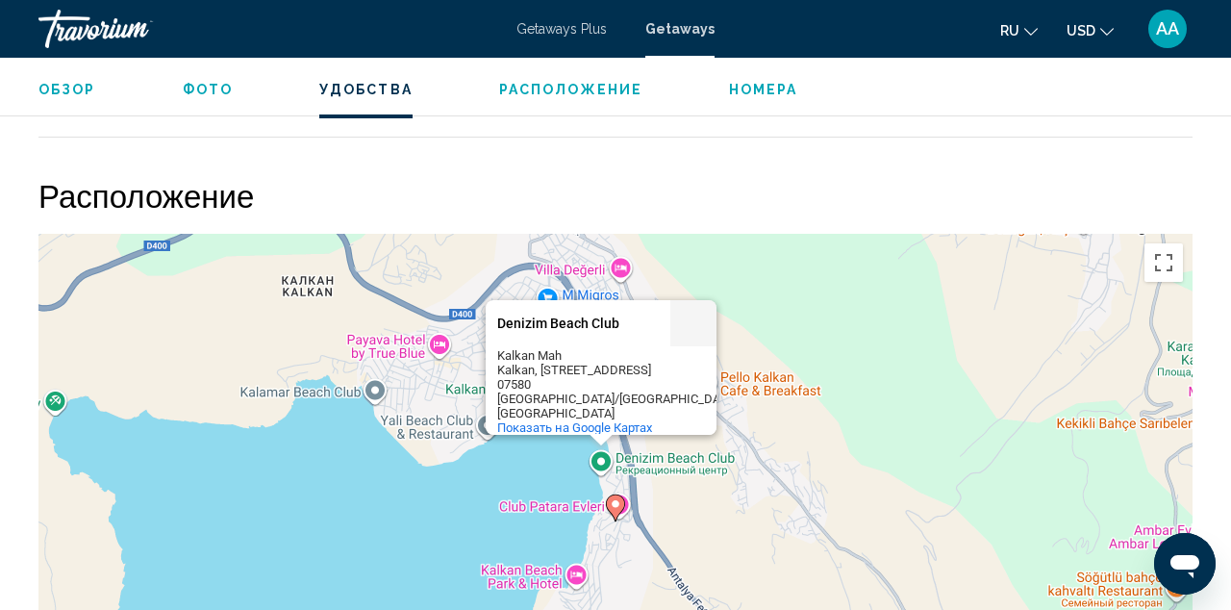
click at [825, 330] on div "Чтобы активировать перетаскивание с помощью клавиатуры, нажмите Alt + Ввод. Пос…" at bounding box center [615, 522] width 1154 height 577
click at [828, 480] on div "Чтобы активировать перетаскивание с помощью клавиатуры, нажмите Alt + Ввод. Пос…" at bounding box center [615, 522] width 1154 height 577
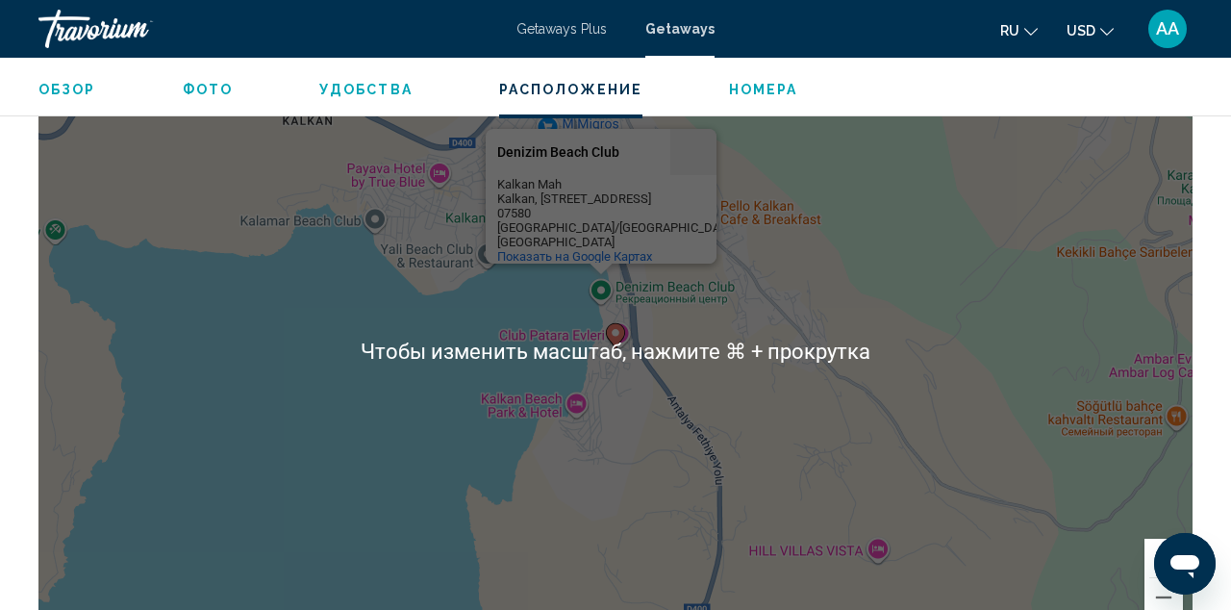
scroll to position [2673, 0]
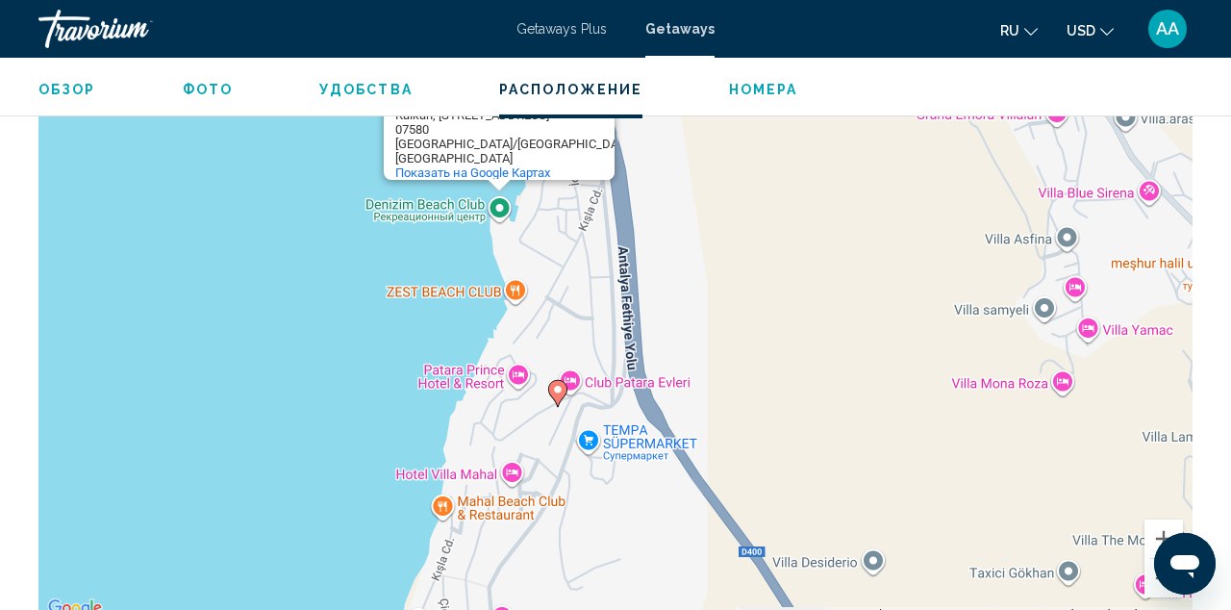
click at [568, 397] on div "Чтобы активировать перетаскивание с помощью клавиатуры, нажмите Alt + Ввод. Пос…" at bounding box center [615, 331] width 1154 height 577
click at [556, 393] on image "Main content" at bounding box center [558, 390] width 12 height 12
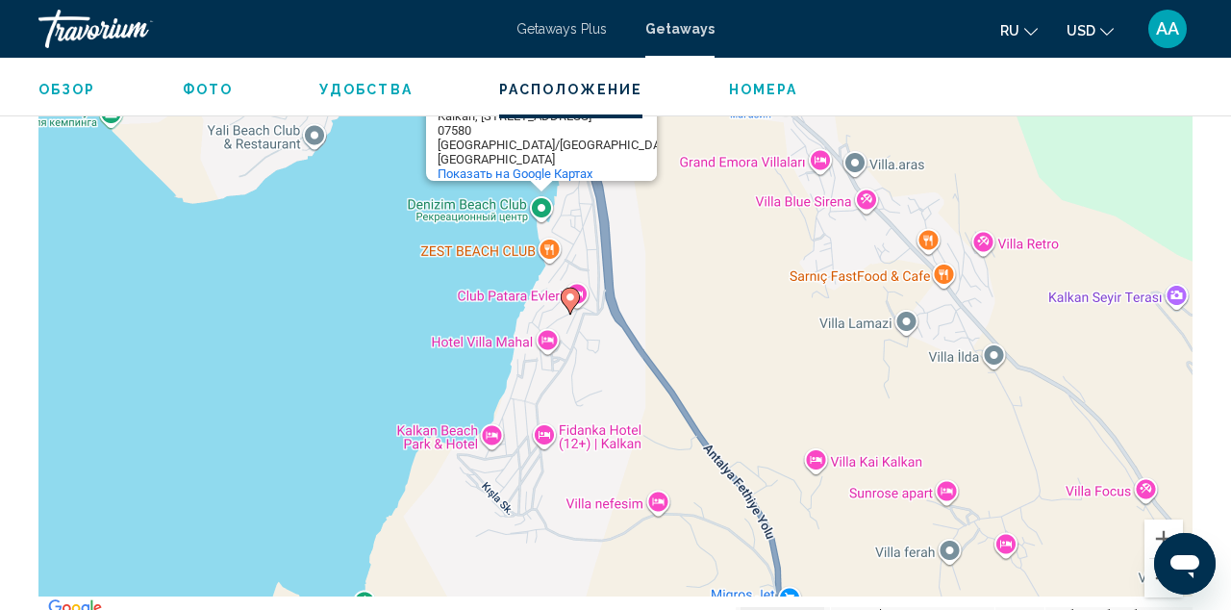
drag, startPoint x: 593, startPoint y: 330, endPoint x: 829, endPoint y: 225, distance: 257.8
click at [829, 225] on div "Чтобы активировать перетаскивание с помощью клавиатуры, нажмите Alt + Ввод. Пос…" at bounding box center [615, 331] width 1154 height 577
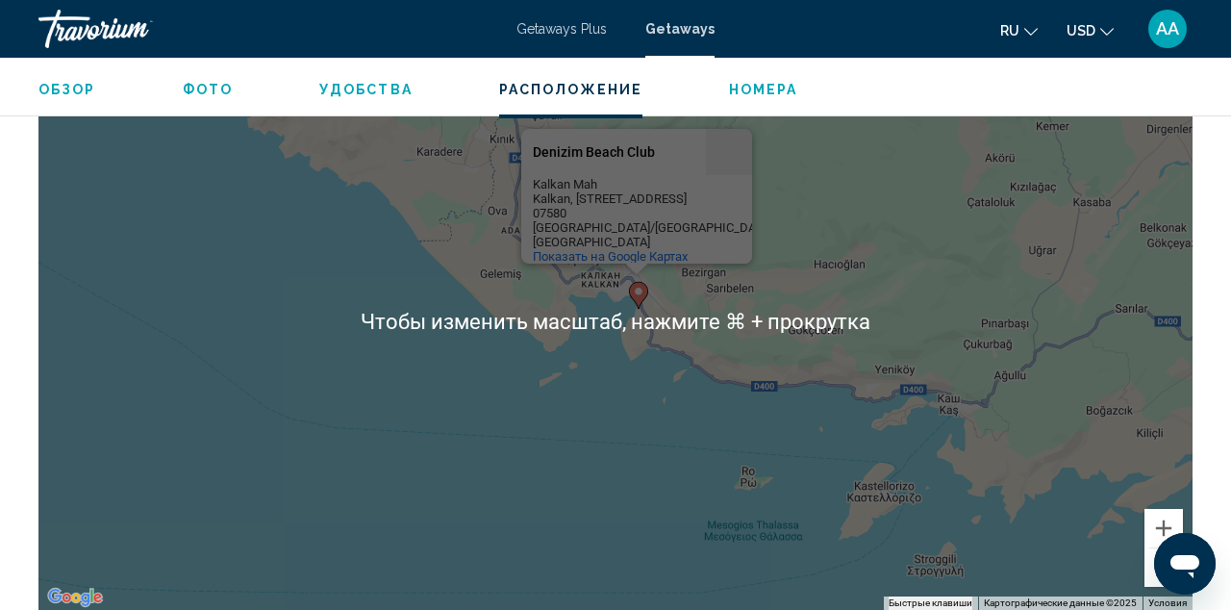
scroll to position [2687, 0]
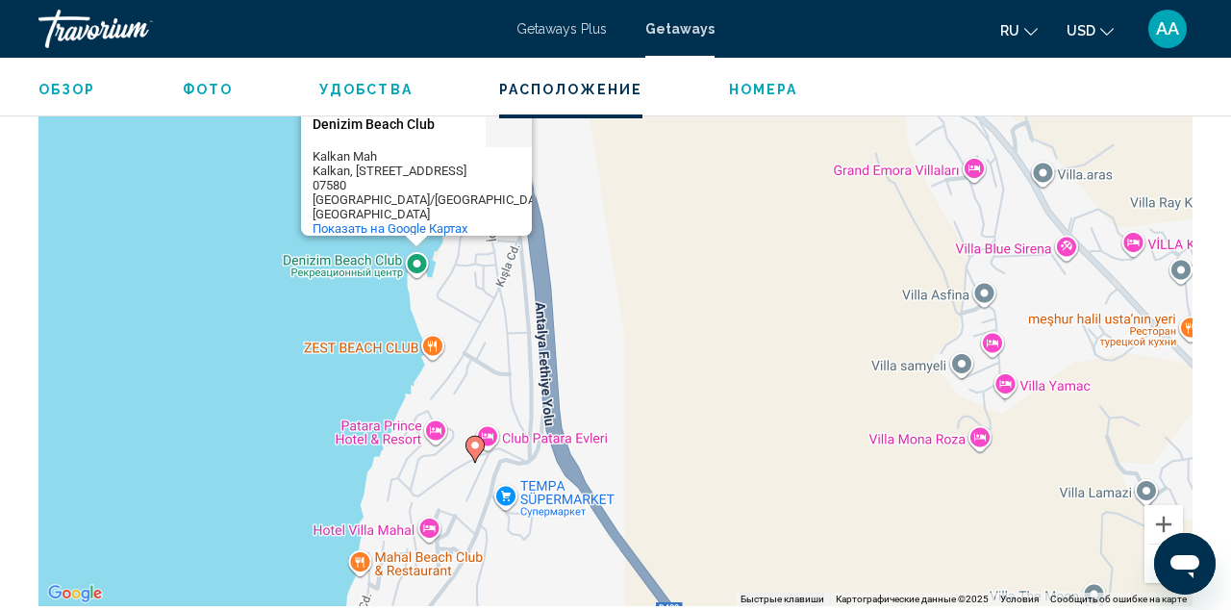
drag, startPoint x: 628, startPoint y: 454, endPoint x: 659, endPoint y: 244, distance: 211.9
click at [659, 244] on div "Чтобы активировать перетаскивание с помощью клавиатуры, нажмите Alt + Ввод. Пос…" at bounding box center [615, 317] width 1154 height 577
